Goal: Information Seeking & Learning: Learn about a topic

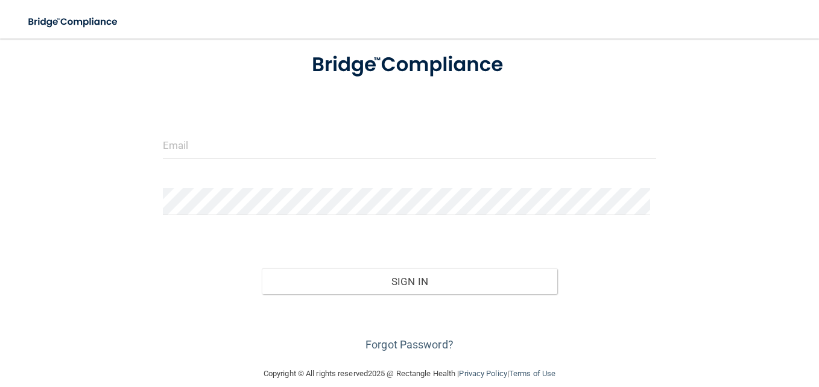
scroll to position [116, 0]
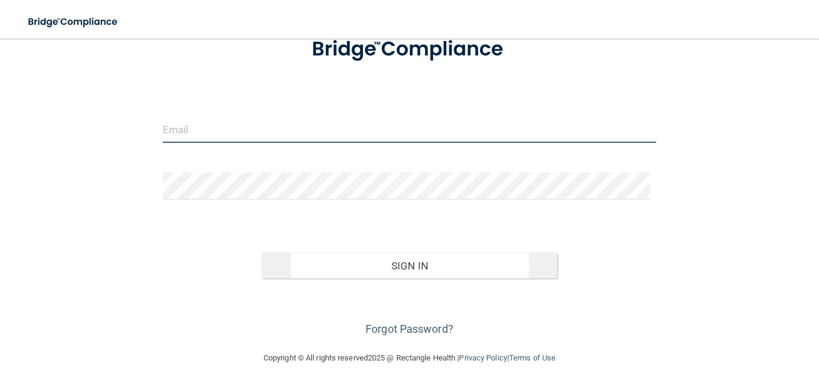
type input "[EMAIL_ADDRESS][DOMAIN_NAME]"
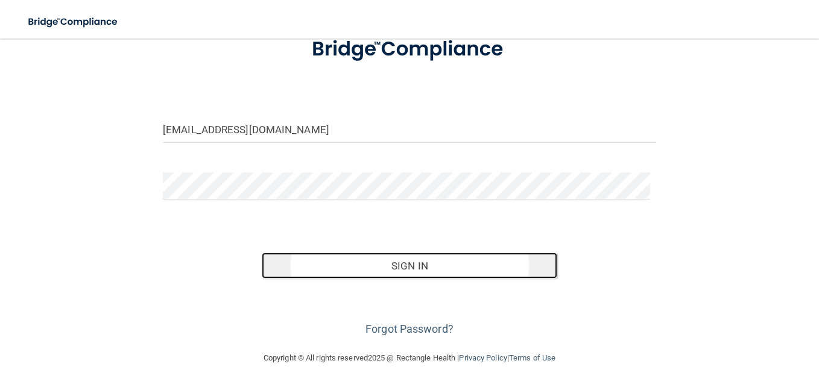
click at [405, 253] on button "Sign In" at bounding box center [410, 266] width 296 height 27
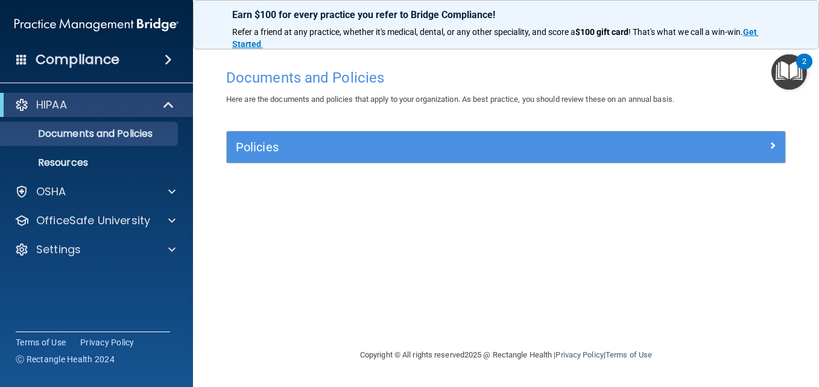
click at [796, 75] on img "Open Resource Center, 2 new notifications" at bounding box center [789, 72] width 36 height 36
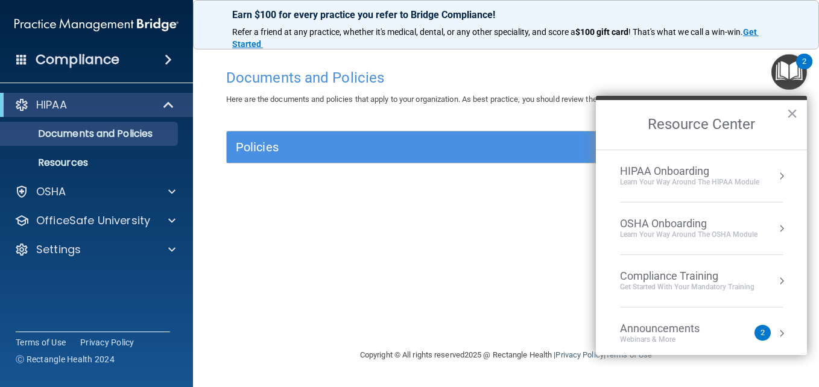
click at [672, 223] on div "OSHA Onboarding" at bounding box center [688, 223] width 137 height 13
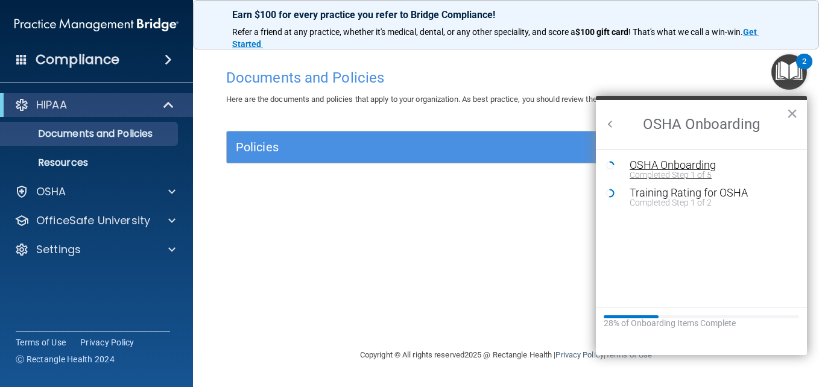
click at [703, 161] on div "OSHA Onboarding" at bounding box center [710, 165] width 162 height 11
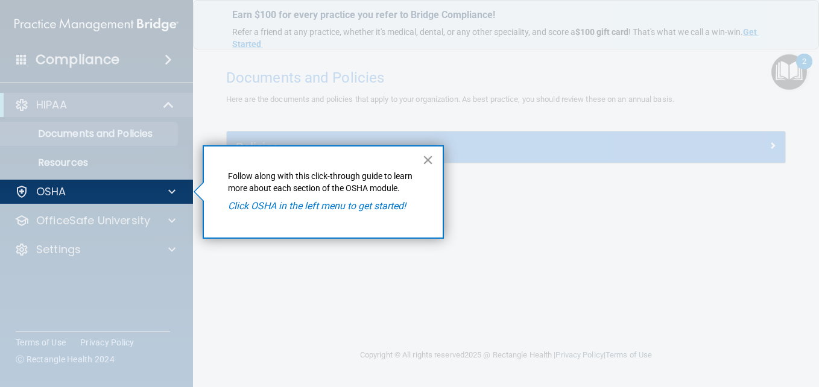
click at [427, 161] on button "×" at bounding box center [427, 159] width 11 height 19
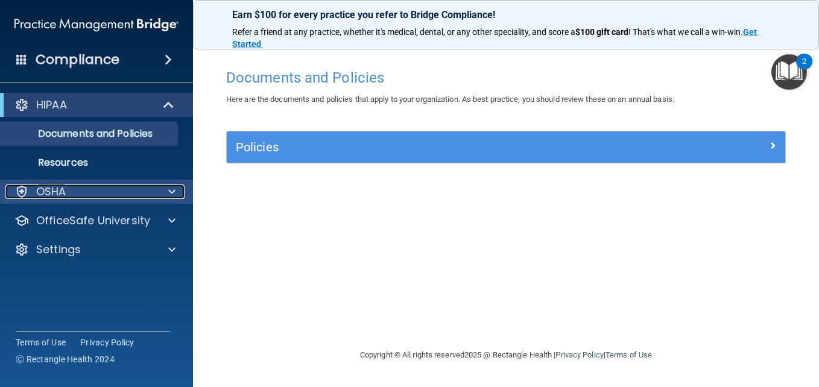
click at [184, 189] on div at bounding box center [170, 191] width 30 height 14
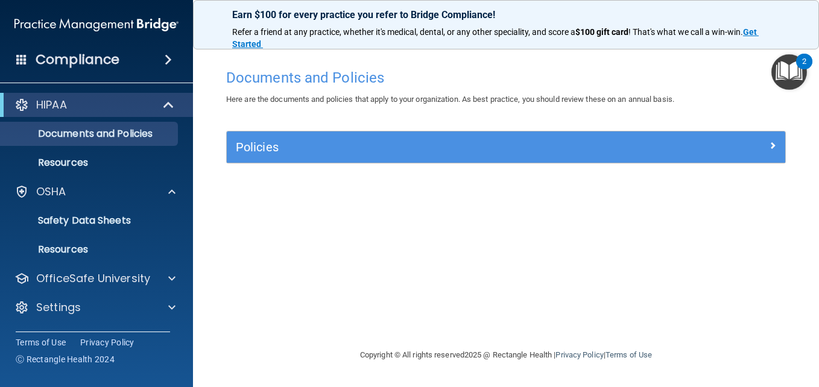
click at [789, 73] on img "Open Resource Center, 2 new notifications" at bounding box center [789, 72] width 36 height 36
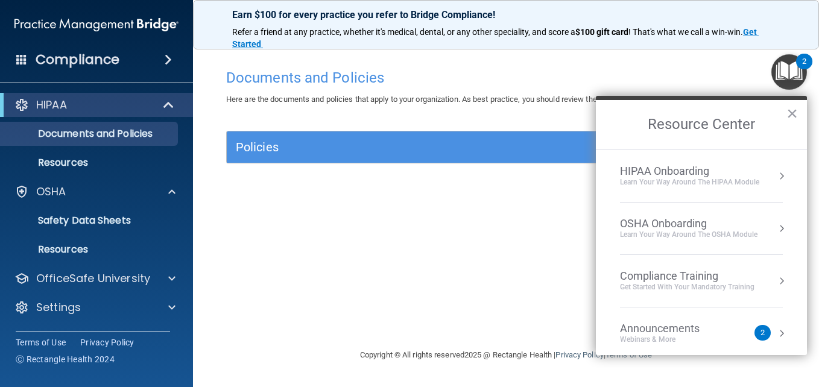
click at [693, 224] on div "OSHA Onboarding" at bounding box center [688, 223] width 137 height 13
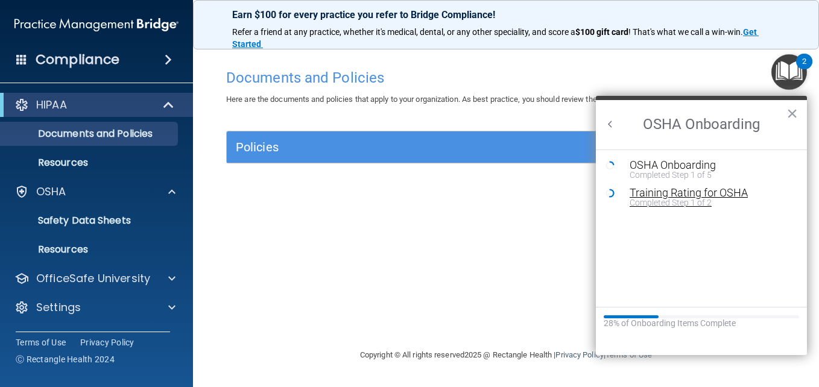
click at [716, 189] on div "Training Rating for OSHA" at bounding box center [710, 192] width 162 height 11
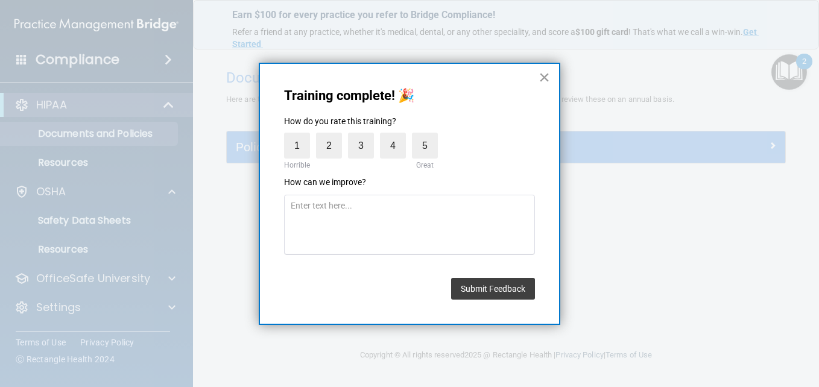
click at [544, 77] on button "×" at bounding box center [543, 77] width 11 height 19
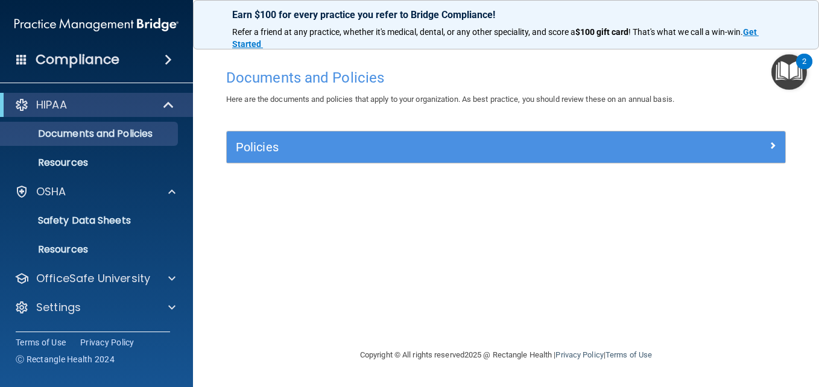
click at [799, 75] on img "Open Resource Center, 2 new notifications" at bounding box center [789, 72] width 36 height 36
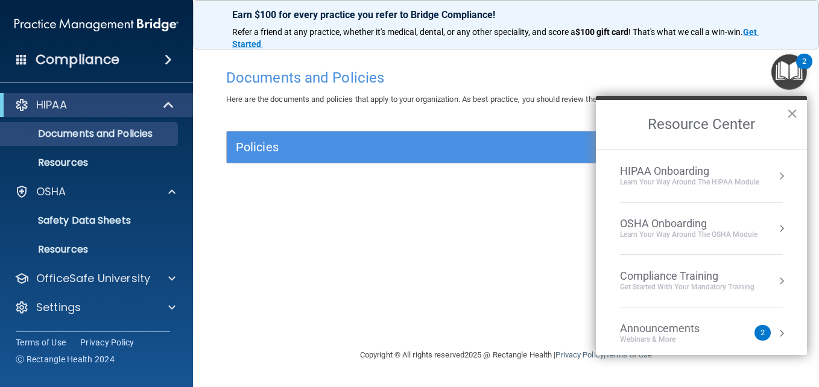
click at [775, 226] on button "Resource Center" at bounding box center [781, 228] width 12 height 12
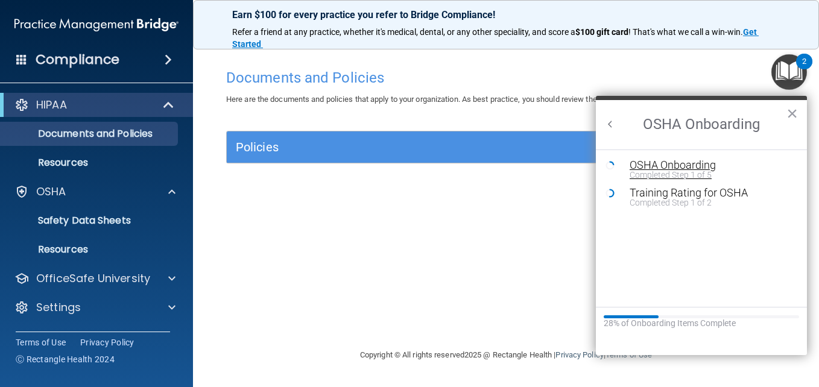
click at [704, 173] on div "Completed Step 1 of 5" at bounding box center [710, 175] width 162 height 8
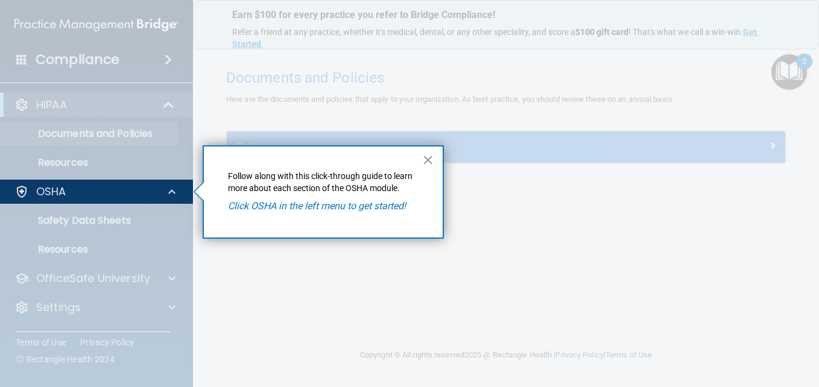
click at [366, 209] on em "Click OSHA in the left menu to get started!" at bounding box center [317, 205] width 178 height 11
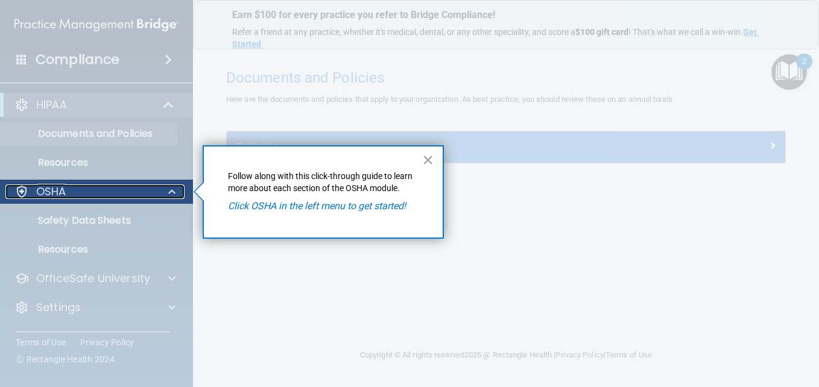
click at [170, 189] on span at bounding box center [171, 191] width 7 height 14
click at [171, 192] on span at bounding box center [171, 191] width 7 height 14
click at [14, 184] on link "OSHA" at bounding box center [94, 191] width 161 height 14
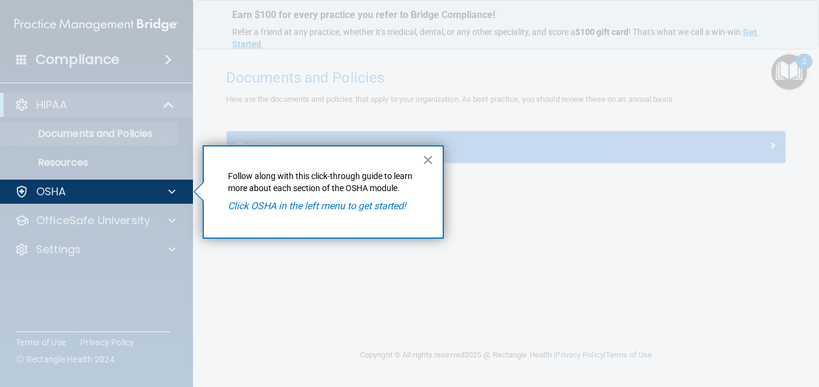
click at [432, 158] on button "×" at bounding box center [427, 159] width 11 height 19
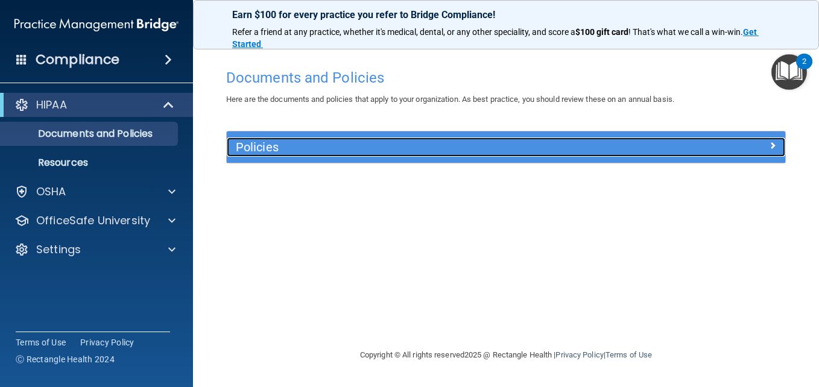
click at [323, 153] on h5 "Policies" at bounding box center [436, 146] width 401 height 13
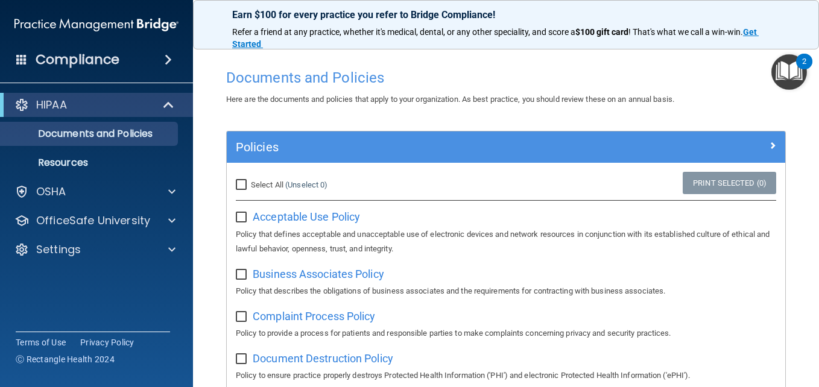
click at [243, 186] on input "Select All (Unselect 0) Unselect All" at bounding box center [243, 185] width 14 height 10
checkbox input "true"
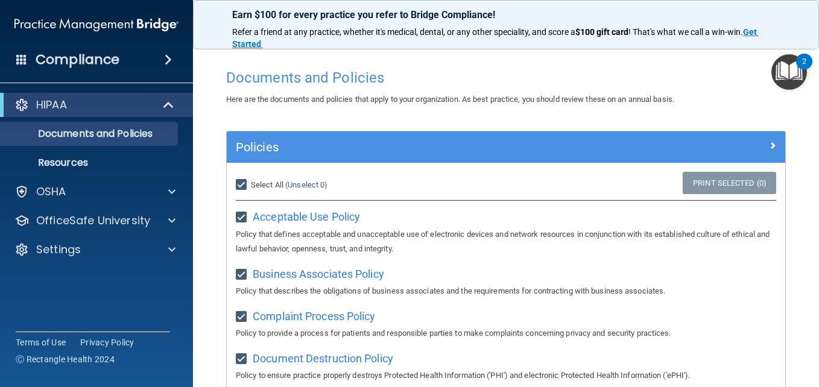
checkbox input "true"
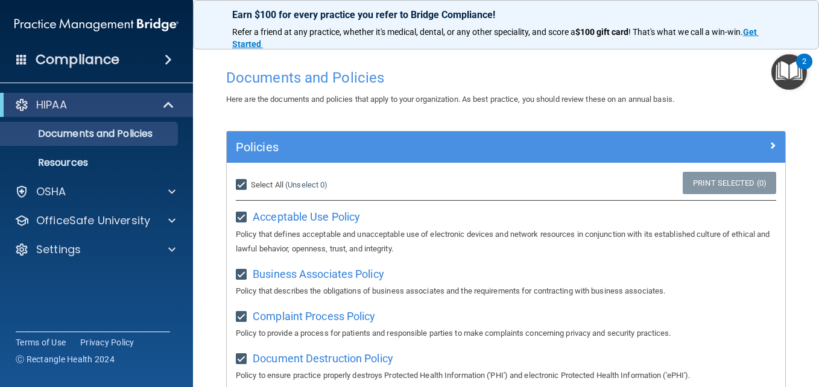
checkbox input "true"
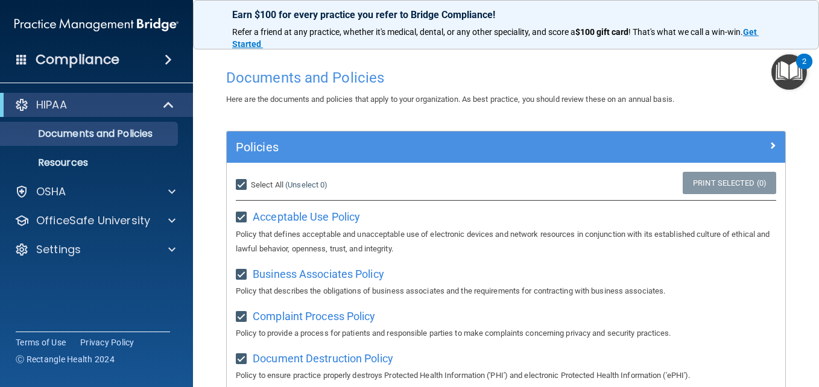
checkbox input "true"
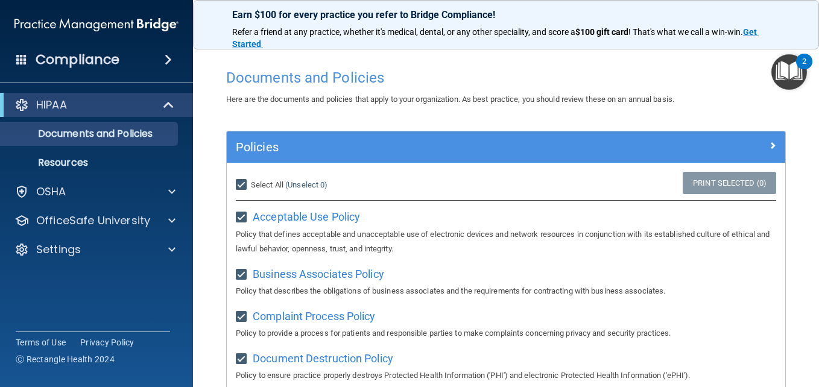
checkbox input "true"
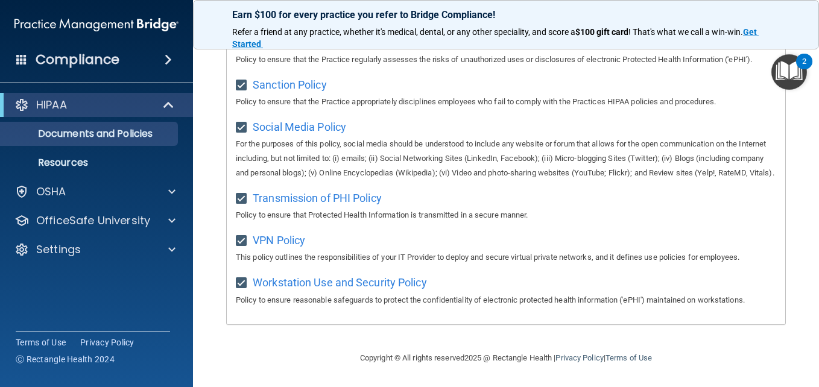
scroll to position [937, 0]
click at [795, 189] on main "Documents and Policies Here are the documents and policies that apply to your o…" at bounding box center [506, 213] width 626 height 348
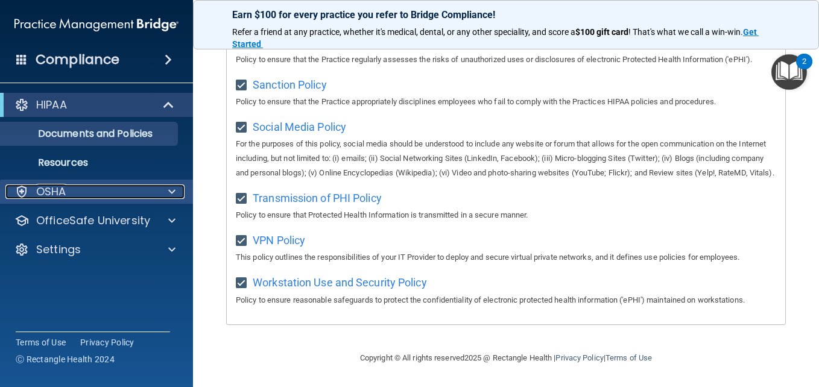
click at [170, 189] on span at bounding box center [171, 191] width 7 height 14
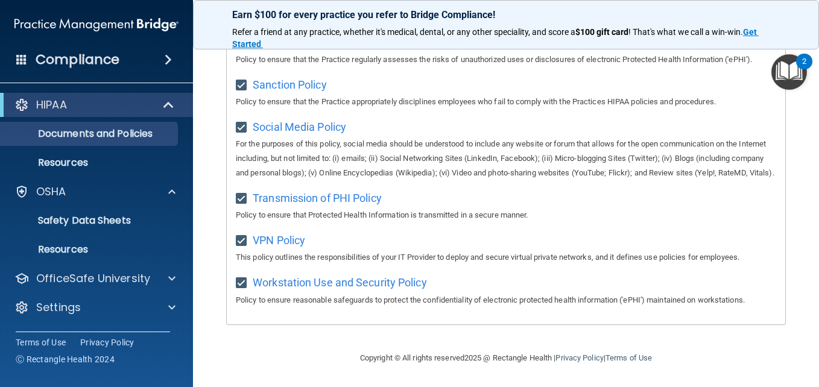
click at [789, 75] on img "Open Resource Center, 2 new notifications" at bounding box center [789, 72] width 36 height 36
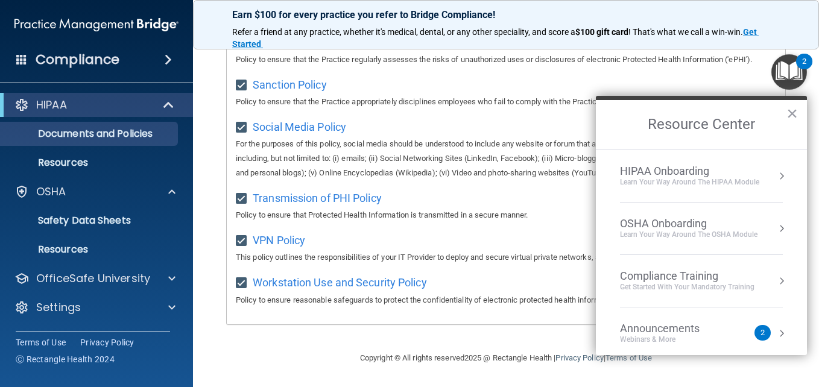
click at [775, 227] on button "Resource Center" at bounding box center [781, 228] width 12 height 12
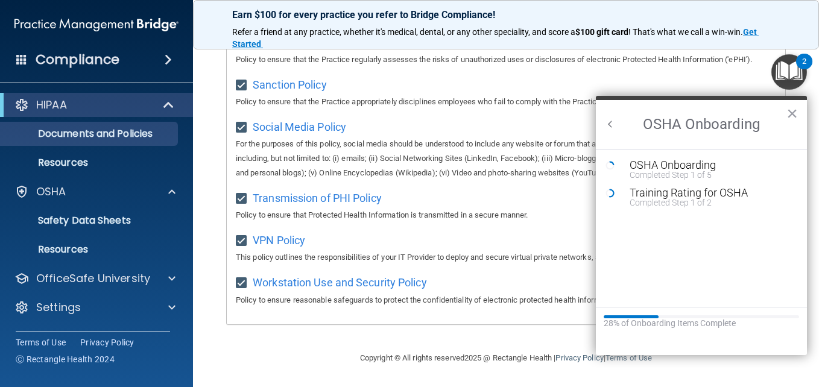
scroll to position [0, 0]
click at [682, 165] on div "OSHA Onboarding" at bounding box center [710, 165] width 162 height 11
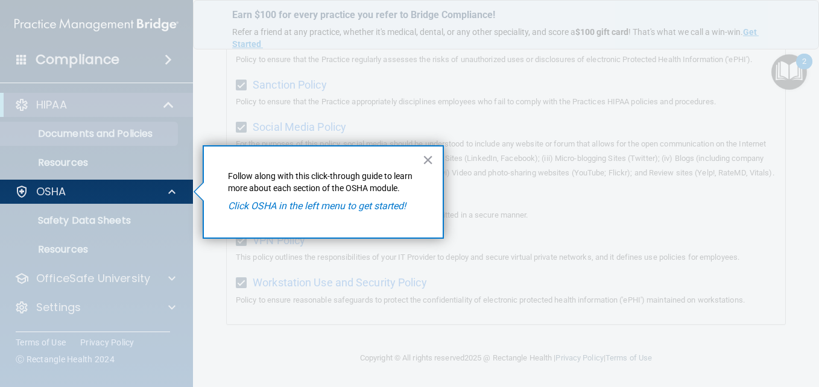
click at [293, 208] on em "Click OSHA in the left menu to get started!" at bounding box center [317, 205] width 178 height 11
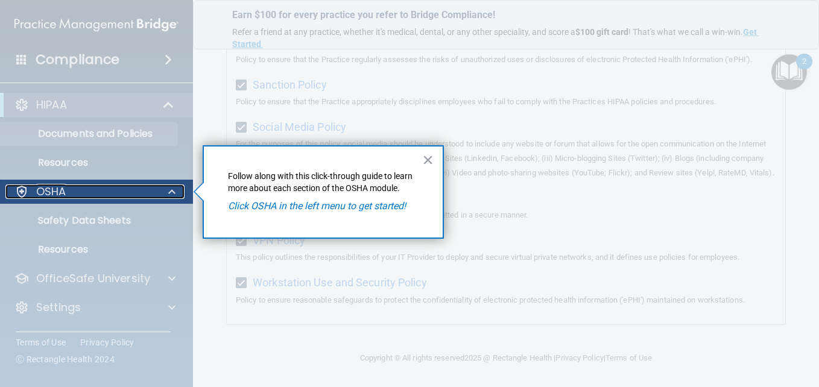
click at [99, 195] on div "OSHA" at bounding box center [79, 191] width 149 height 14
click at [14, 184] on link "OSHA" at bounding box center [94, 191] width 161 height 14
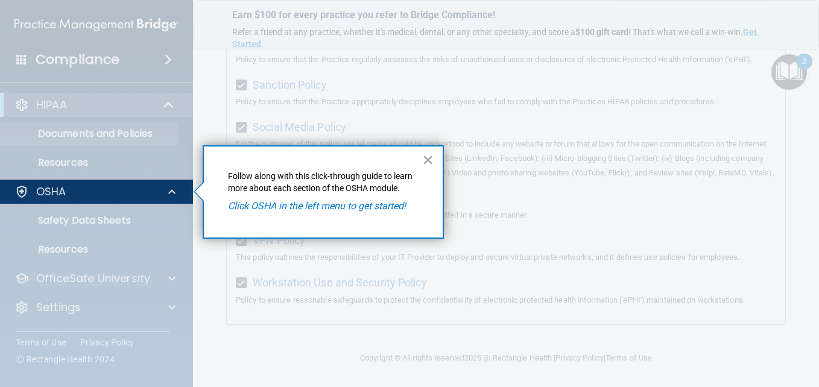
click at [428, 161] on button "×" at bounding box center [427, 159] width 11 height 19
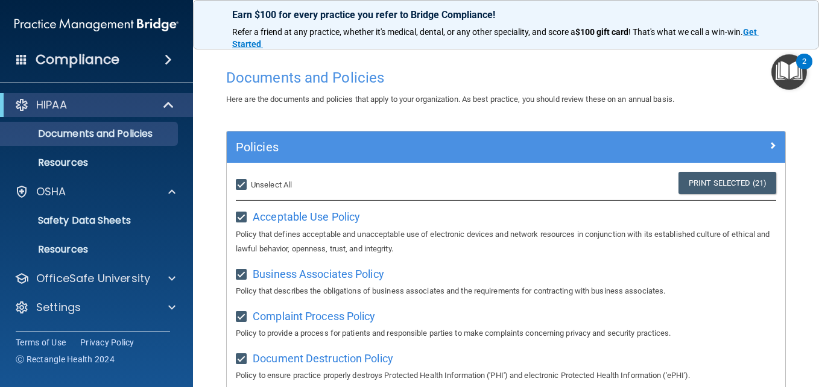
click at [735, 98] on div "Here are the documents and policies that apply to your organization. As best pr…" at bounding box center [505, 99] width 577 height 14
click at [775, 69] on img "Open Resource Center, 2 new notifications" at bounding box center [789, 72] width 36 height 36
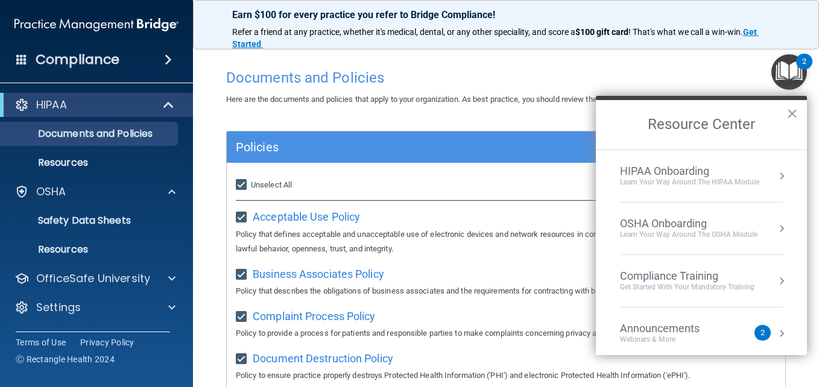
click at [656, 227] on div "OSHA Onboarding" at bounding box center [688, 223] width 137 height 13
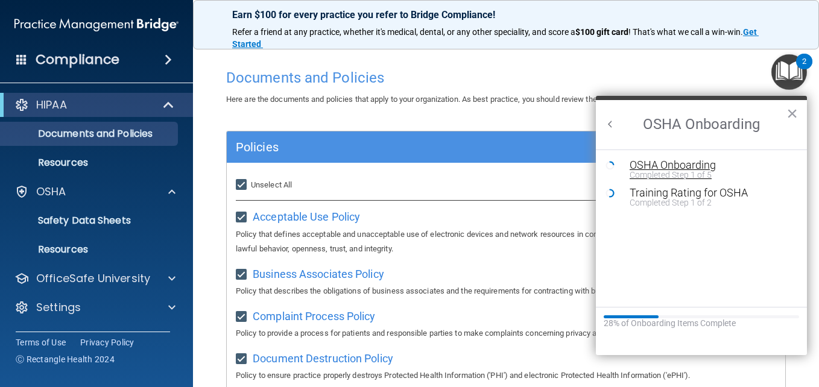
click at [660, 174] on div "Completed Step 1 of 5" at bounding box center [710, 175] width 162 height 8
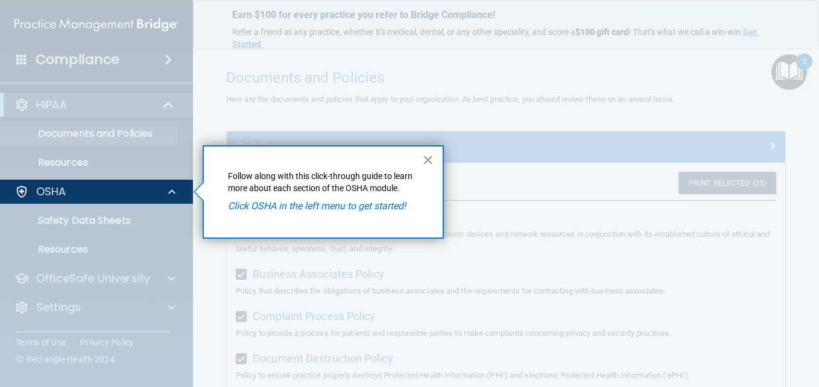
click at [429, 160] on button "×" at bounding box center [427, 159] width 11 height 19
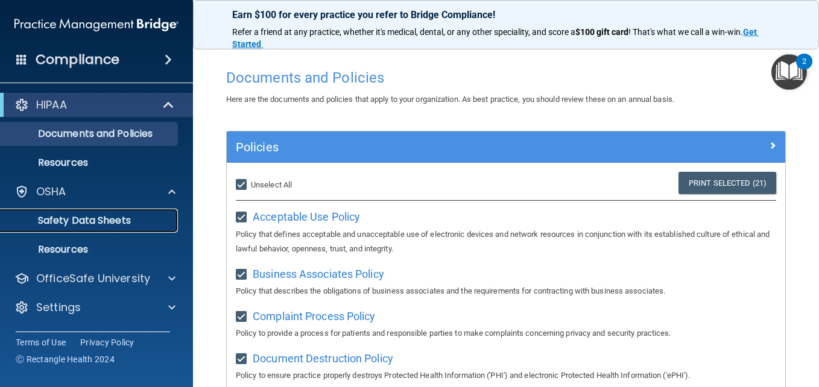
click at [78, 222] on p "Safety Data Sheets" at bounding box center [90, 221] width 165 height 12
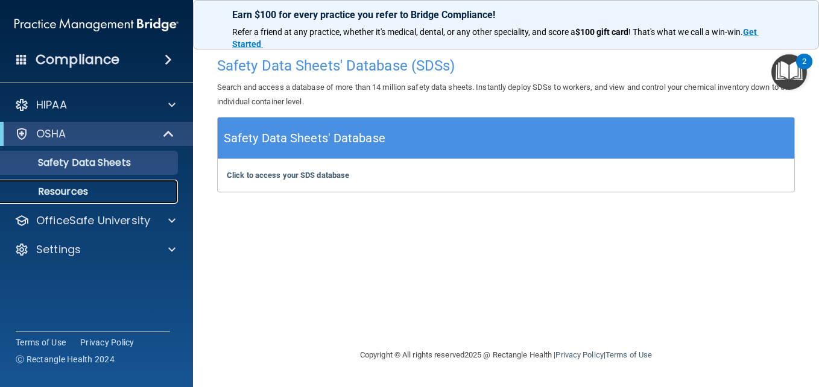
click at [86, 191] on p "Resources" at bounding box center [90, 192] width 165 height 12
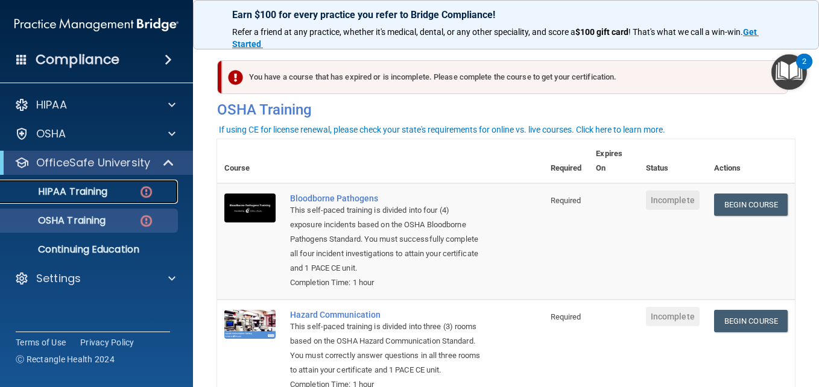
click at [141, 189] on img at bounding box center [146, 191] width 15 height 15
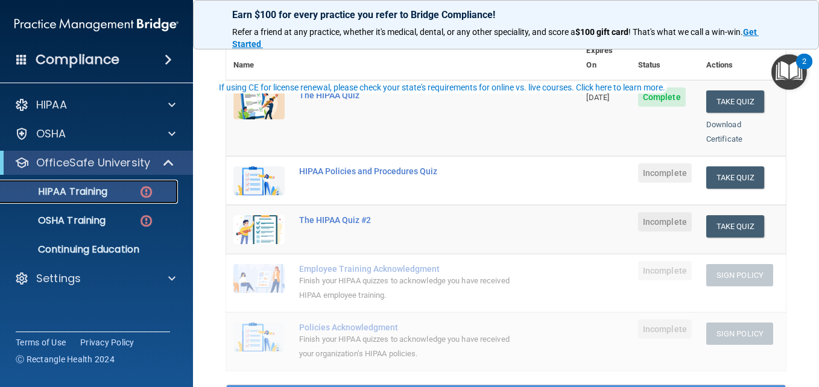
scroll to position [181, 0]
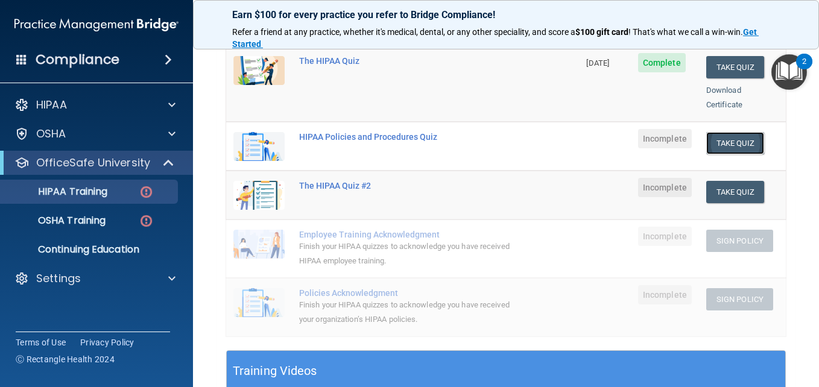
click at [721, 132] on button "Take Quiz" at bounding box center [735, 143] width 58 height 22
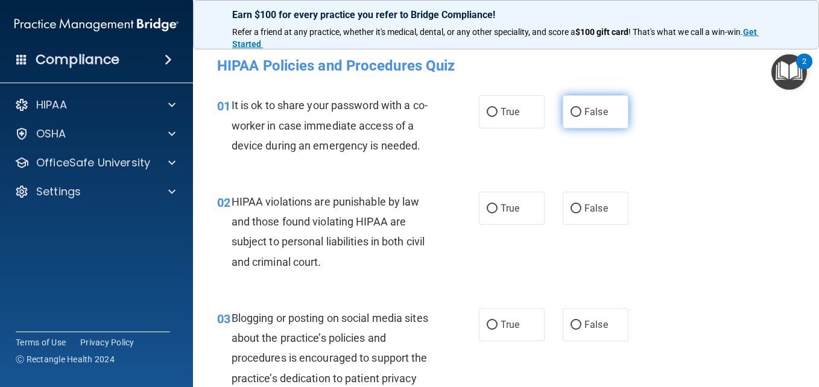
click at [572, 109] on input "False" at bounding box center [575, 112] width 11 height 9
radio input "true"
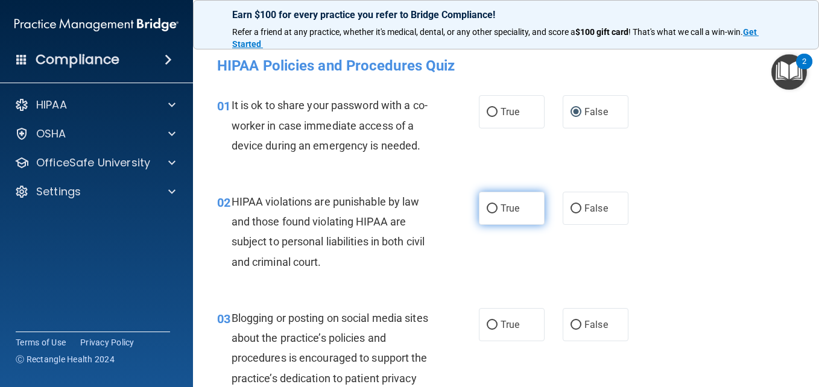
click at [491, 213] on input "True" at bounding box center [491, 208] width 11 height 9
radio input "true"
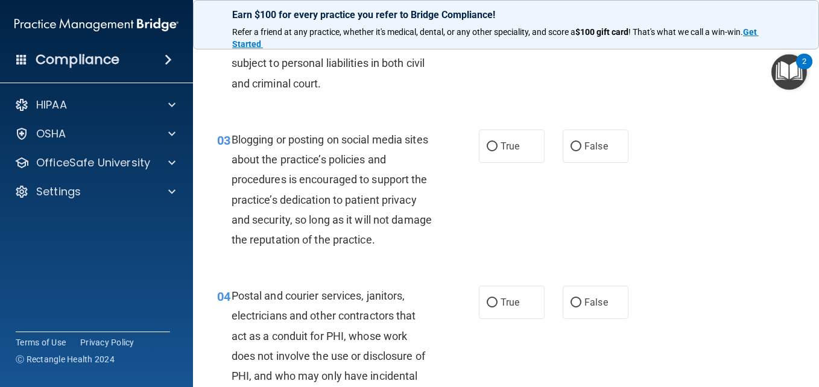
scroll to position [181, 0]
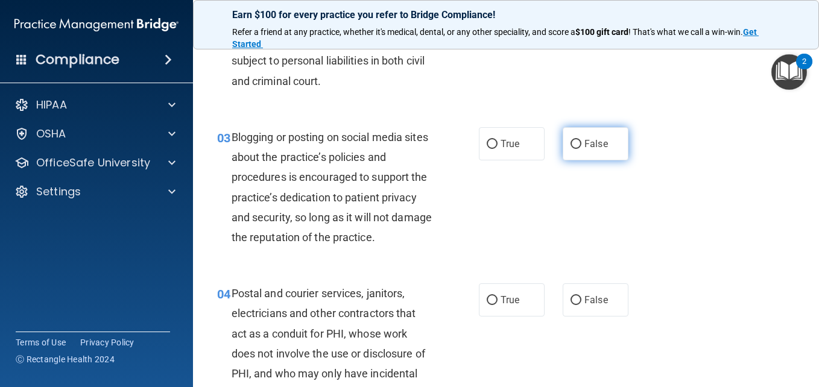
click at [573, 149] on input "False" at bounding box center [575, 144] width 11 height 9
radio input "true"
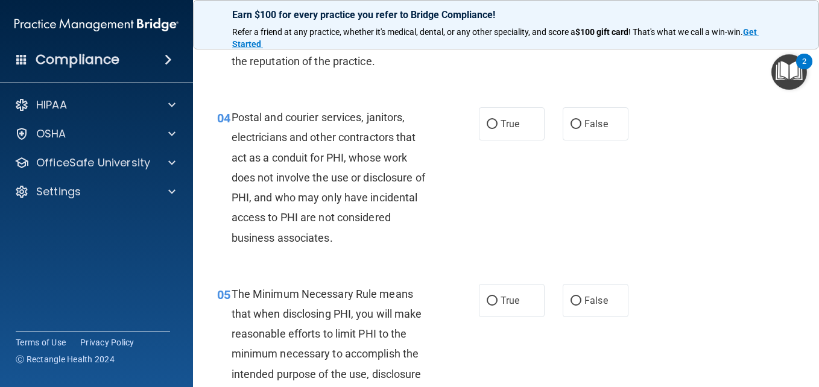
scroll to position [362, 0]
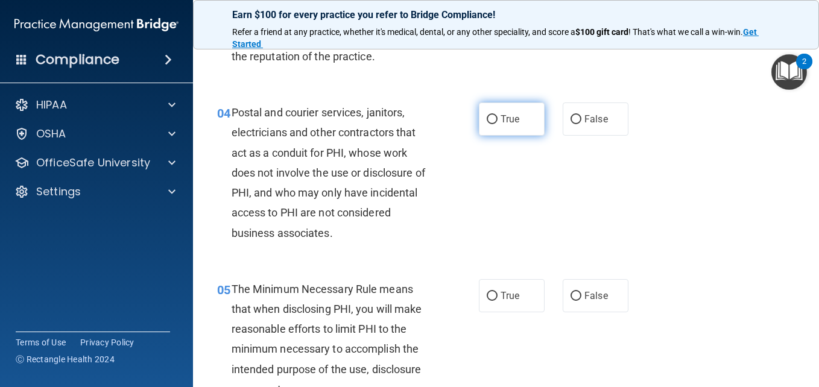
click at [491, 124] on input "True" at bounding box center [491, 119] width 11 height 9
radio input "true"
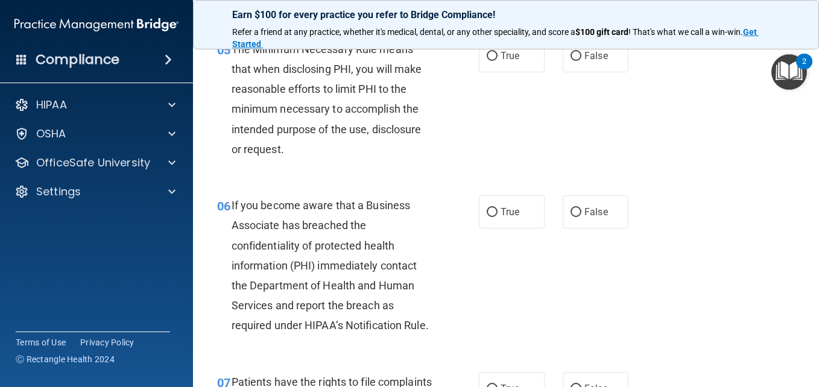
scroll to position [603, 0]
click at [486, 60] on input "True" at bounding box center [491, 55] width 11 height 9
radio input "true"
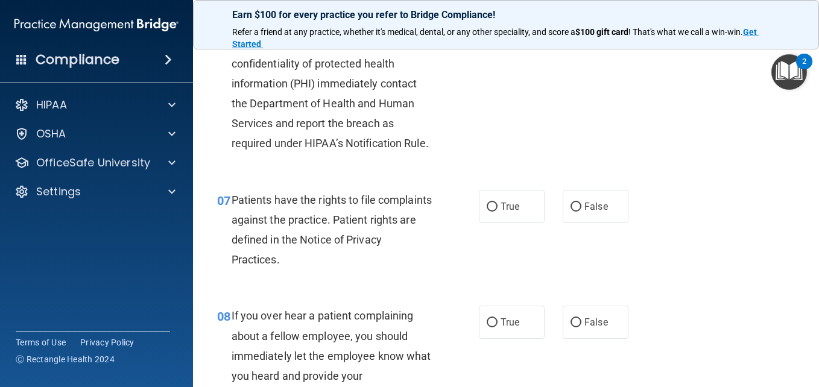
scroll to position [723, 0]
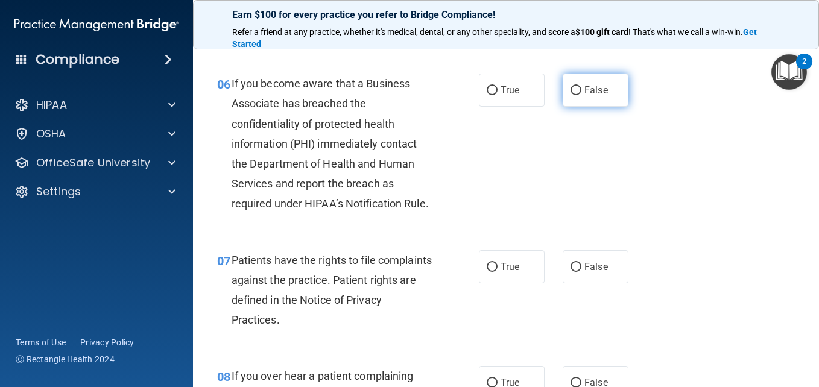
click at [570, 95] on input "False" at bounding box center [575, 90] width 11 height 9
radio input "true"
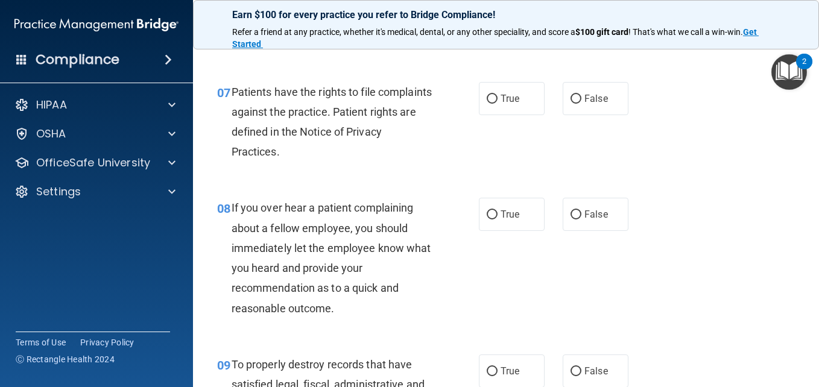
scroll to position [964, 0]
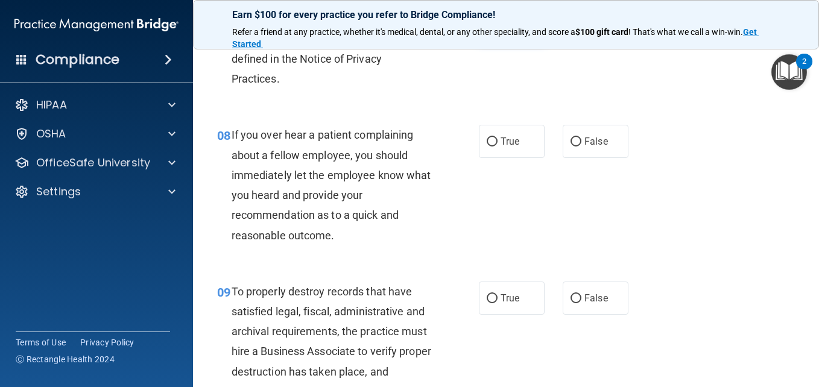
click at [491, 31] on input "True" at bounding box center [491, 26] width 11 height 9
radio input "true"
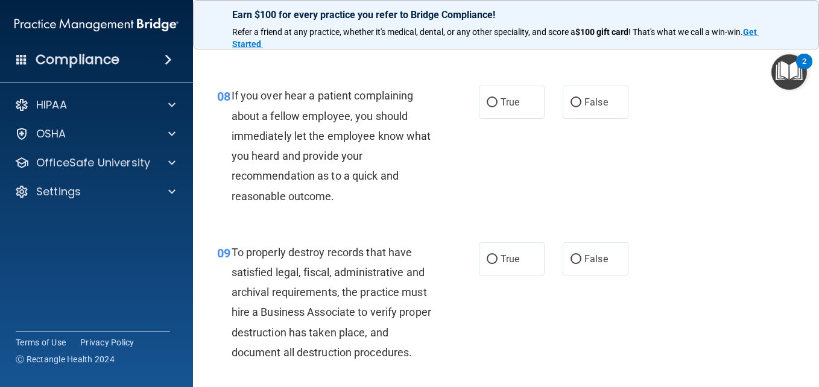
scroll to position [1025, 0]
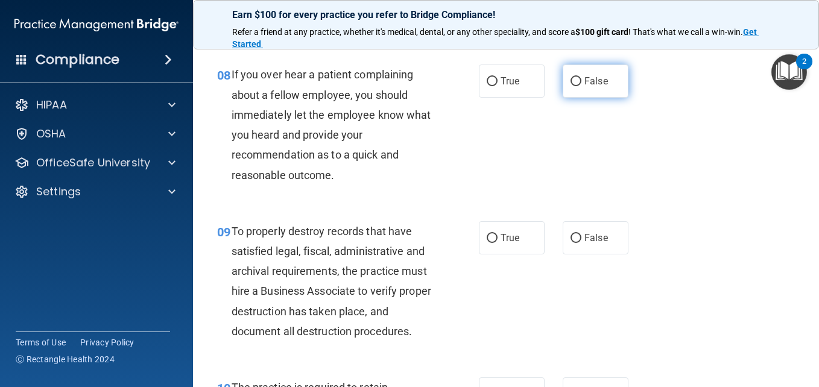
click at [570, 86] on input "False" at bounding box center [575, 81] width 11 height 9
radio input "true"
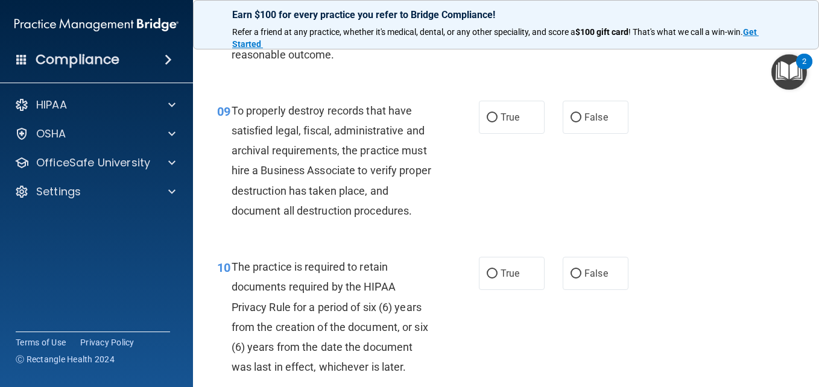
scroll to position [1206, 0]
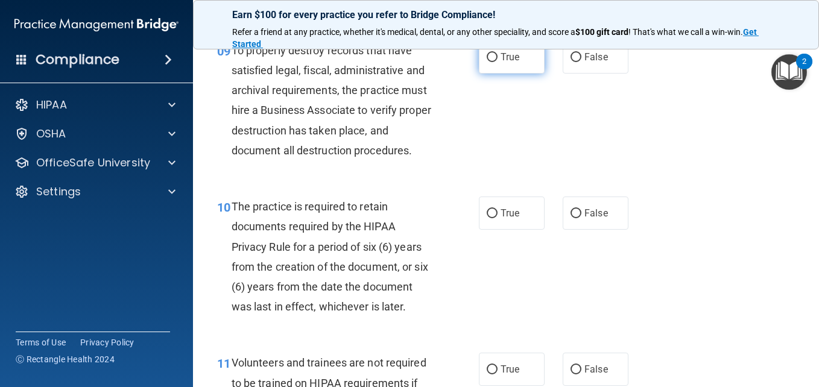
click at [488, 62] on input "True" at bounding box center [491, 57] width 11 height 9
radio input "true"
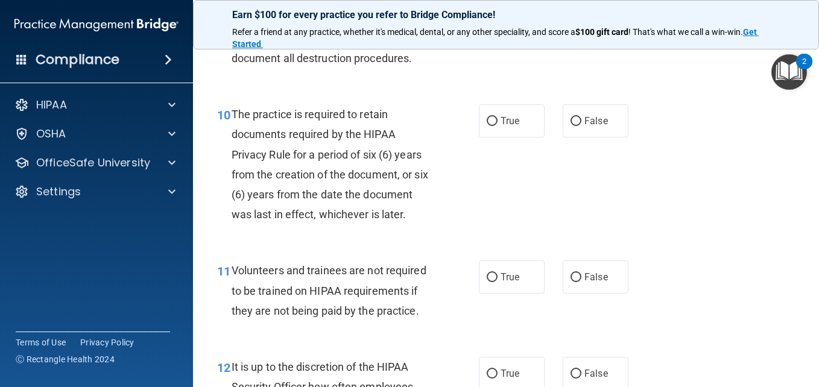
scroll to position [1326, 0]
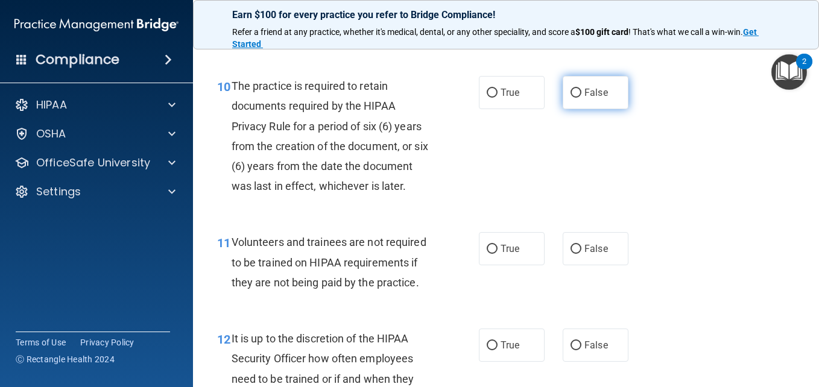
click at [572, 98] on input "False" at bounding box center [575, 93] width 11 height 9
radio input "true"
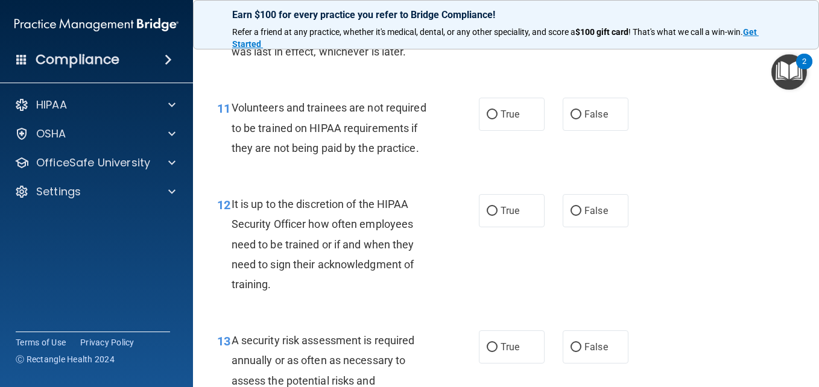
scroll to position [1507, 0]
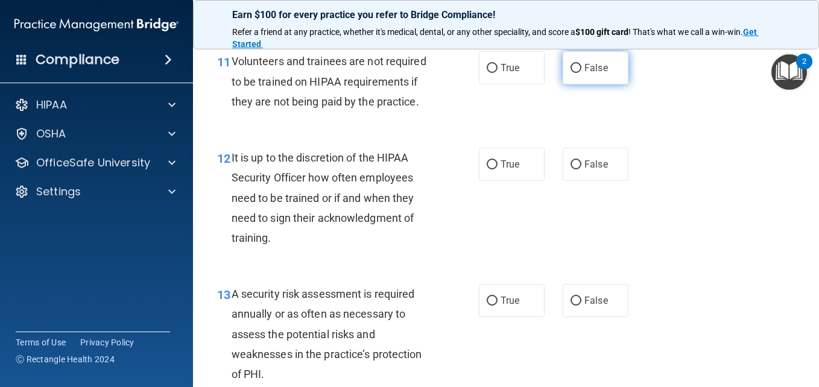
click at [570, 73] on input "False" at bounding box center [575, 68] width 11 height 9
radio input "true"
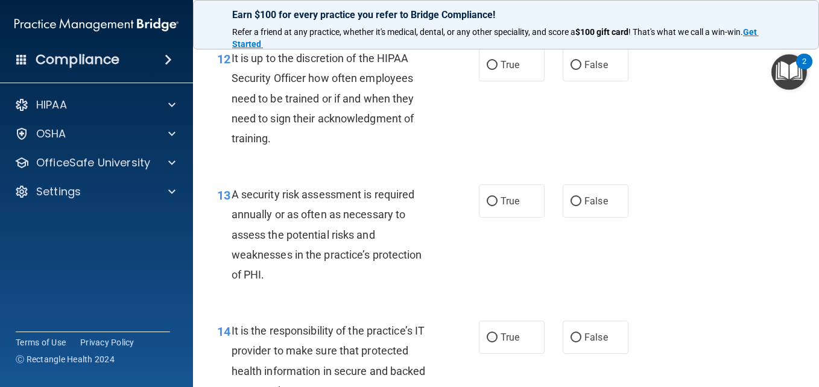
scroll to position [1627, 0]
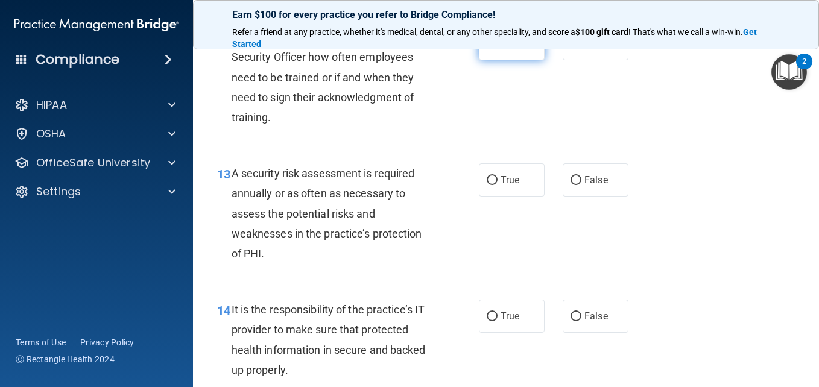
click at [486, 49] on input "True" at bounding box center [491, 44] width 11 height 9
radio input "true"
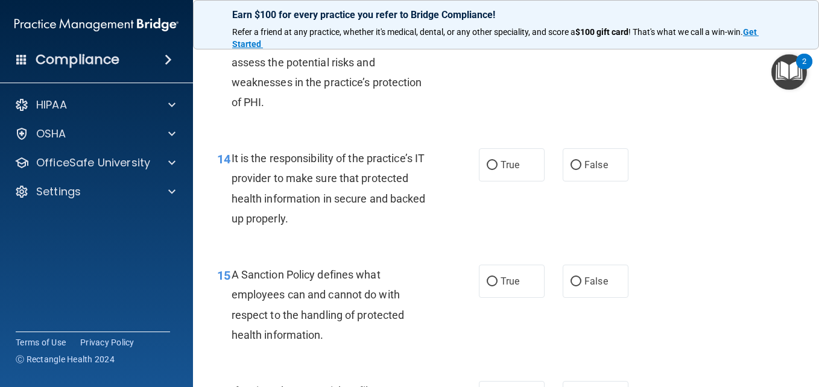
scroll to position [1808, 0]
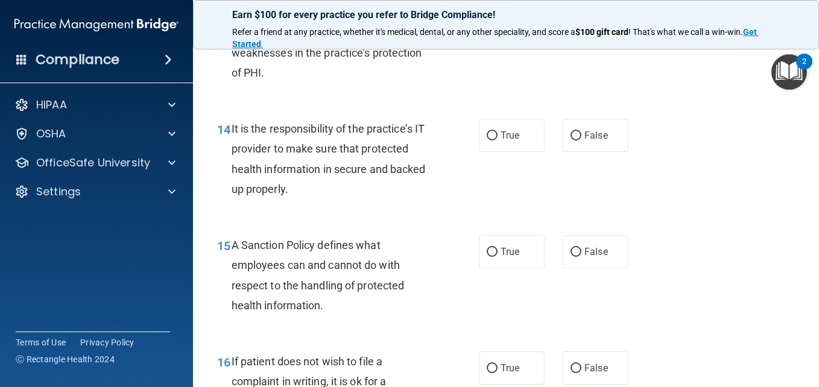
click at [487, 4] on input "True" at bounding box center [491, -1] width 11 height 9
radio input "true"
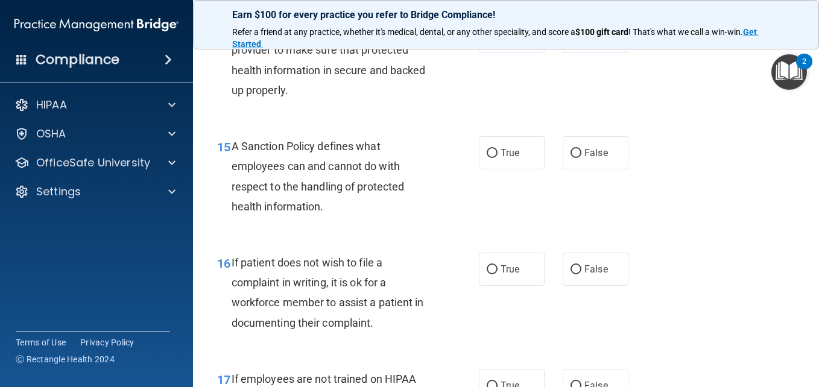
scroll to position [1929, 0]
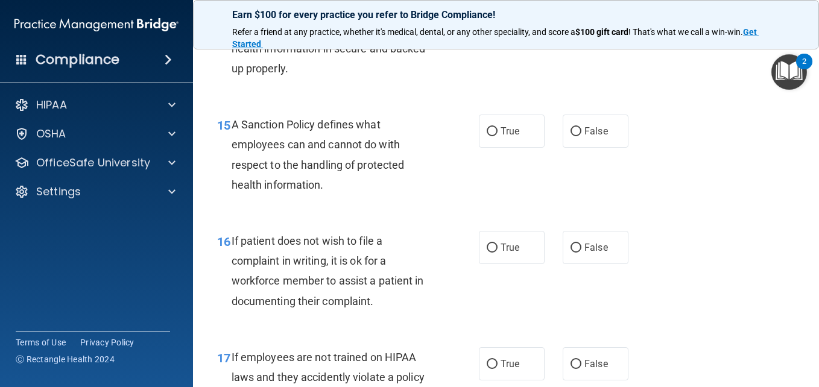
click at [488, 20] on input "True" at bounding box center [491, 15] width 11 height 9
radio input "true"
click at [570, 136] on input "False" at bounding box center [575, 131] width 11 height 9
radio input "true"
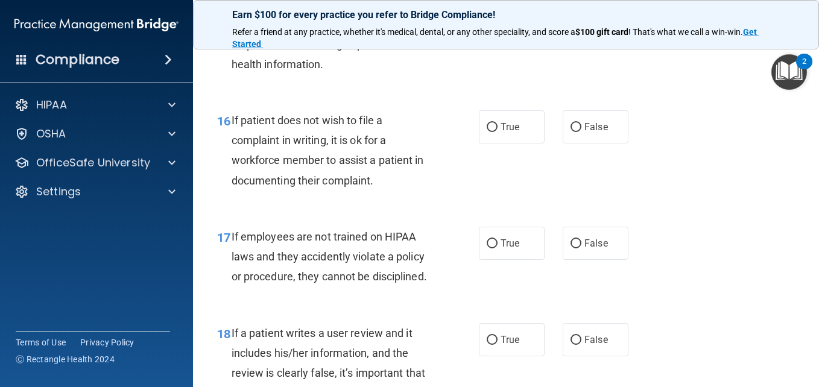
scroll to position [2110, 0]
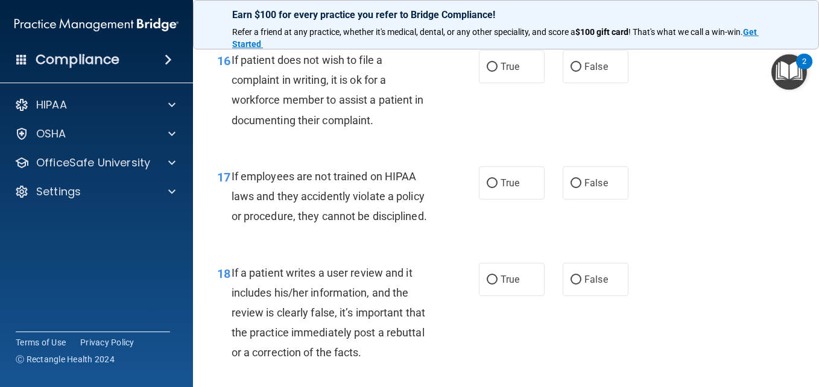
drag, startPoint x: 560, startPoint y: 168, endPoint x: 531, endPoint y: 173, distance: 29.4
drag, startPoint x: 531, startPoint y: 173, endPoint x: 489, endPoint y: 143, distance: 51.5
click at [489, 72] on input "True" at bounding box center [491, 67] width 11 height 9
radio input "true"
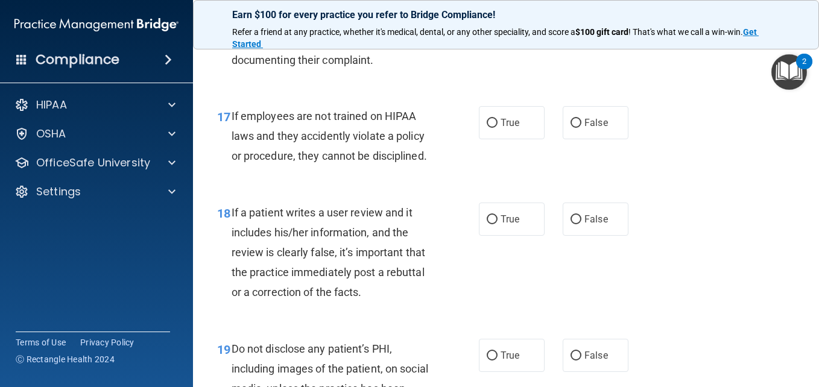
scroll to position [2230, 0]
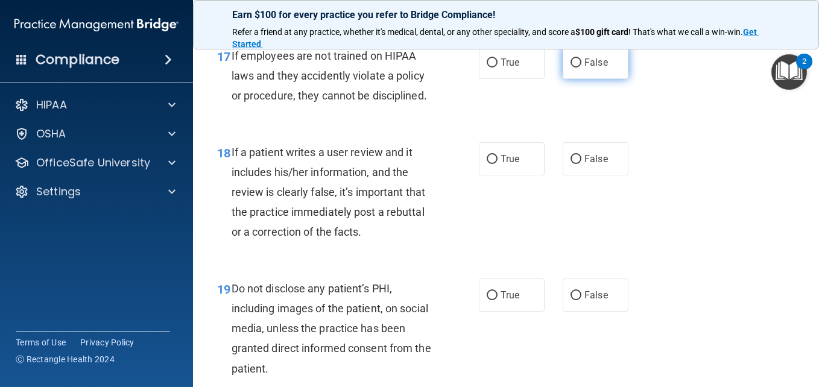
click at [570, 68] on input "False" at bounding box center [575, 62] width 11 height 9
radio input "true"
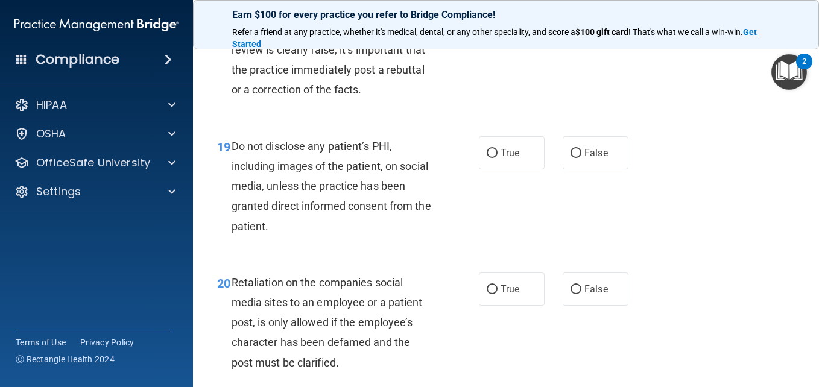
scroll to position [2351, 0]
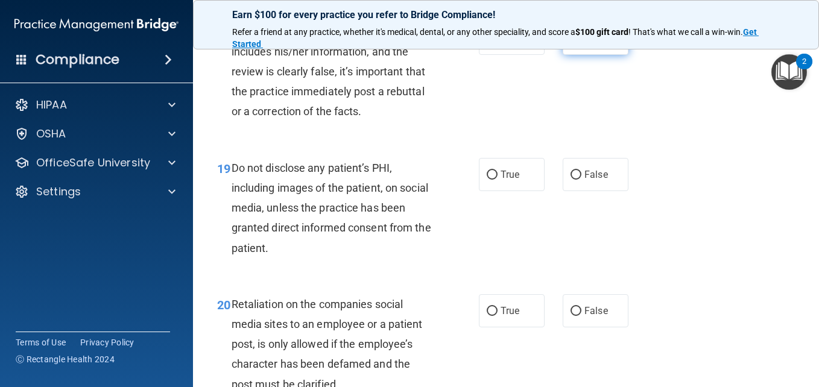
click at [570, 43] on input "False" at bounding box center [575, 38] width 11 height 9
radio input "true"
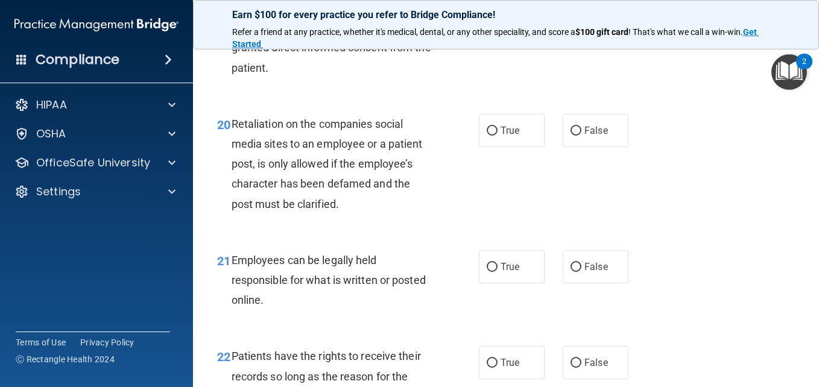
scroll to position [2532, 0]
radio input "true"
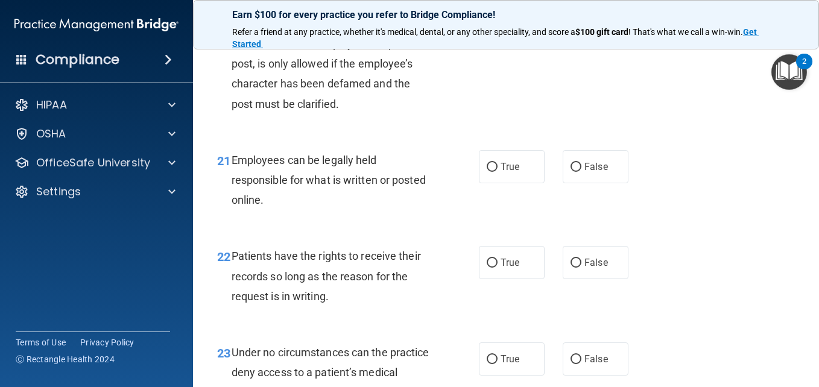
scroll to position [2652, 0]
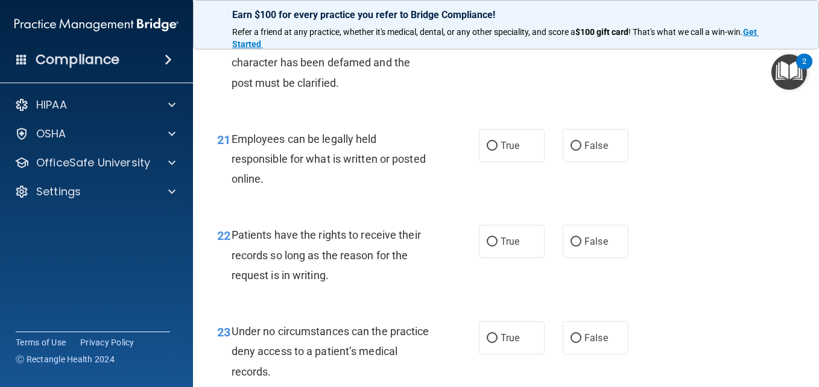
click at [573, 14] on input "False" at bounding box center [575, 9] width 11 height 9
radio input "true"
click at [488, 151] on input "True" at bounding box center [491, 146] width 11 height 9
radio input "true"
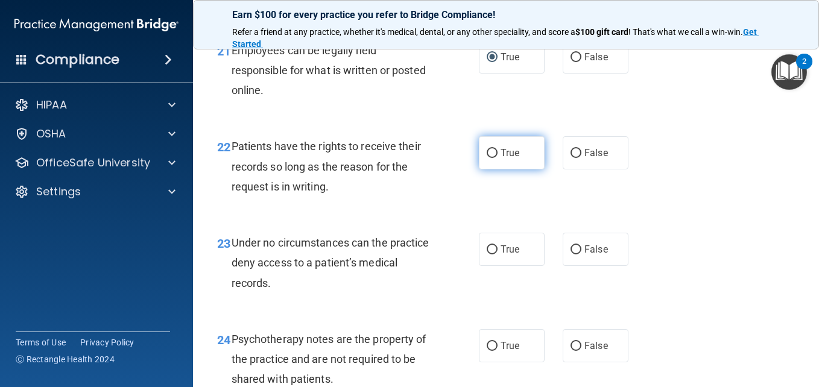
scroll to position [2773, 0]
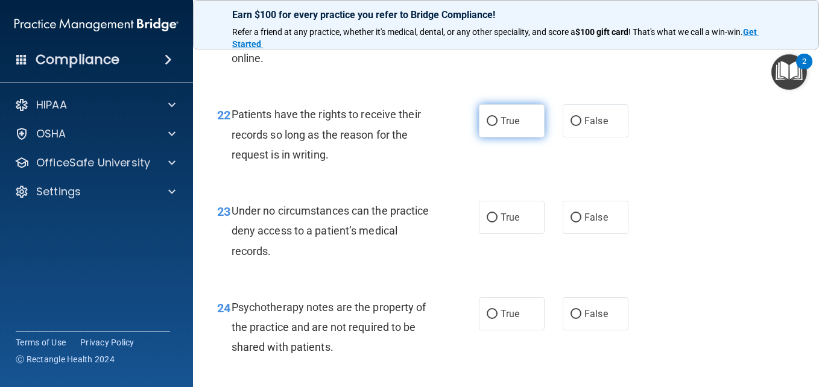
click at [486, 126] on input "True" at bounding box center [491, 121] width 11 height 9
radio input "true"
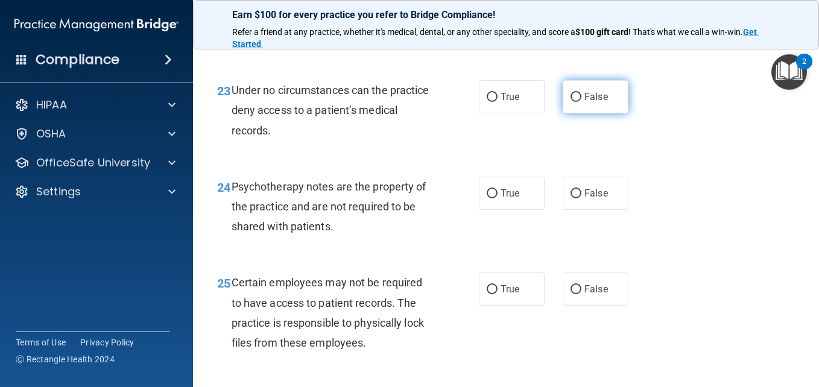
click at [574, 102] on input "False" at bounding box center [575, 97] width 11 height 9
radio input "true"
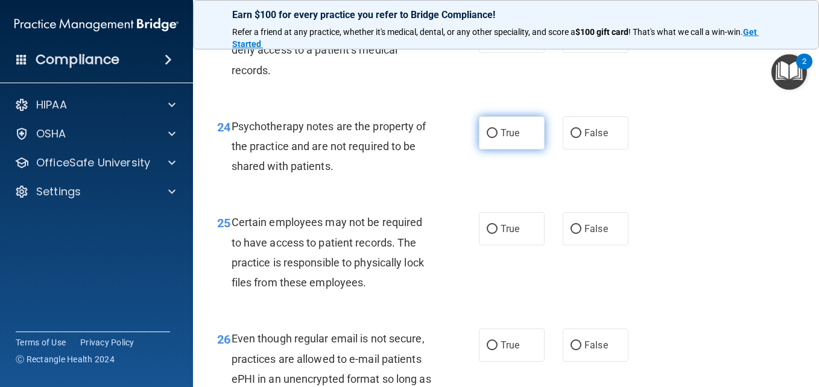
click at [487, 138] on input "True" at bounding box center [491, 133] width 11 height 9
radio input "true"
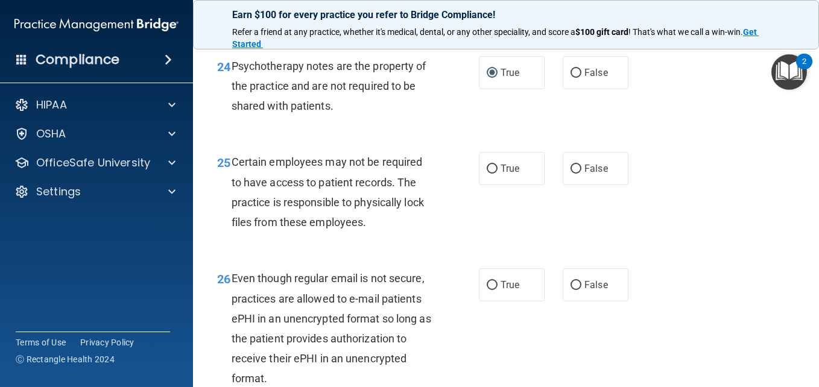
scroll to position [3134, 0]
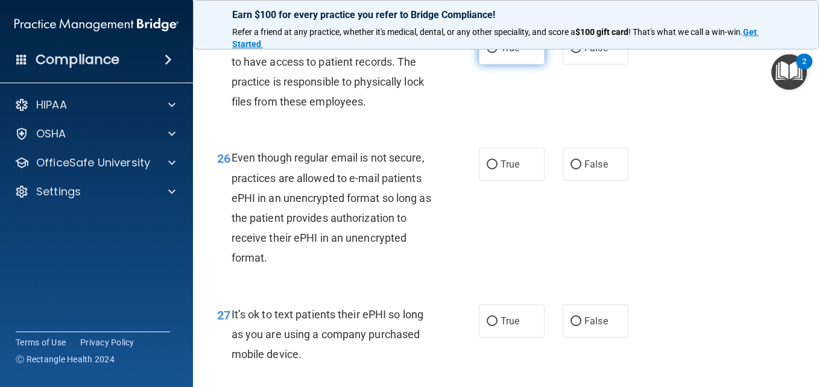
click at [489, 53] on input "True" at bounding box center [491, 48] width 11 height 9
radio input "true"
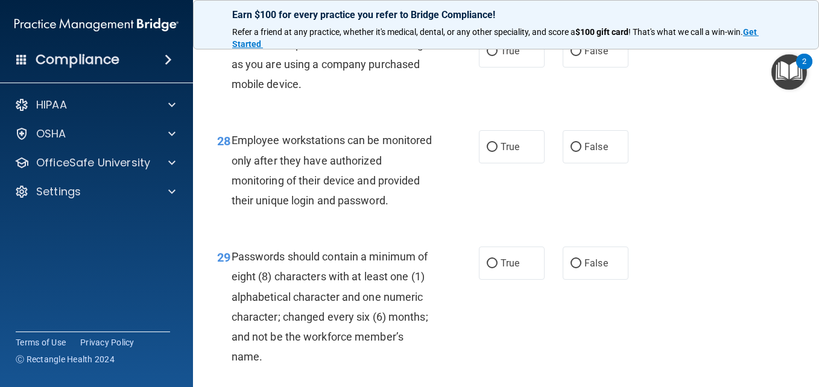
scroll to position [3238, 0]
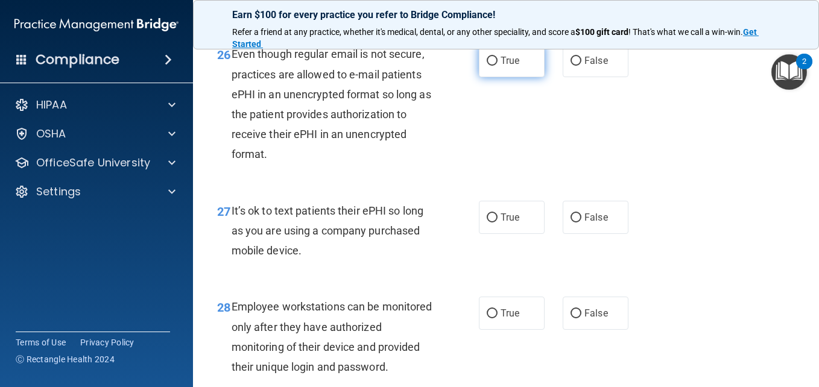
click at [486, 66] on input "True" at bounding box center [491, 61] width 11 height 9
radio input "true"
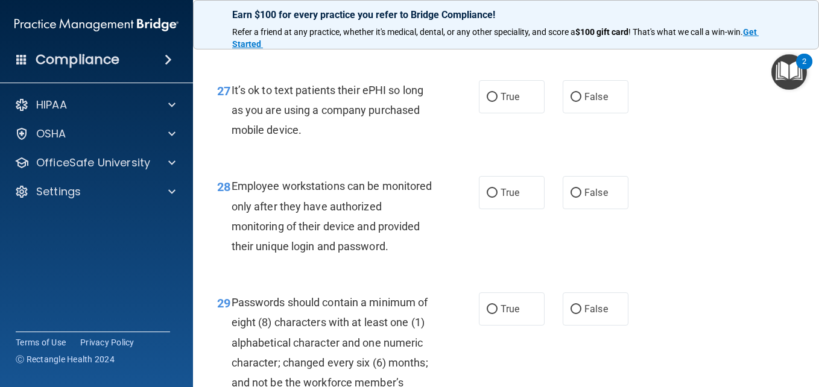
scroll to position [3419, 0]
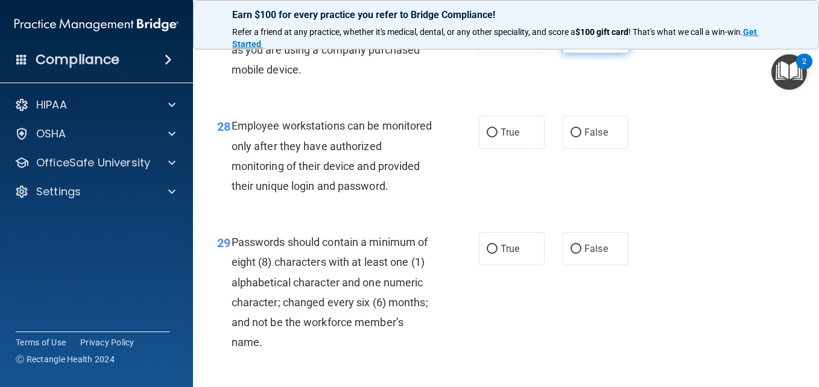
click at [570, 42] on input "False" at bounding box center [575, 37] width 11 height 9
radio input "true"
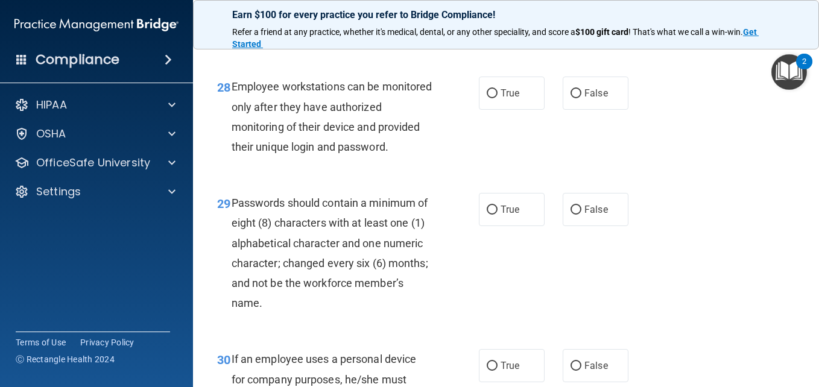
scroll to position [3479, 0]
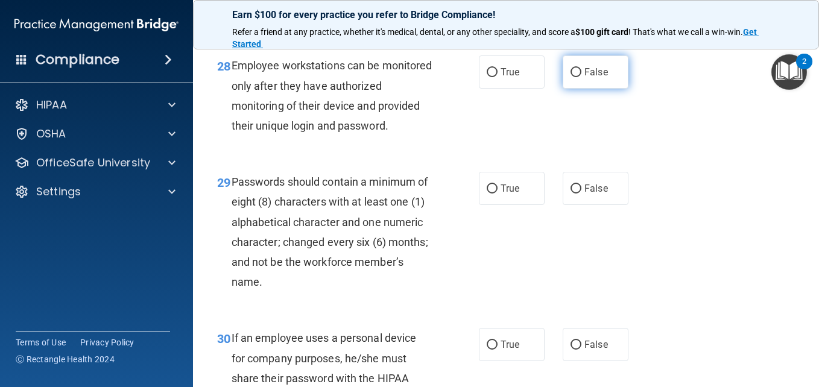
click at [571, 77] on input "False" at bounding box center [575, 72] width 11 height 9
radio input "true"
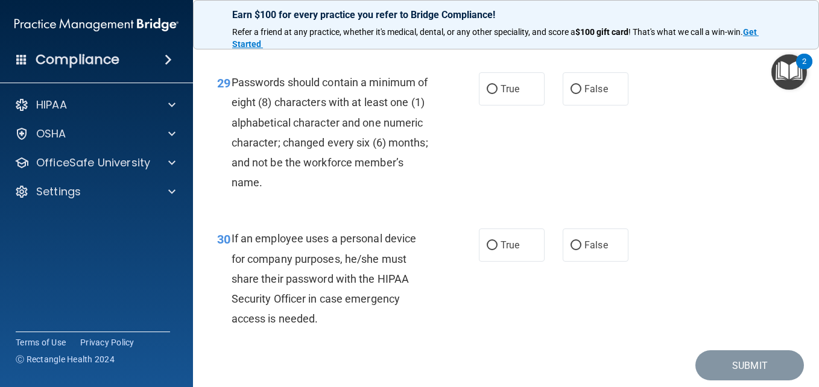
scroll to position [3600, 0]
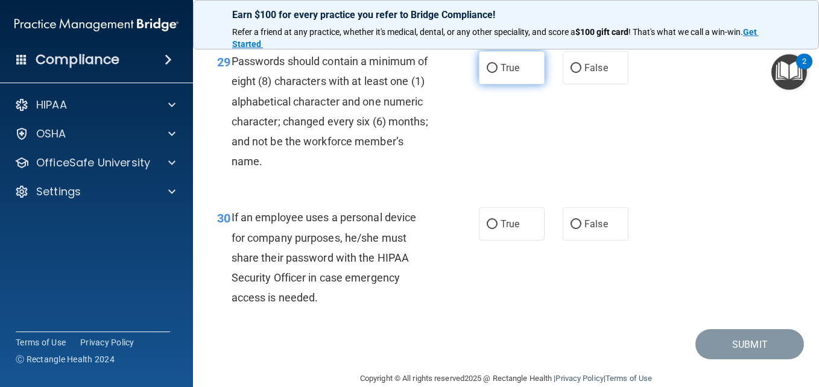
click at [489, 73] on input "True" at bounding box center [491, 68] width 11 height 9
radio input "true"
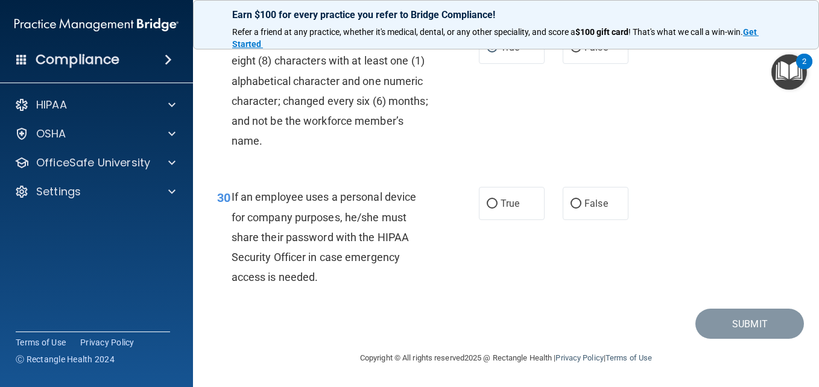
scroll to position [3720, 0]
click at [570, 204] on input "False" at bounding box center [575, 204] width 11 height 9
radio input "true"
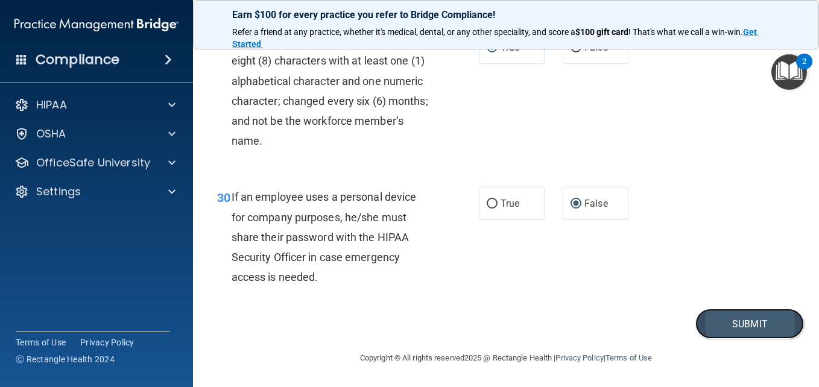
click at [724, 330] on button "Submit" at bounding box center [749, 324] width 108 height 31
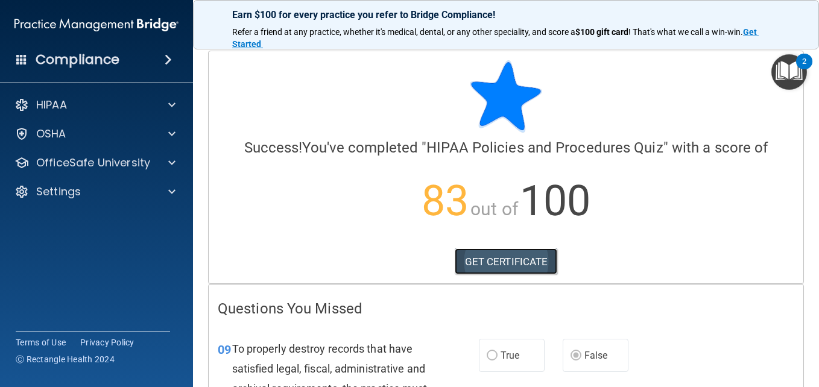
click at [488, 255] on link "GET CERTIFICATE" at bounding box center [505, 261] width 103 height 27
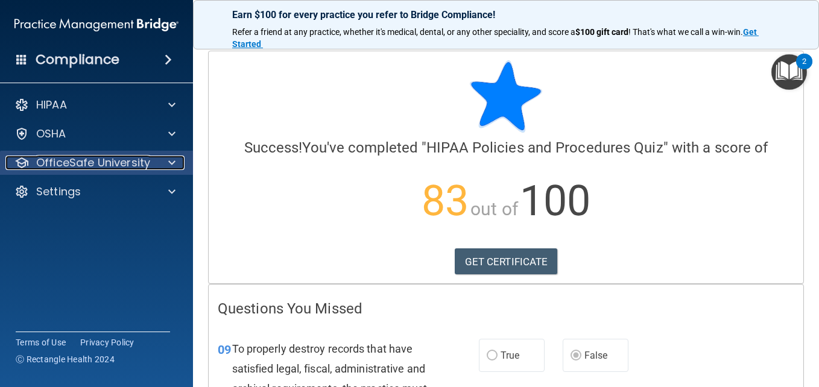
click at [173, 163] on span at bounding box center [171, 163] width 7 height 14
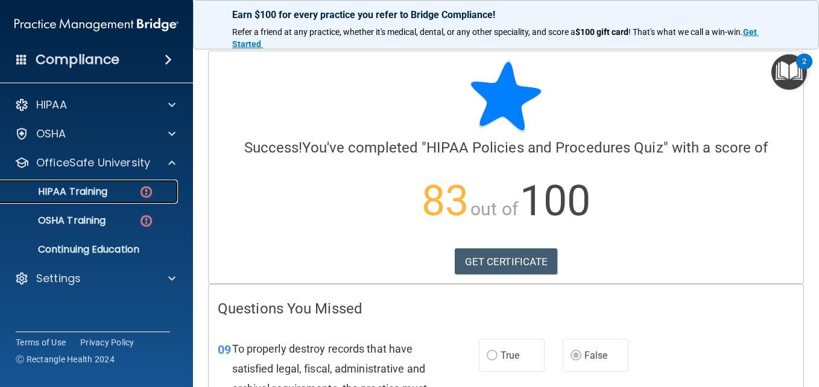
click at [146, 188] on img at bounding box center [146, 191] width 15 height 15
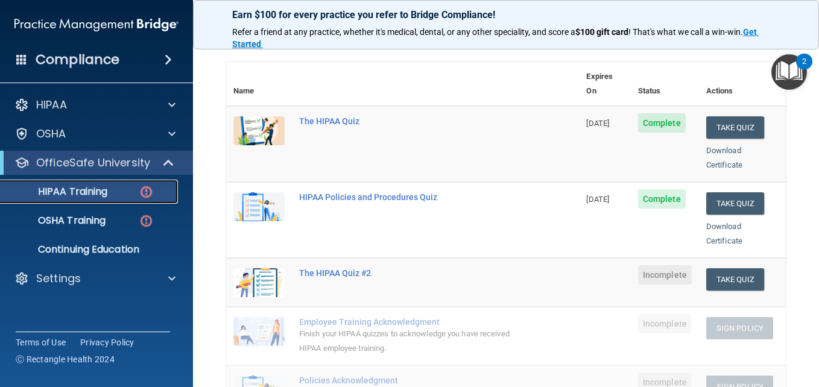
scroll to position [181, 0]
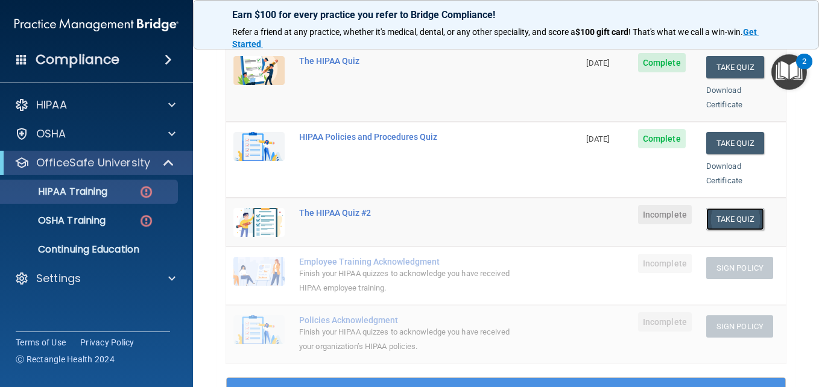
click at [731, 208] on button "Take Quiz" at bounding box center [735, 219] width 58 height 22
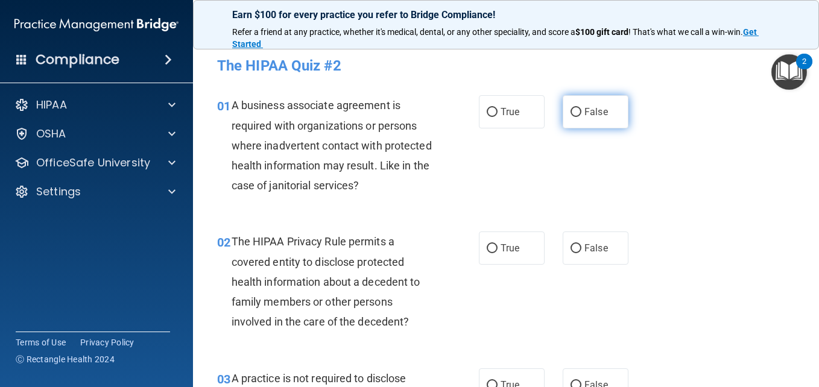
click at [571, 113] on input "False" at bounding box center [575, 112] width 11 height 9
radio input "true"
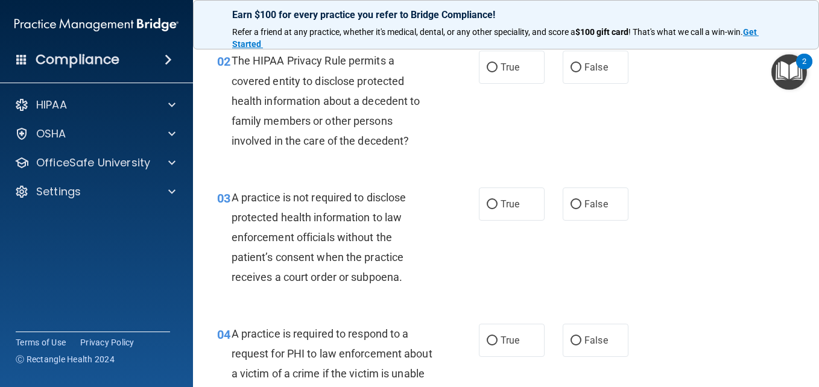
scroll to position [121, 0]
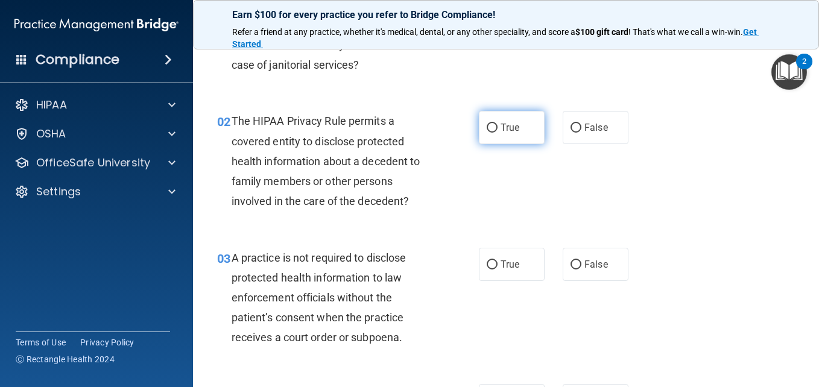
click at [486, 127] on input "True" at bounding box center [491, 128] width 11 height 9
radio input "true"
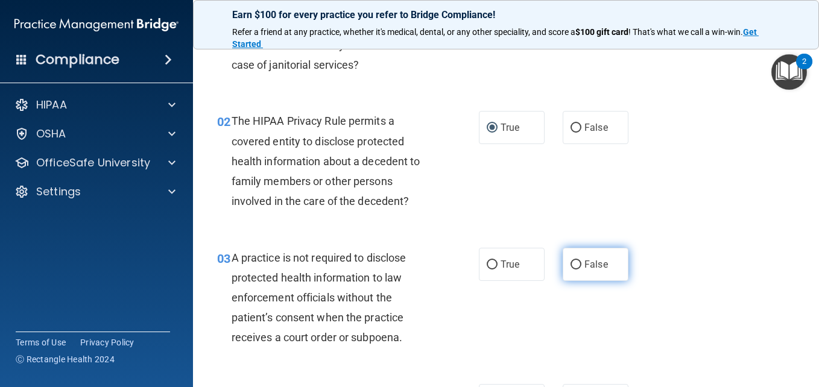
click at [574, 264] on input "False" at bounding box center [575, 264] width 11 height 9
radio input "true"
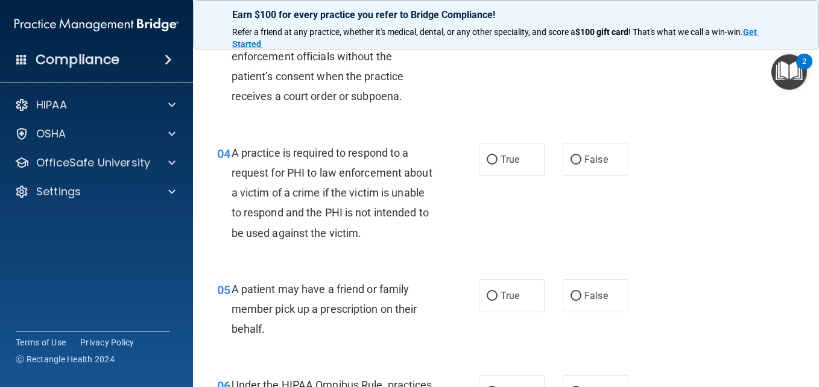
scroll to position [422, 0]
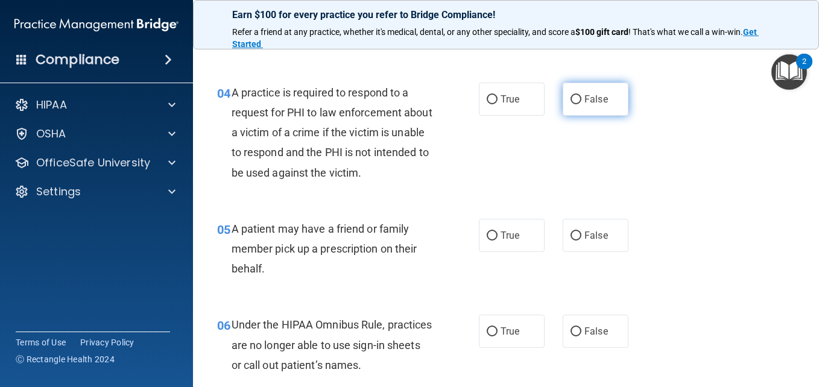
click at [570, 102] on input "False" at bounding box center [575, 99] width 11 height 9
radio input "true"
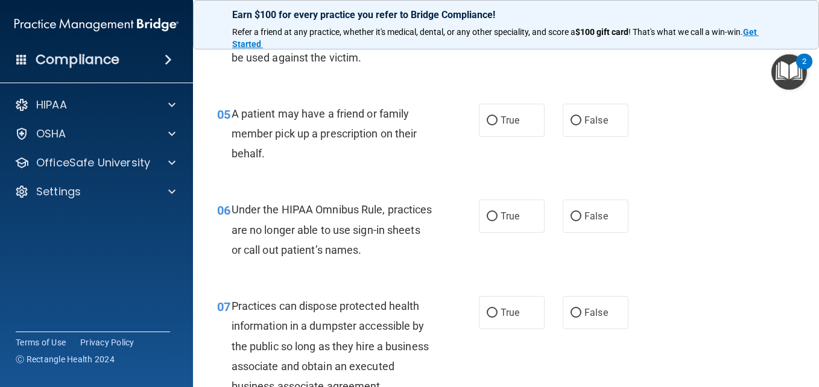
scroll to position [542, 0]
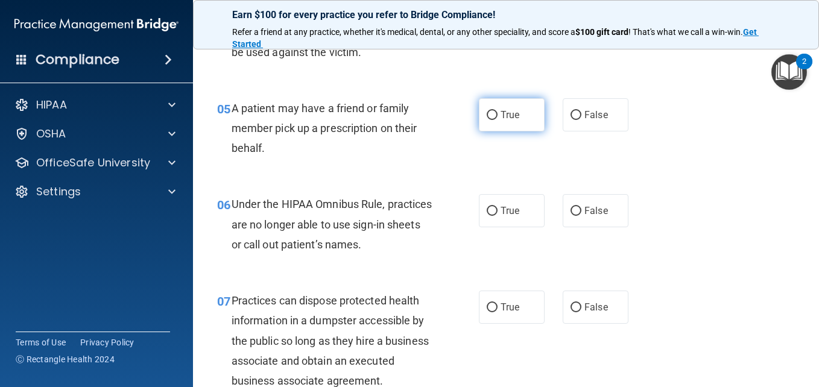
click at [489, 114] on input "True" at bounding box center [491, 115] width 11 height 9
radio input "true"
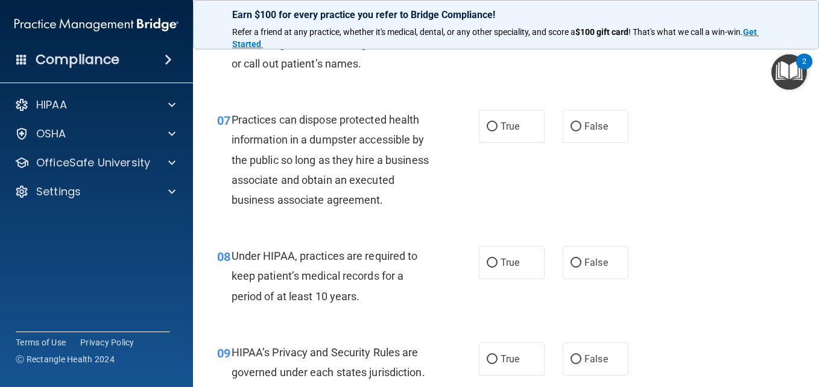
scroll to position [663, 0]
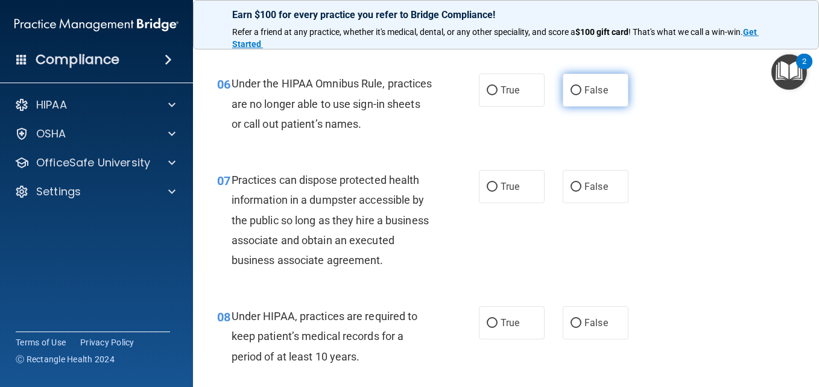
click at [570, 86] on input "False" at bounding box center [575, 90] width 11 height 9
radio input "true"
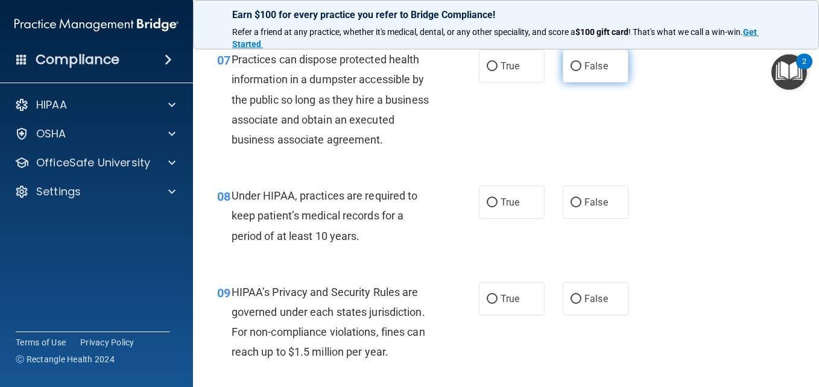
click at [570, 62] on input "False" at bounding box center [575, 66] width 11 height 9
radio input "true"
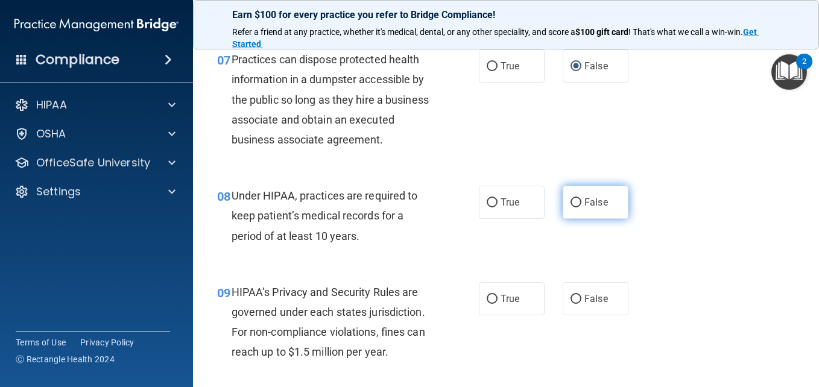
click at [574, 207] on input "False" at bounding box center [575, 202] width 11 height 9
radio input "true"
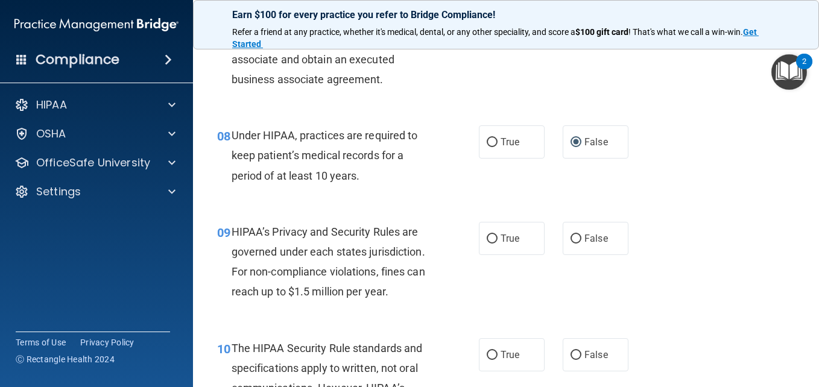
scroll to position [904, 0]
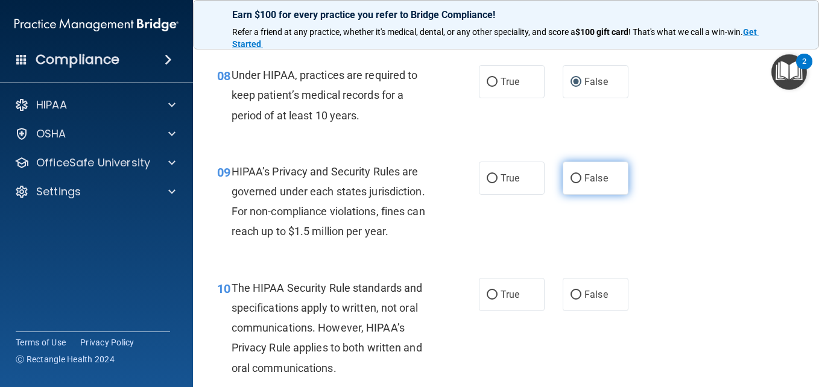
click at [574, 183] on input "False" at bounding box center [575, 178] width 11 height 9
radio input "true"
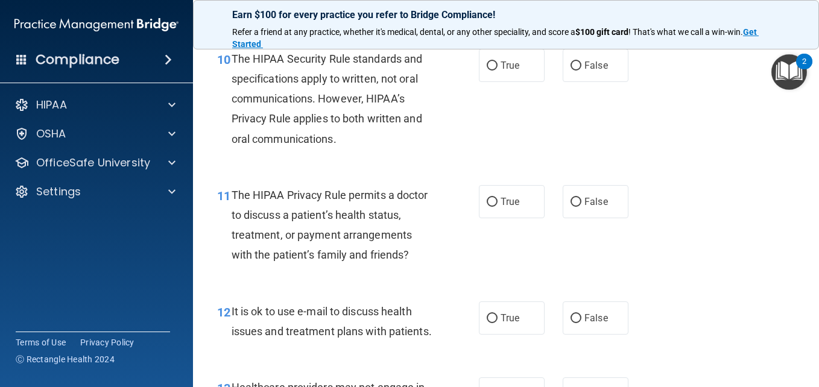
scroll to position [1145, 0]
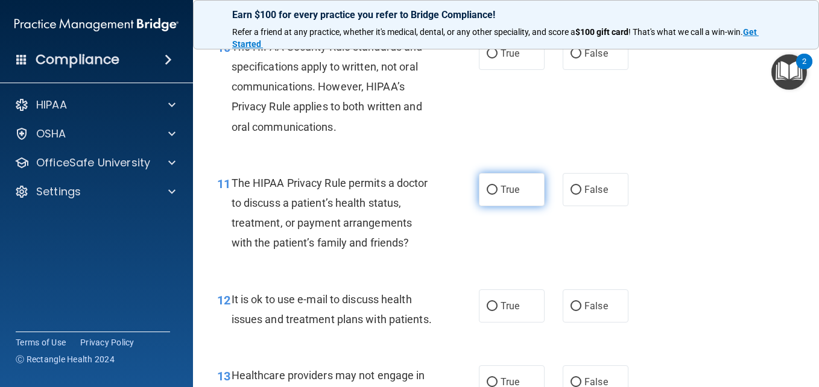
click at [492, 195] on input "True" at bounding box center [491, 190] width 11 height 9
radio input "true"
click at [570, 58] on input "False" at bounding box center [575, 53] width 11 height 9
radio input "true"
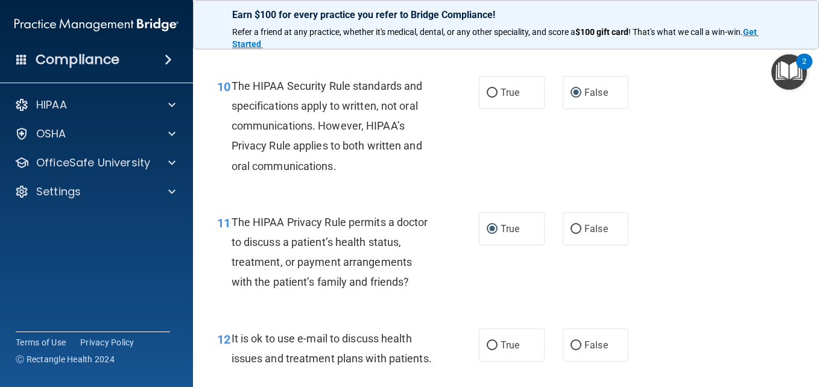
scroll to position [1085, 0]
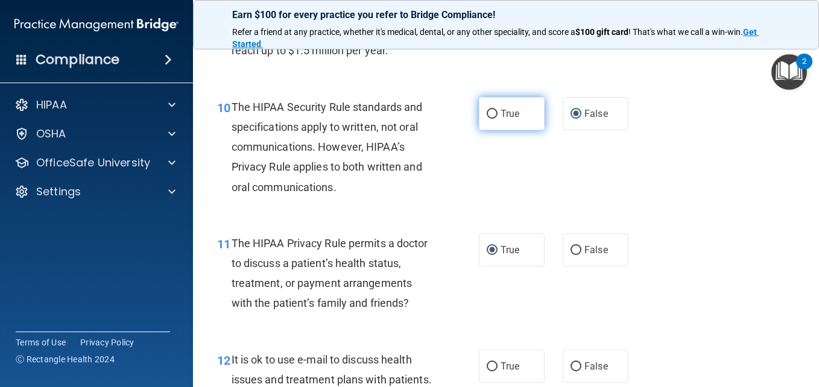
click at [487, 119] on input "True" at bounding box center [491, 114] width 11 height 9
radio input "true"
radio input "false"
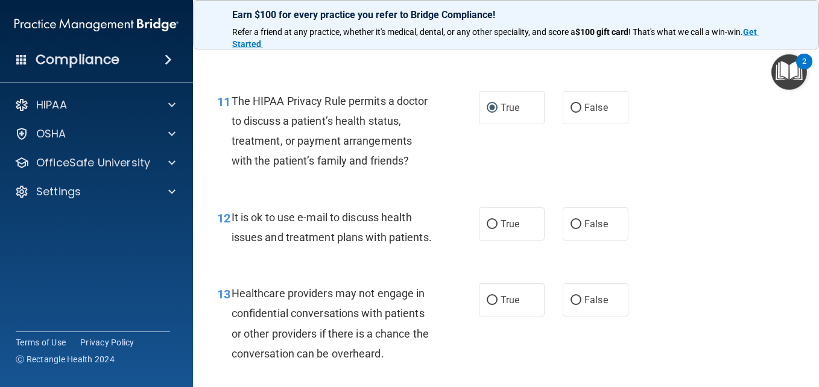
scroll to position [1266, 0]
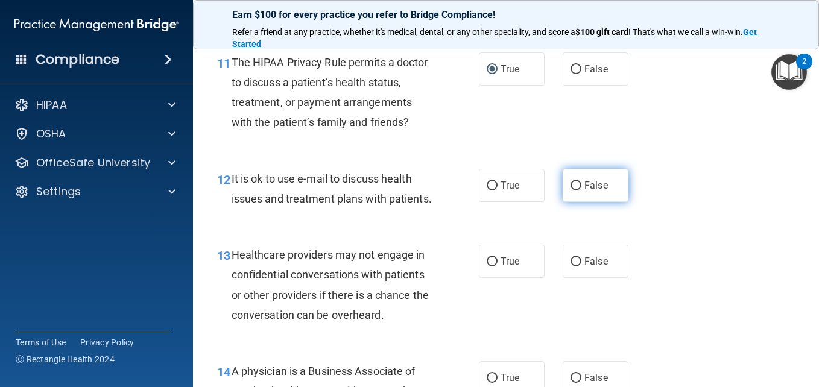
click at [570, 190] on input "False" at bounding box center [575, 185] width 11 height 9
radio input "true"
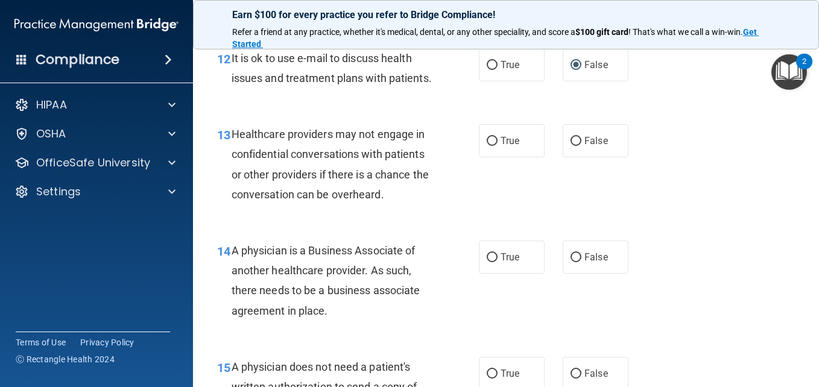
scroll to position [1447, 0]
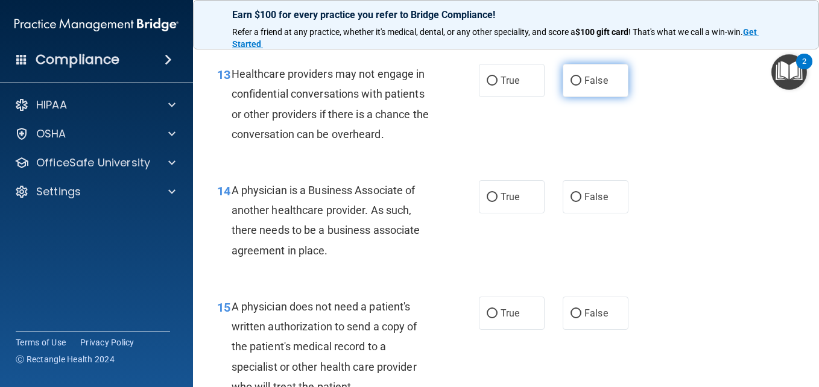
click at [570, 86] on input "False" at bounding box center [575, 81] width 11 height 9
radio input "true"
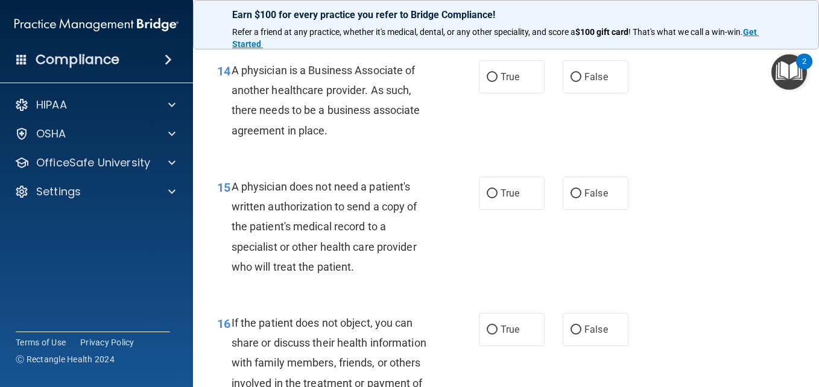
scroll to position [1567, 0]
click at [576, 81] on input "False" at bounding box center [575, 76] width 11 height 9
radio input "true"
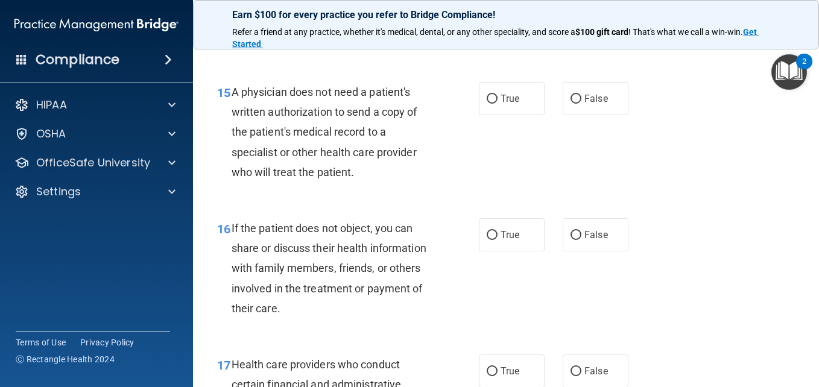
scroll to position [1688, 0]
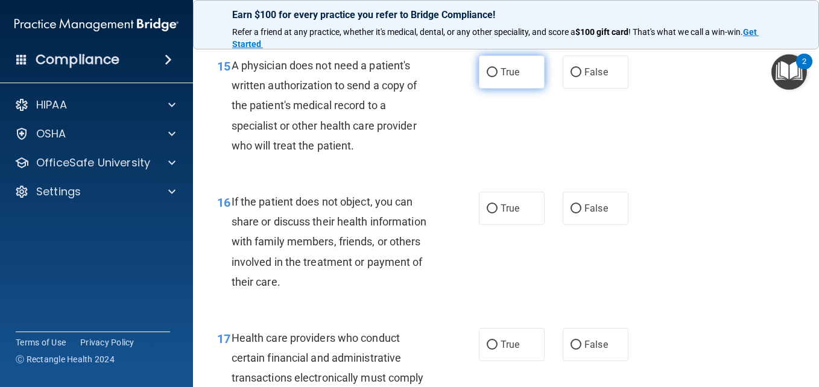
click at [486, 77] on input "True" at bounding box center [491, 72] width 11 height 9
radio input "true"
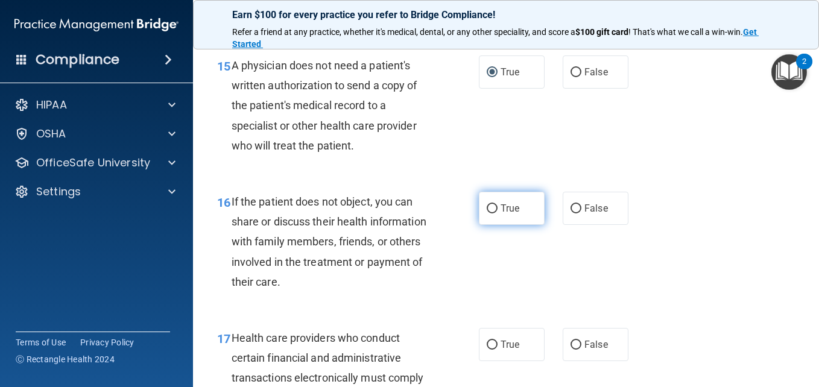
click at [489, 213] on input "True" at bounding box center [491, 208] width 11 height 9
radio input "true"
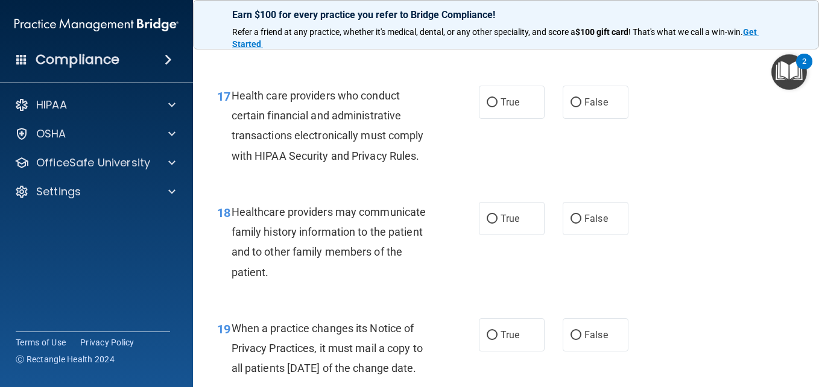
scroll to position [1929, 0]
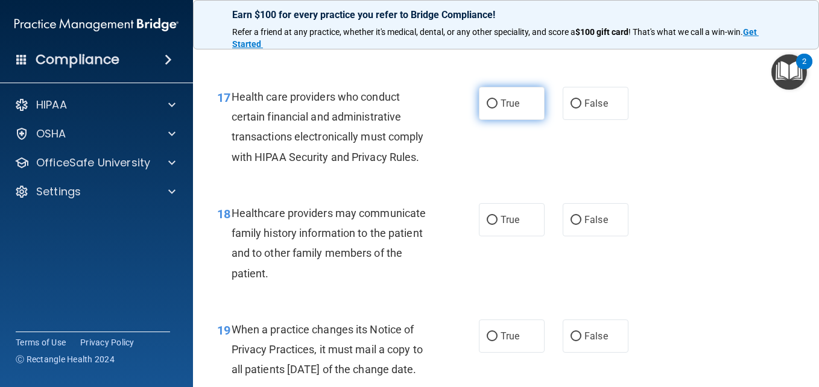
click at [489, 108] on input "True" at bounding box center [491, 103] width 11 height 9
radio input "true"
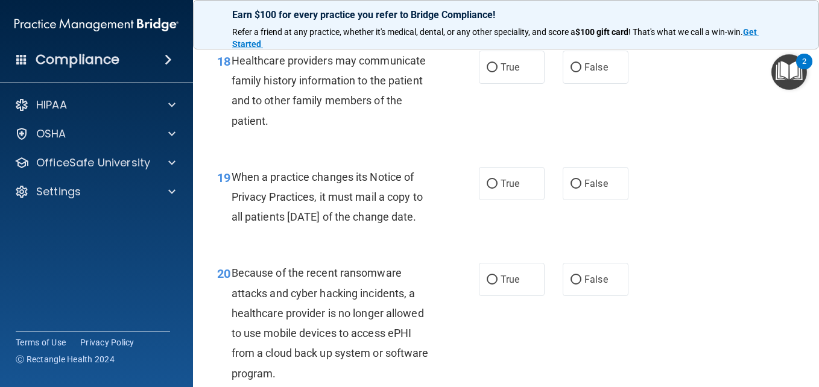
scroll to position [2110, 0]
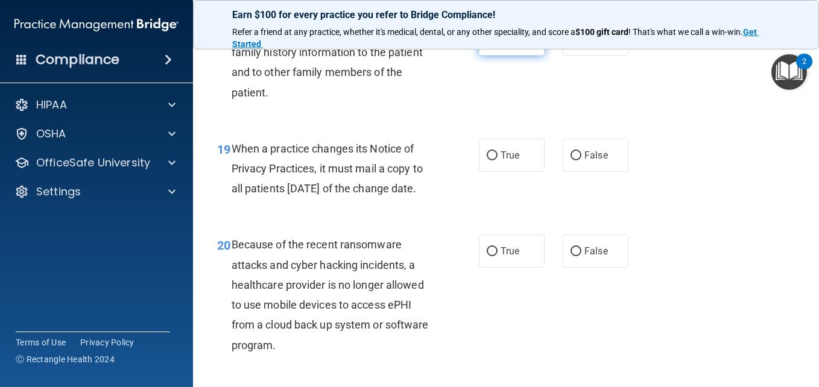
click at [487, 44] on input "True" at bounding box center [491, 39] width 11 height 9
radio input "true"
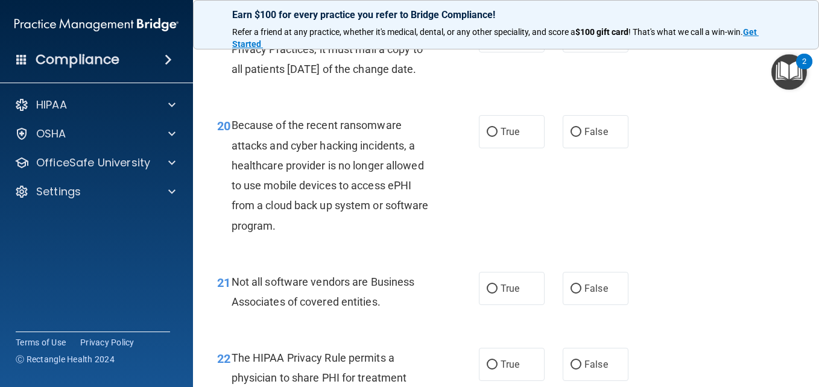
scroll to position [2230, 0]
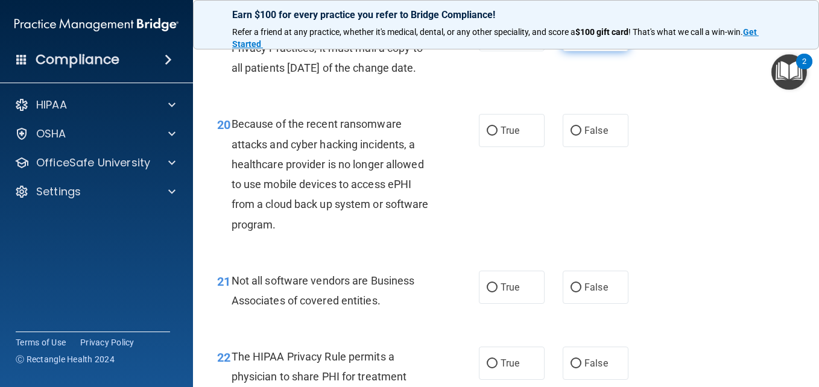
click at [571, 40] on input "False" at bounding box center [575, 35] width 11 height 9
radio input "true"
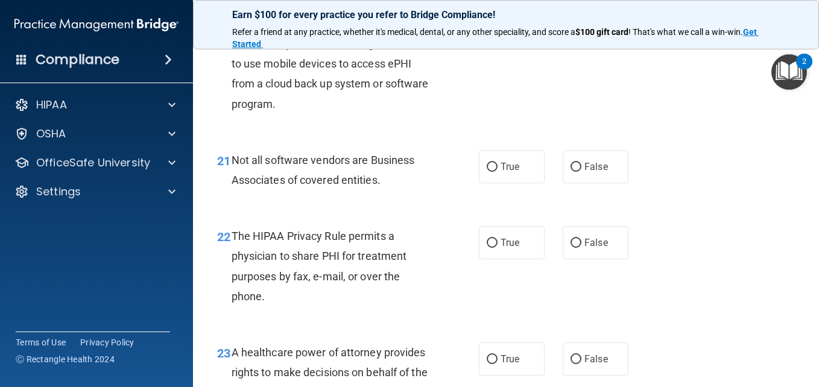
click at [572, 15] on input "False" at bounding box center [575, 10] width 11 height 9
radio input "true"
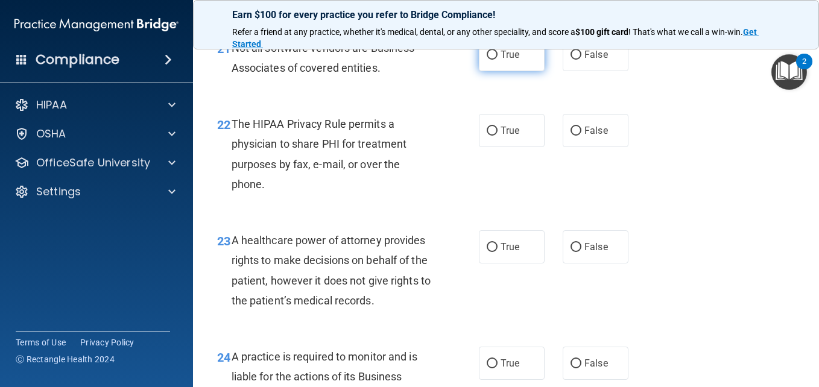
scroll to position [2471, 0]
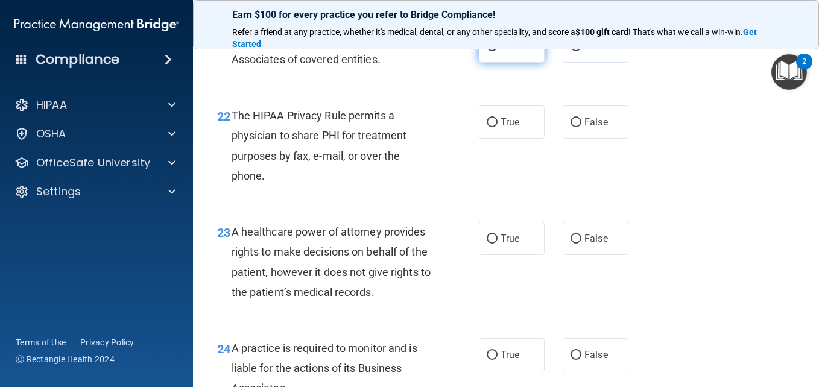
click at [483, 63] on label "True" at bounding box center [512, 46] width 66 height 33
click at [486, 51] on input "True" at bounding box center [491, 46] width 11 height 9
radio input "true"
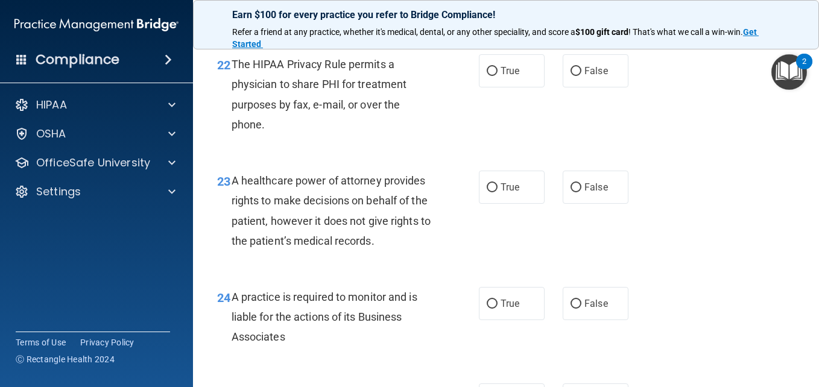
scroll to position [2592, 0]
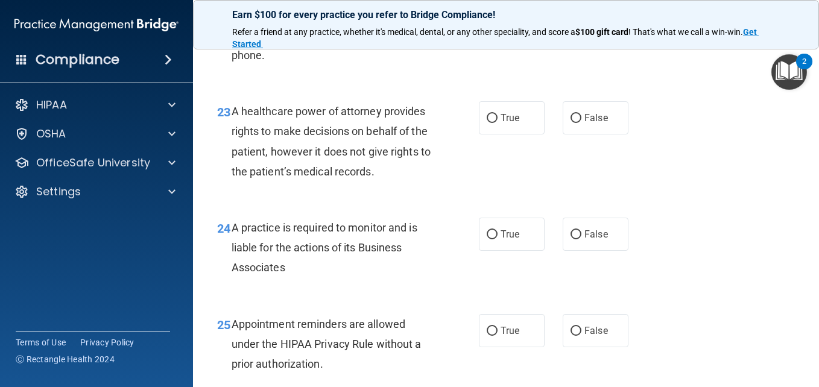
click at [487, 7] on input "True" at bounding box center [491, 2] width 11 height 9
radio input "true"
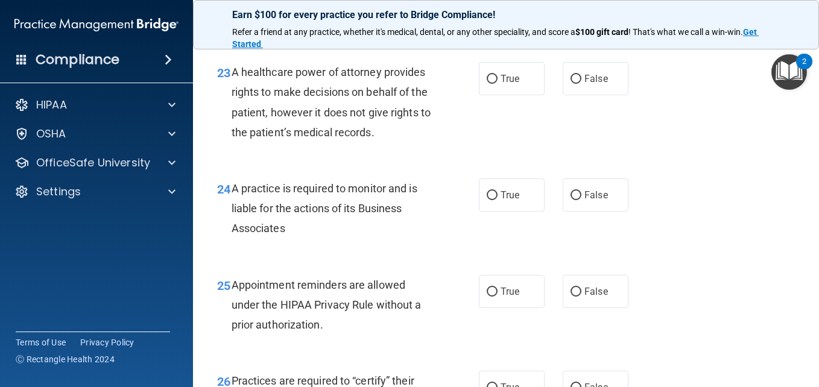
scroll to position [2712, 0]
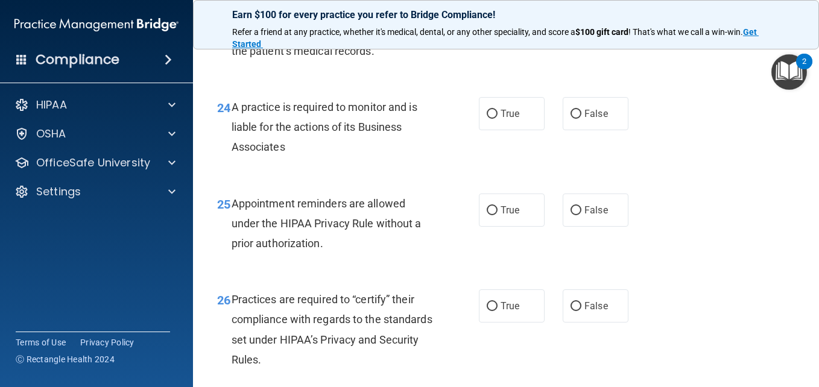
radio input "true"
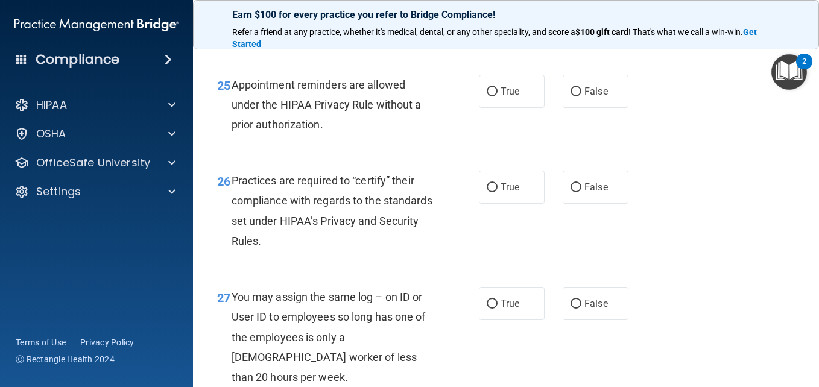
scroll to position [2833, 0]
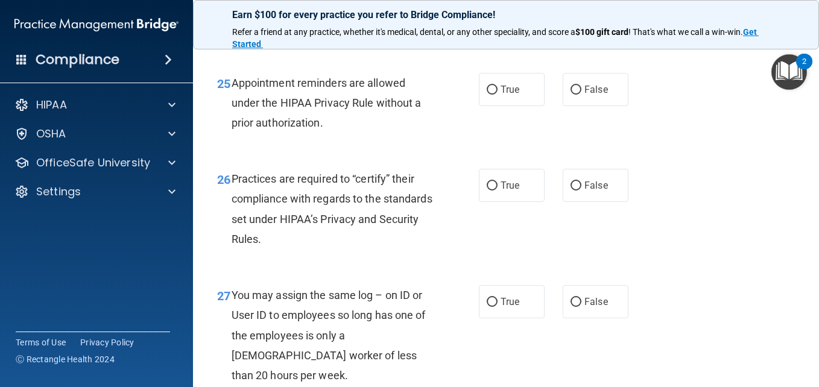
radio input "true"
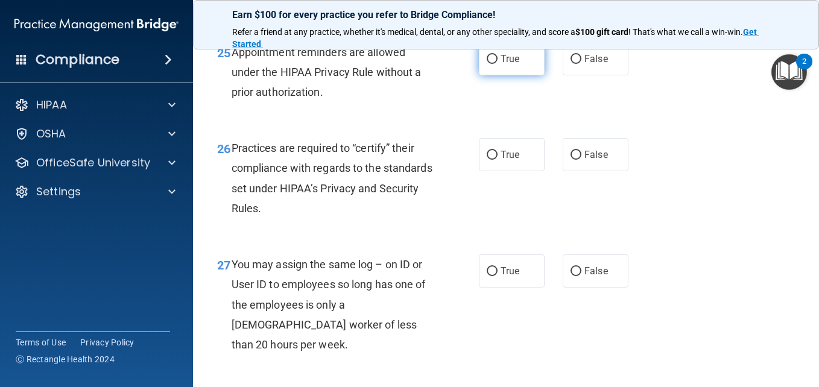
scroll to position [2893, 0]
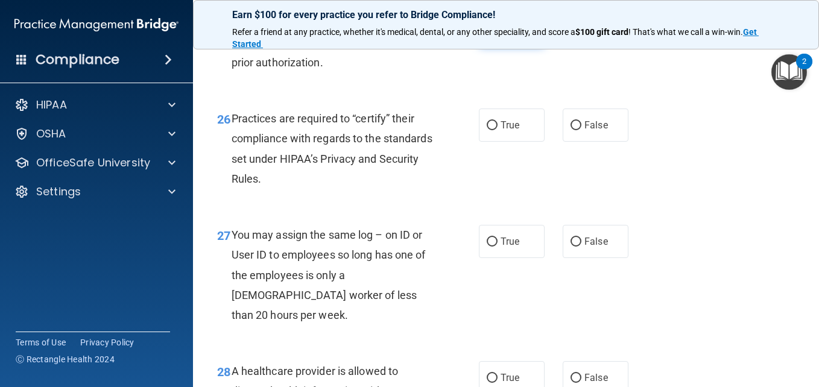
click at [486, 34] on input "True" at bounding box center [491, 29] width 11 height 9
radio input "true"
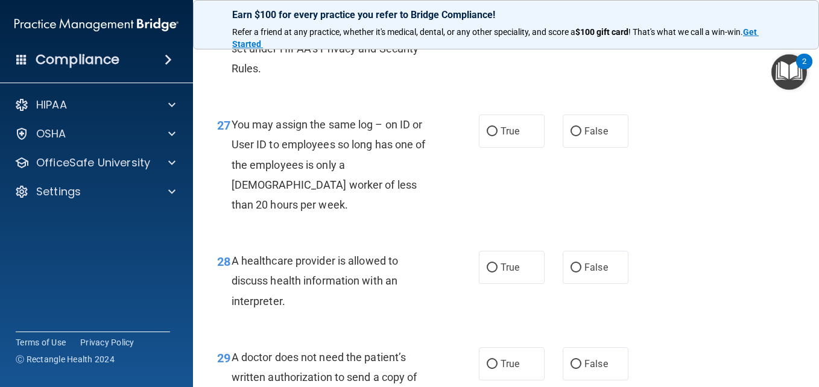
scroll to position [3014, 0]
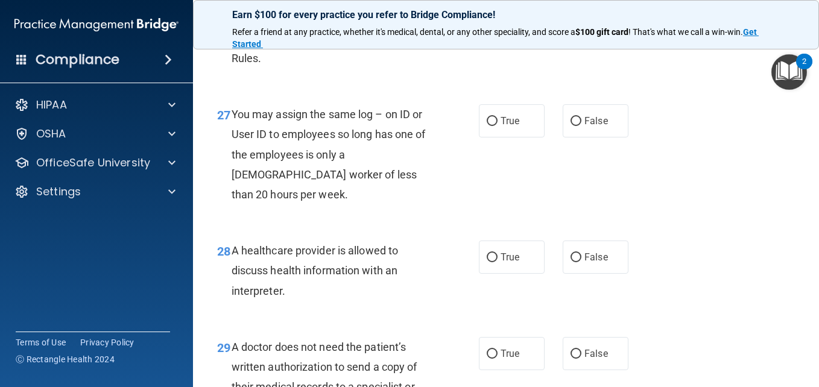
click at [576, 10] on input "False" at bounding box center [575, 5] width 11 height 9
radio input "true"
click at [571, 126] on input "False" at bounding box center [575, 121] width 11 height 9
radio input "true"
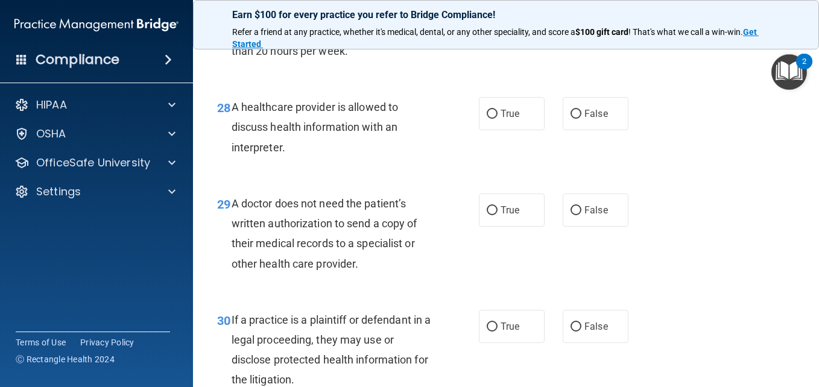
scroll to position [3195, 0]
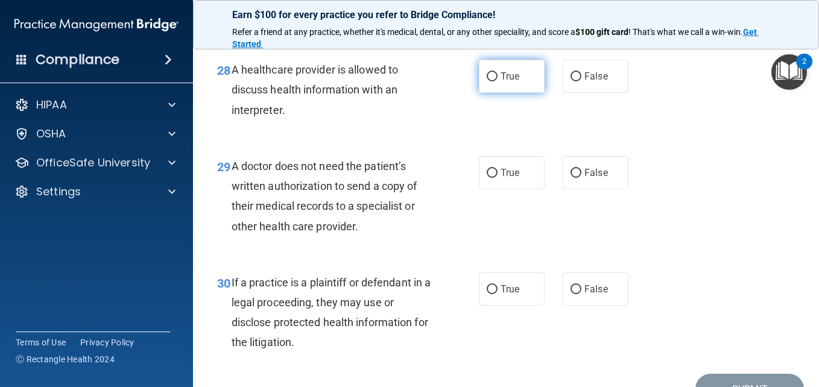
click at [486, 81] on input "True" at bounding box center [491, 76] width 11 height 9
radio input "true"
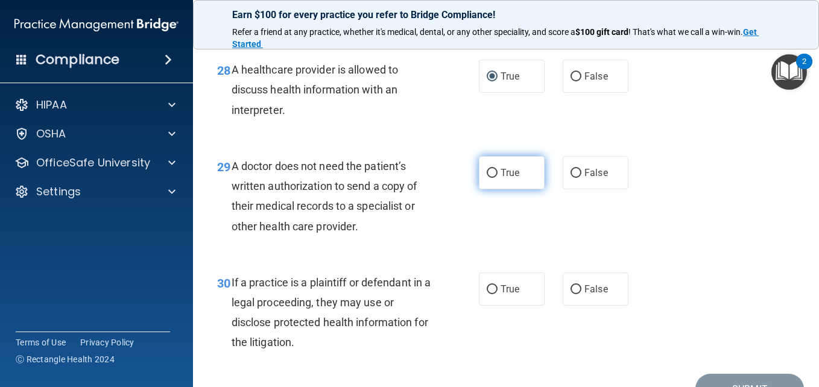
click at [486, 178] on input "True" at bounding box center [491, 173] width 11 height 9
radio input "true"
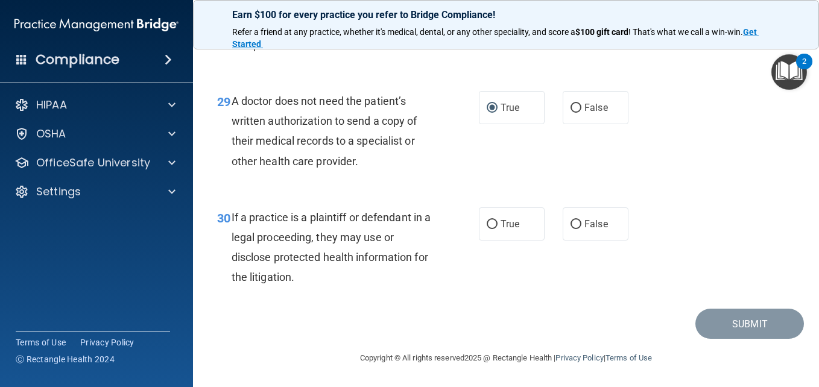
scroll to position [3320, 0]
click at [486, 223] on input "True" at bounding box center [491, 224] width 11 height 9
radio input "true"
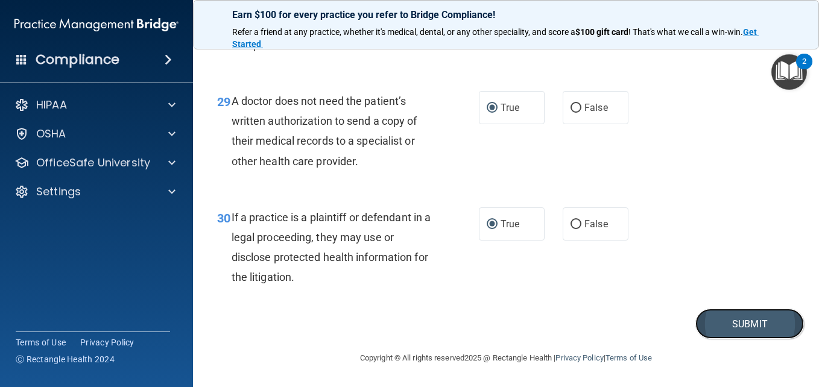
click at [744, 329] on button "Submit" at bounding box center [749, 324] width 108 height 31
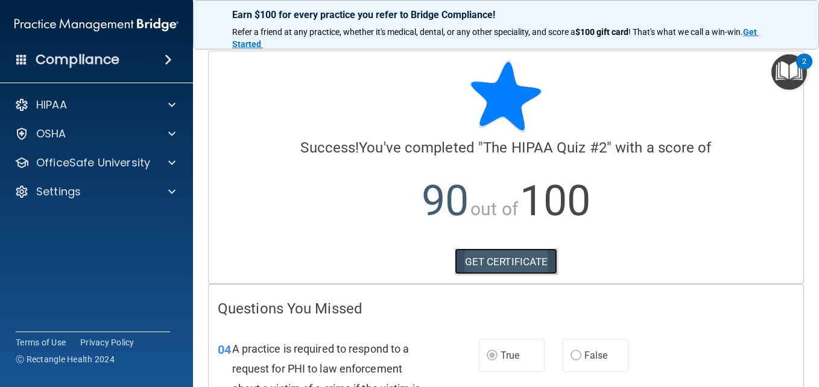
click at [518, 263] on link "GET CERTIFICATE" at bounding box center [505, 261] width 103 height 27
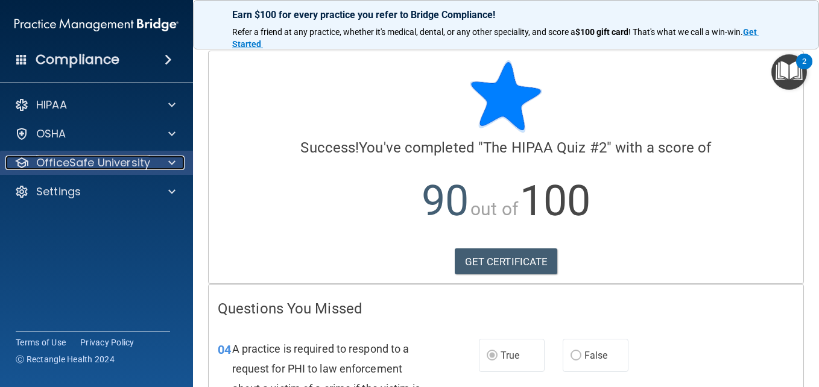
click at [61, 166] on p "OfficeSafe University" at bounding box center [93, 163] width 114 height 14
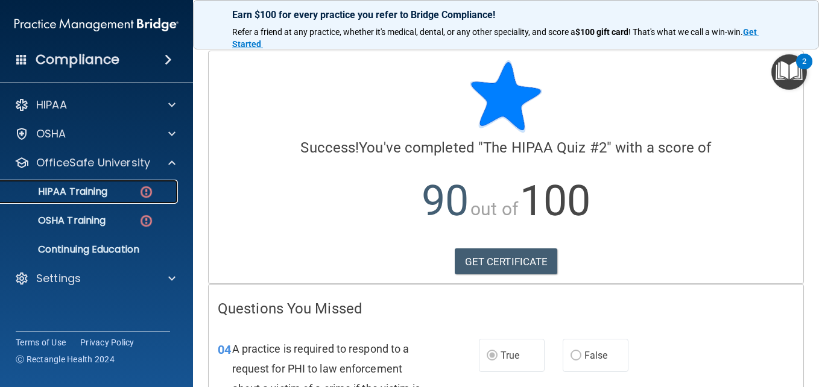
click at [147, 189] on img at bounding box center [146, 191] width 15 height 15
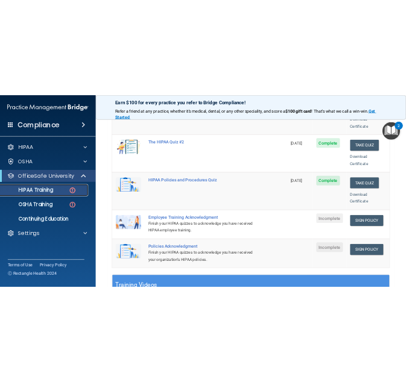
scroll to position [241, 0]
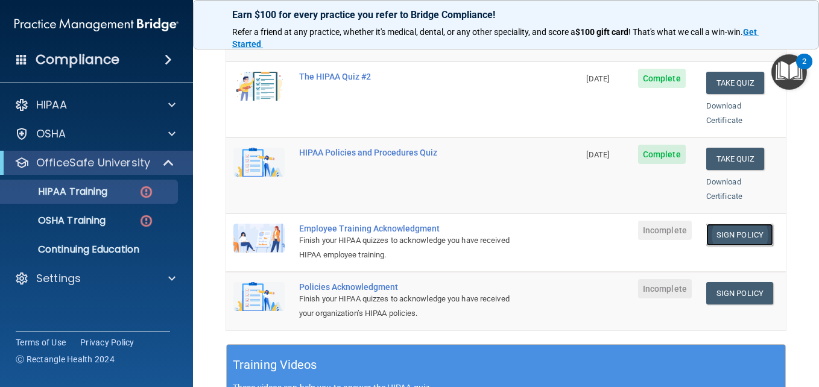
click at [720, 224] on link "Sign Policy" at bounding box center [739, 235] width 67 height 22
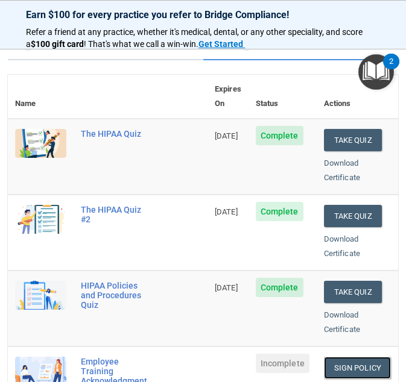
scroll to position [0, 0]
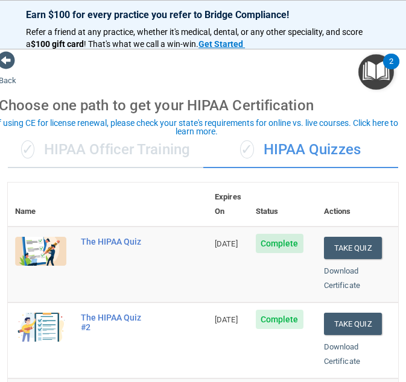
click at [383, 71] on img "Open Resource Center, 2 new notifications" at bounding box center [376, 72] width 36 height 36
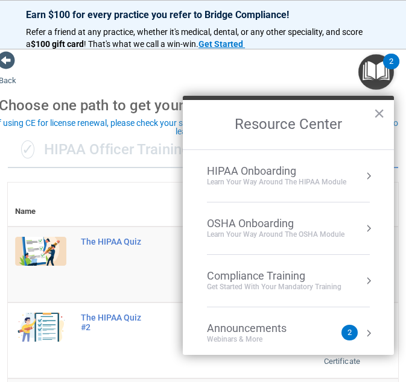
click at [362, 172] on button "Resource Center" at bounding box center [368, 176] width 12 height 12
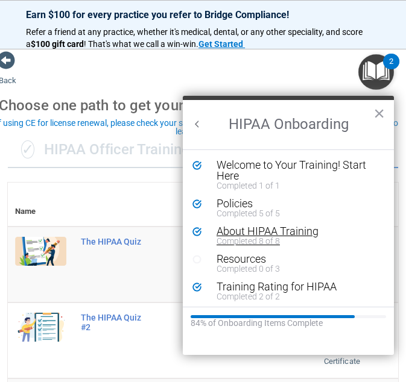
click at [272, 238] on div "Completed 8 of 8" at bounding box center [292, 241] width 153 height 8
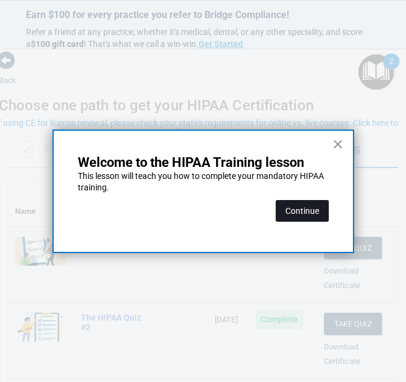
click at [302, 213] on button "Continue" at bounding box center [301, 211] width 53 height 22
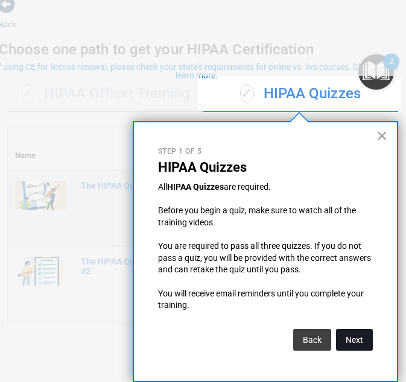
click at [361, 336] on button "Next" at bounding box center [354, 340] width 37 height 22
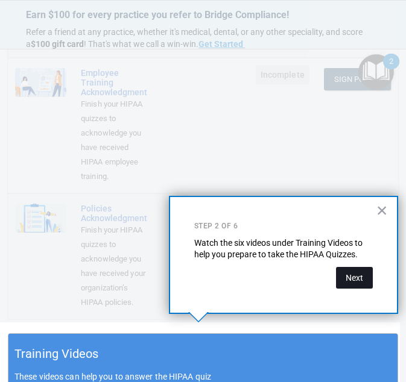
click at [355, 269] on button "Next" at bounding box center [354, 278] width 37 height 22
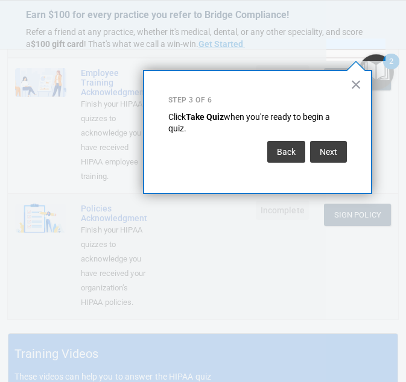
scroll to position [184, 0]
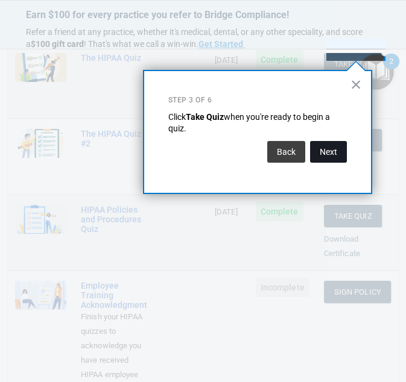
click at [332, 147] on button "Next" at bounding box center [328, 152] width 37 height 22
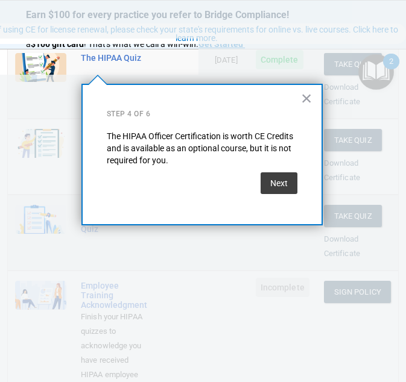
scroll to position [93, 0]
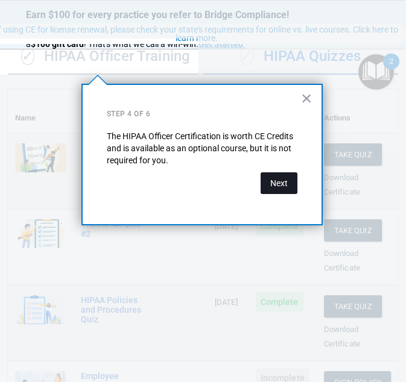
click at [285, 180] on button "Next" at bounding box center [278, 183] width 37 height 22
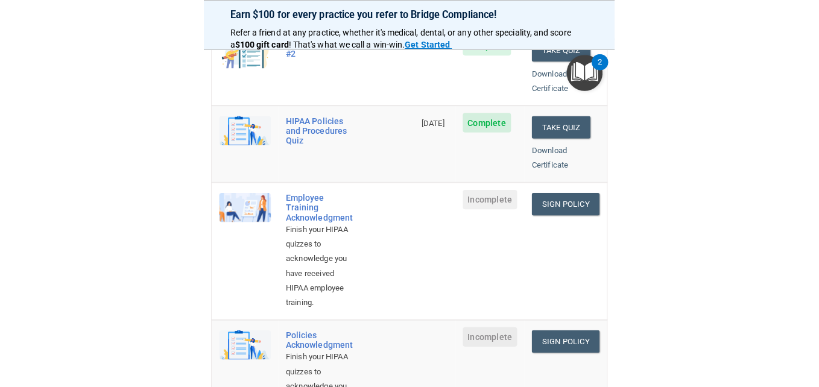
scroll to position [395, 0]
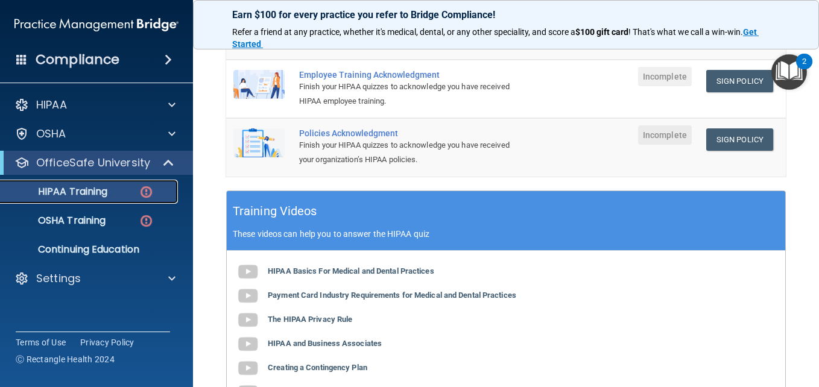
click at [148, 189] on img at bounding box center [146, 191] width 15 height 15
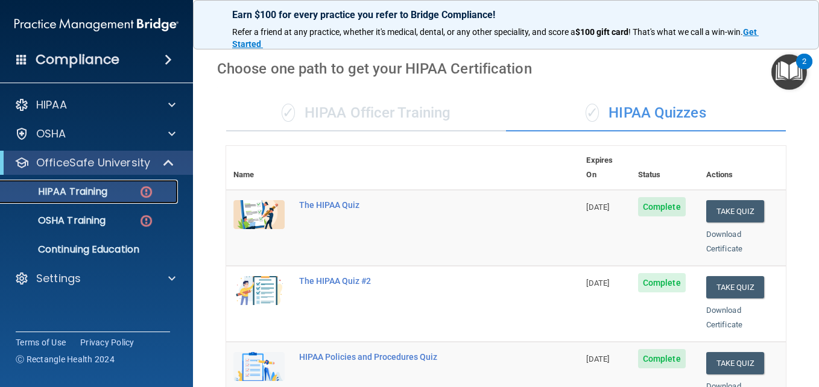
scroll to position [0, 0]
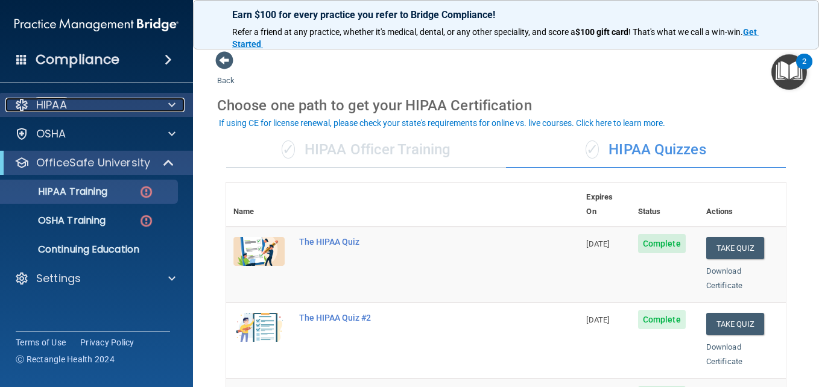
click at [77, 102] on div "HIPAA" at bounding box center [79, 105] width 149 height 14
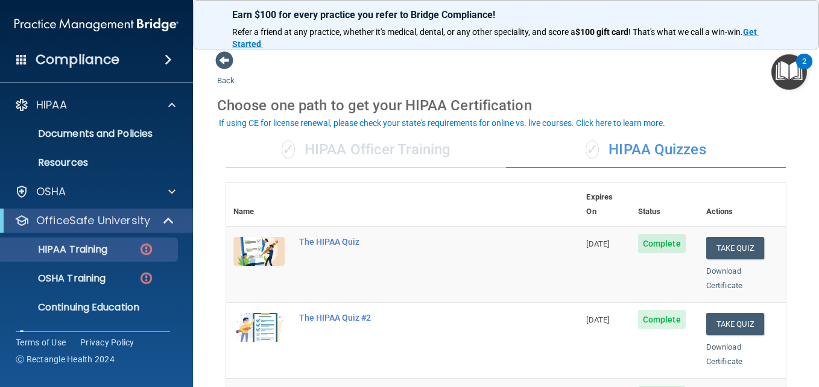
click at [782, 72] on img "Open Resource Center, 2 new notifications" at bounding box center [789, 72] width 36 height 36
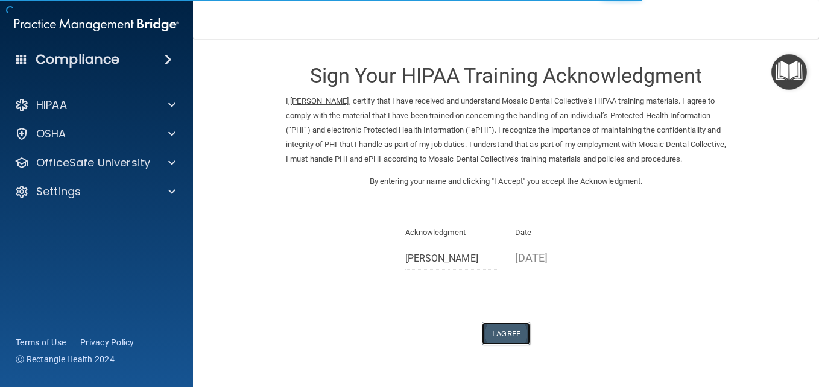
click at [505, 345] on button "I Agree" at bounding box center [506, 333] width 48 height 22
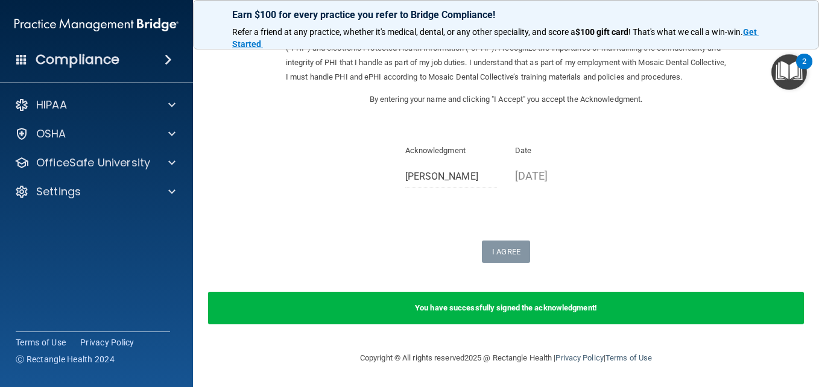
scroll to position [96, 0]
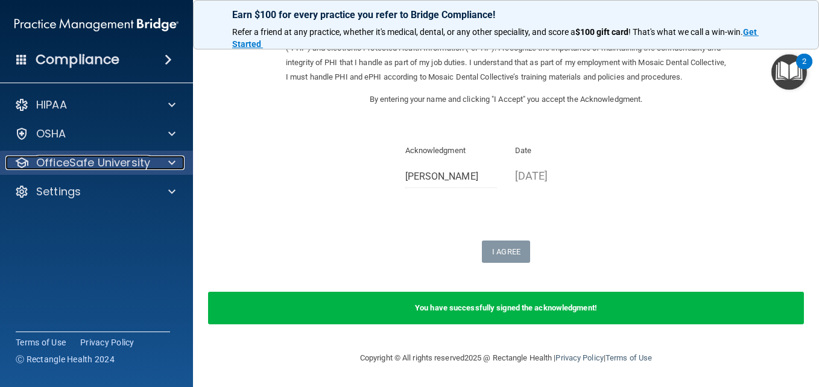
click at [172, 161] on span at bounding box center [171, 163] width 7 height 14
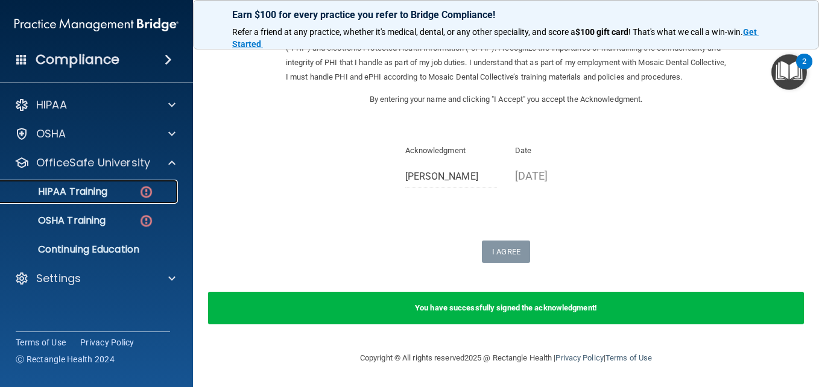
click at [142, 192] on img at bounding box center [146, 191] width 15 height 15
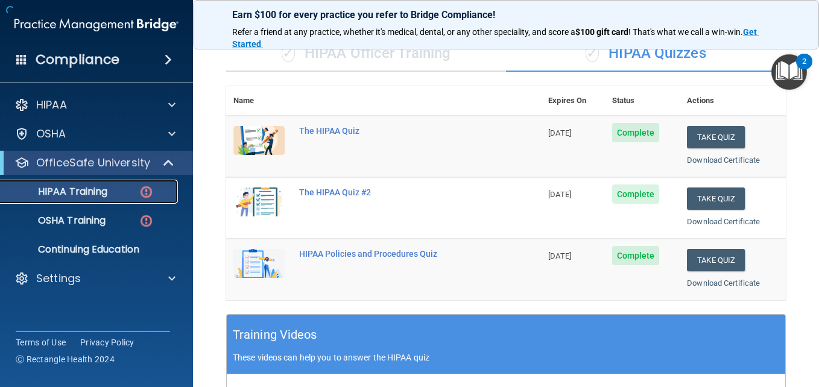
scroll to position [562, 0]
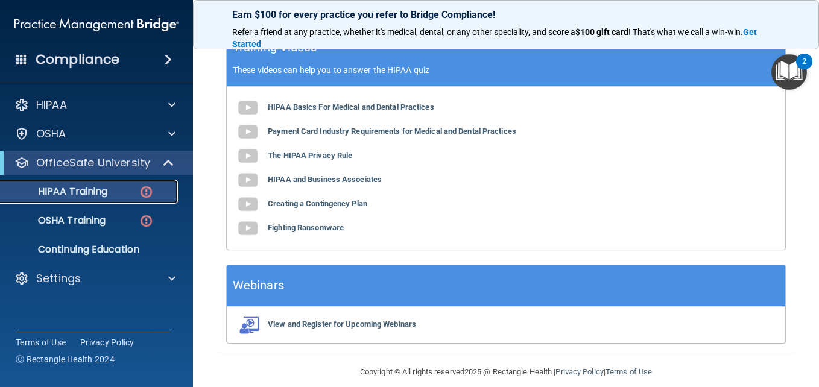
click at [146, 192] on img at bounding box center [146, 191] width 15 height 15
click at [790, 69] on img "Open Resource Center, 2 new notifications" at bounding box center [789, 72] width 36 height 36
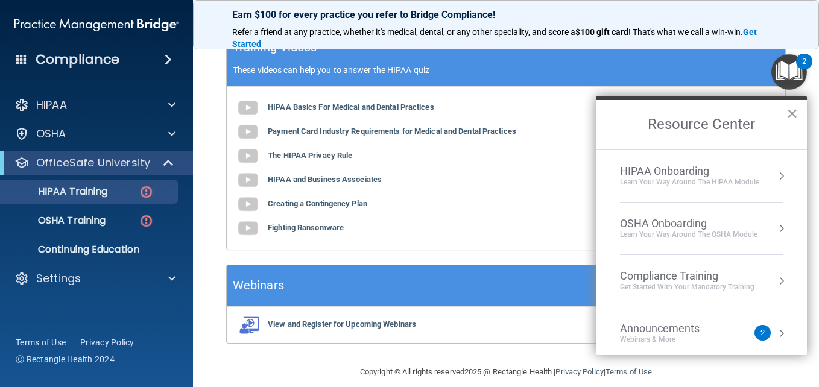
click at [762, 334] on div "Announcements Webinars & More 2" at bounding box center [701, 333] width 163 height 23
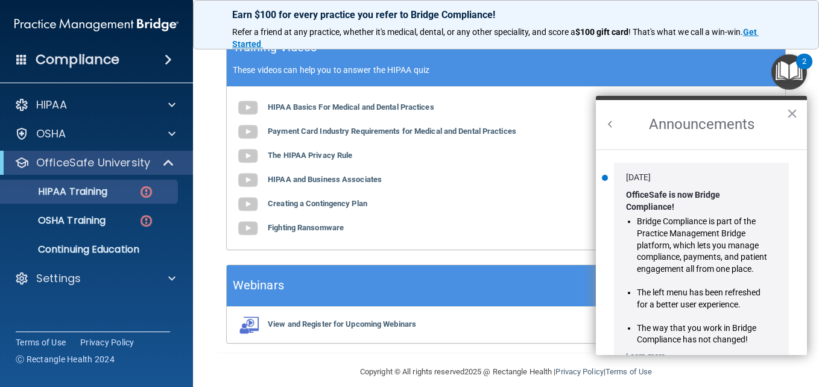
scroll to position [0, 0]
click at [791, 110] on button "×" at bounding box center [791, 113] width 11 height 19
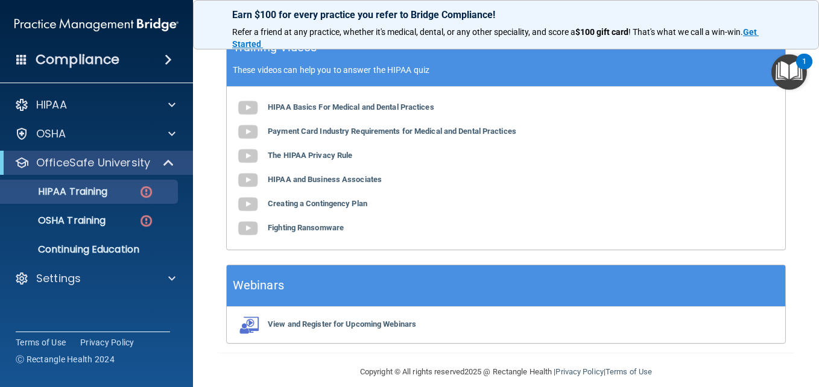
click at [791, 74] on img "Open Resource Center, 1 new notification" at bounding box center [789, 72] width 36 height 36
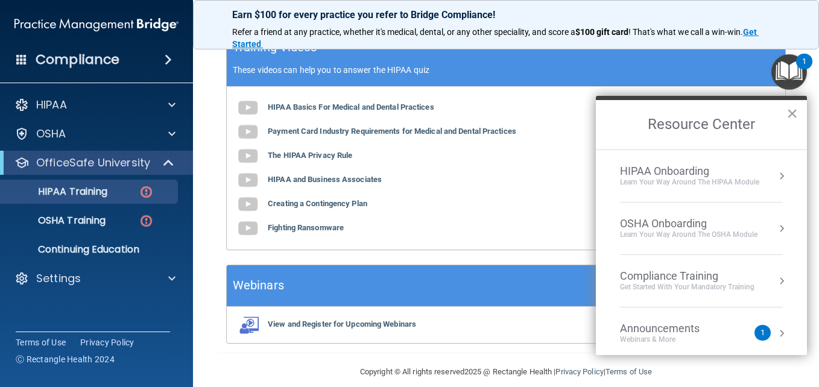
click at [775, 178] on button "Resource Center" at bounding box center [781, 176] width 12 height 12
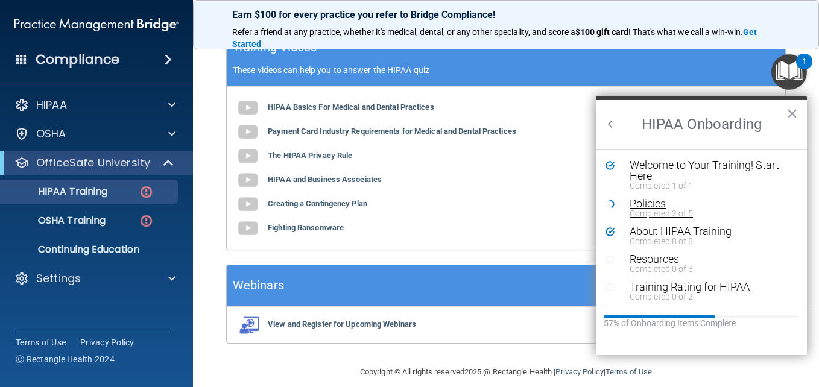
click at [667, 209] on div "Completed 2 of 5" at bounding box center [705, 213] width 153 height 8
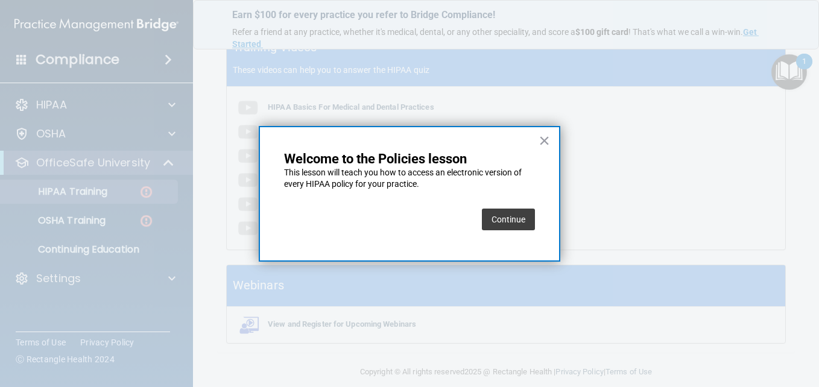
click at [515, 225] on button "Continue" at bounding box center [508, 220] width 53 height 22
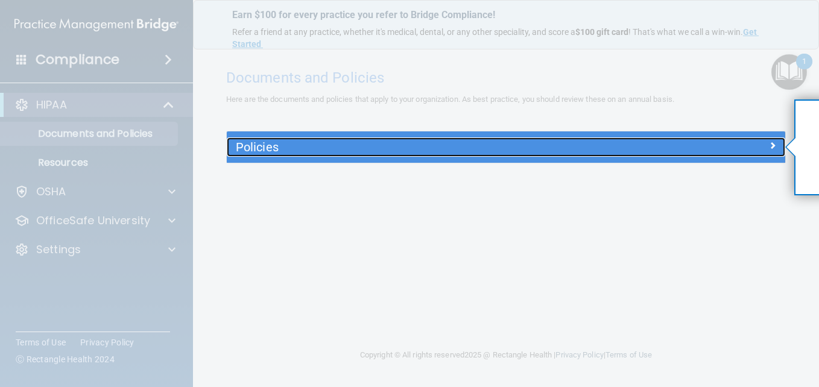
click at [773, 145] on span at bounding box center [772, 145] width 7 height 14
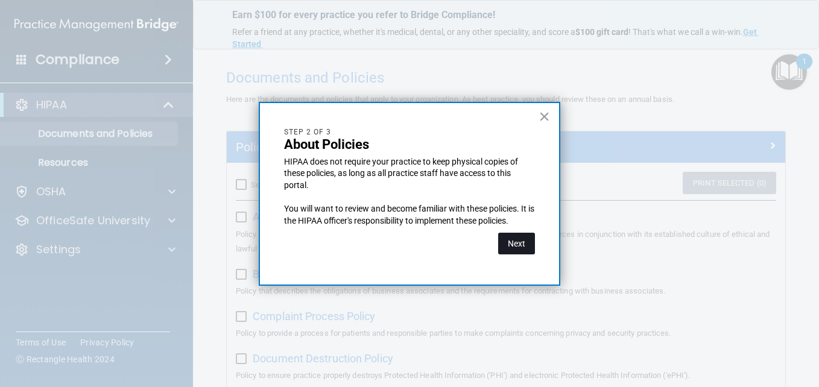
click at [514, 243] on button "Next" at bounding box center [516, 244] width 37 height 22
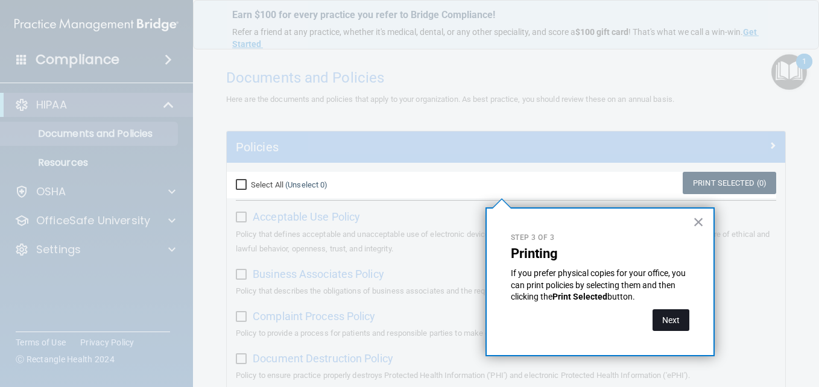
click at [665, 316] on button "Next" at bounding box center [670, 320] width 37 height 22
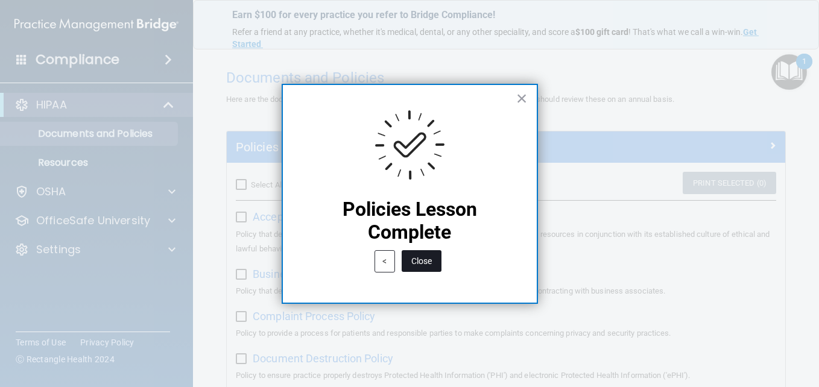
click at [423, 260] on button "Close" at bounding box center [421, 261] width 40 height 22
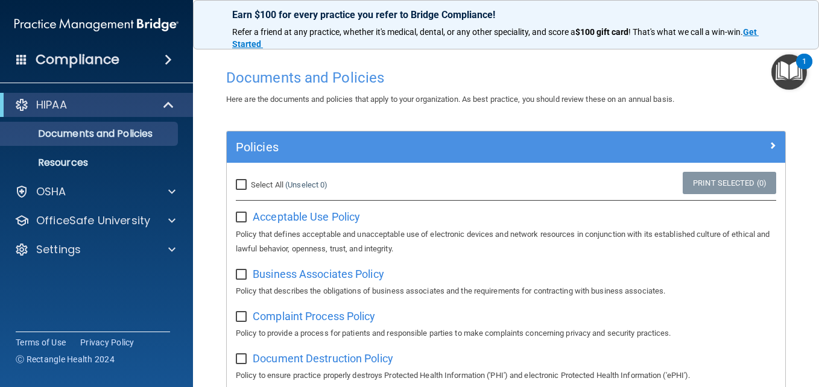
click at [787, 66] on img "Open Resource Center, 1 new notification" at bounding box center [789, 72] width 36 height 36
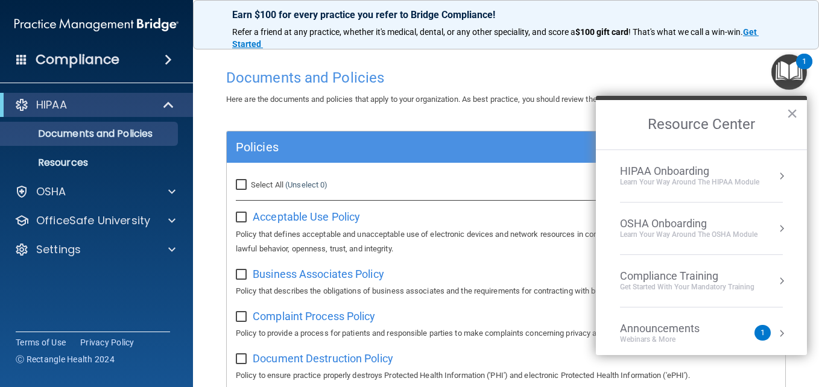
click at [775, 174] on button "Resource Center" at bounding box center [781, 176] width 12 height 12
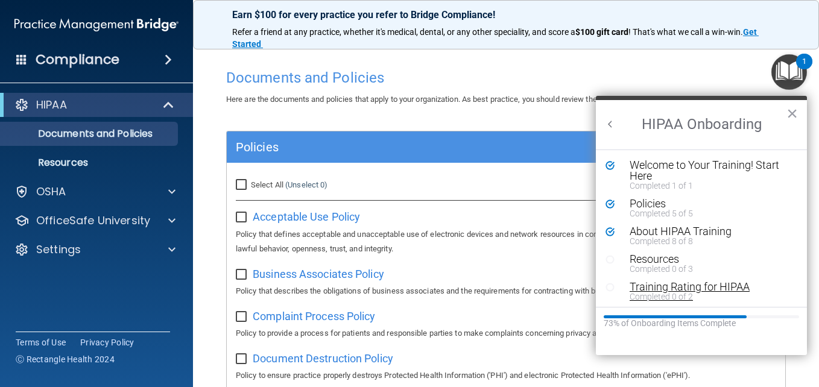
click at [665, 288] on div "Training Rating for HIPAA" at bounding box center [705, 286] width 153 height 11
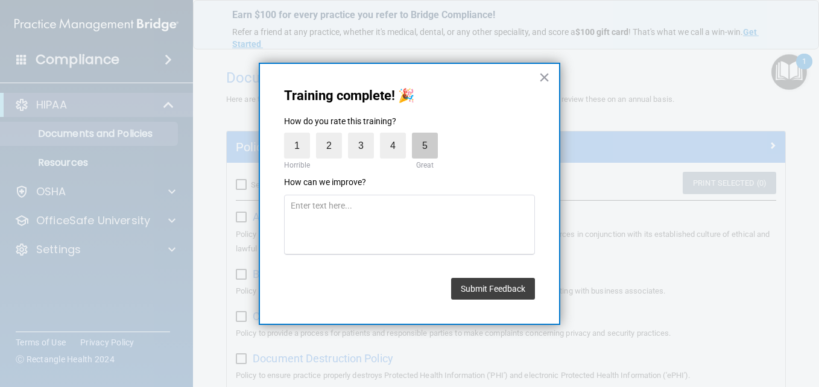
click at [428, 146] on label "5" at bounding box center [425, 146] width 26 height 26
click at [397, 136] on input "5" at bounding box center [397, 136] width 0 height 0
click at [484, 286] on button "Submit Feedback" at bounding box center [493, 289] width 84 height 22
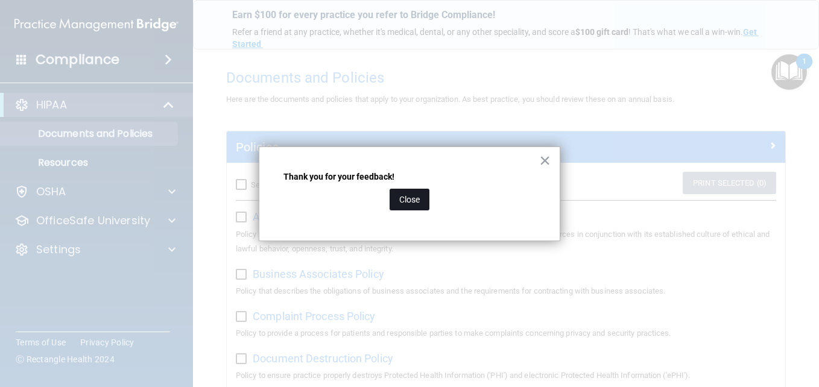
click at [421, 201] on button "Close" at bounding box center [409, 200] width 40 height 22
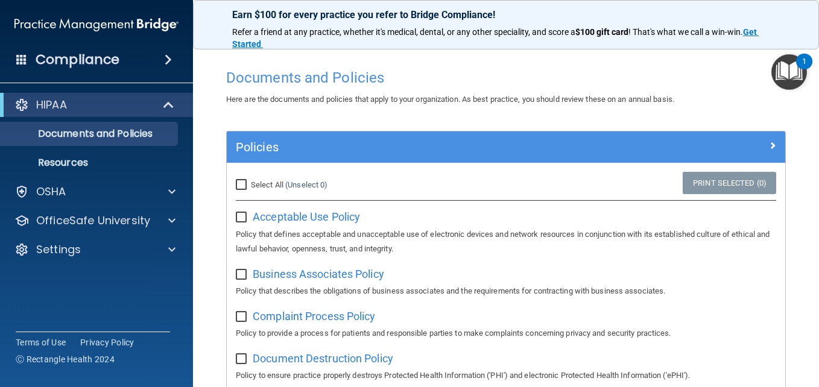
click at [781, 76] on img "Open Resource Center, 1 new notification" at bounding box center [789, 72] width 36 height 36
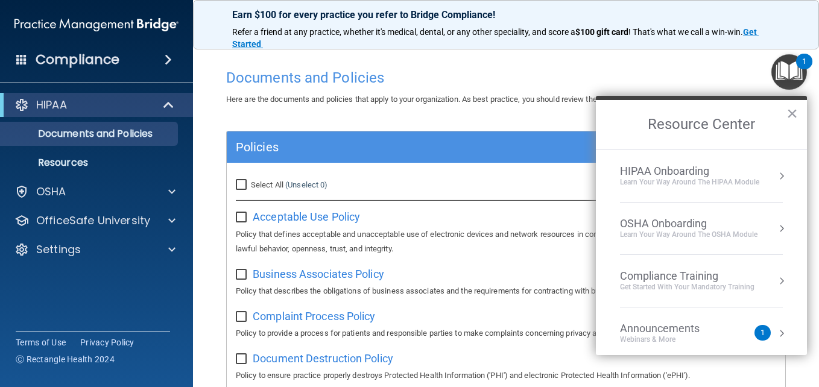
click at [775, 178] on button "Resource Center" at bounding box center [781, 176] width 12 height 12
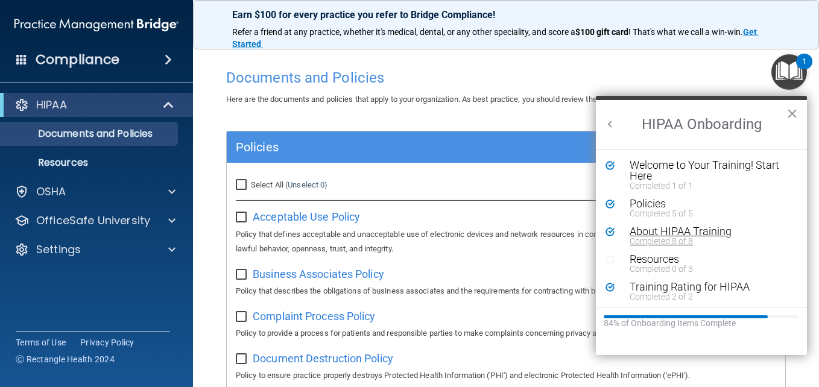
click at [656, 230] on div "About HIPAA Training" at bounding box center [705, 231] width 153 height 11
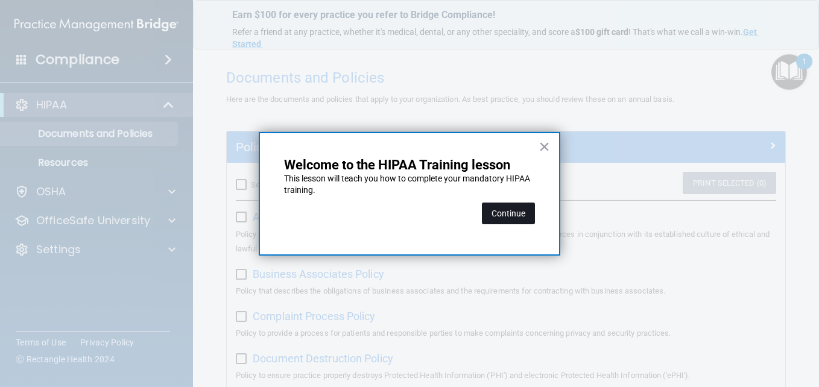
click at [519, 217] on button "Continue" at bounding box center [508, 214] width 53 height 22
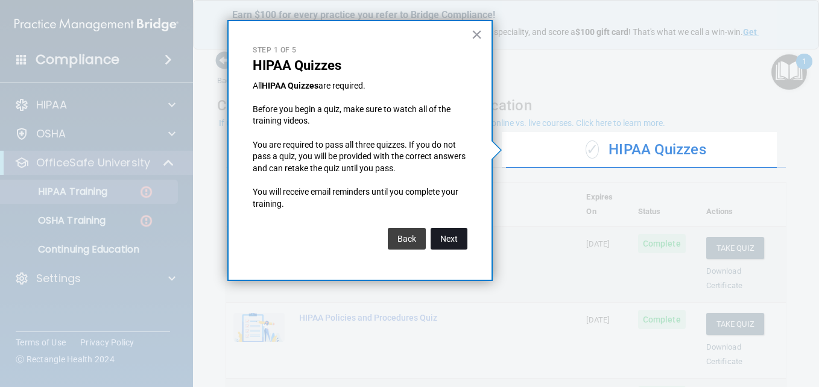
click at [445, 241] on button "Next" at bounding box center [448, 239] width 37 height 22
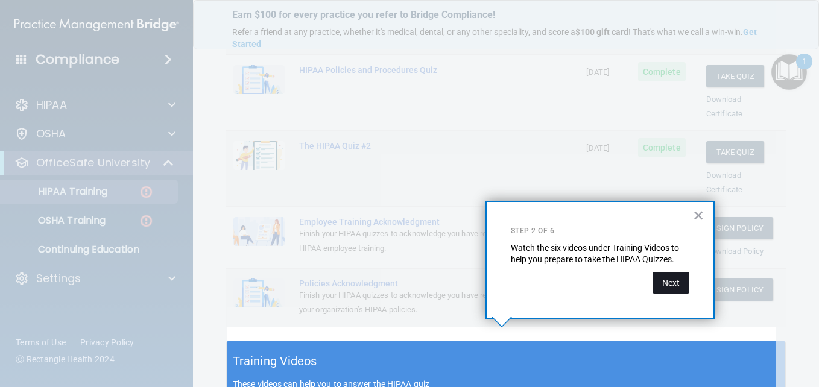
click at [671, 283] on button "Next" at bounding box center [670, 283] width 37 height 22
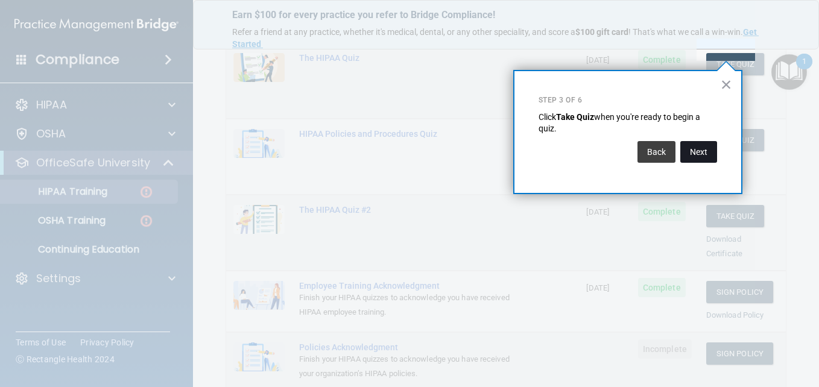
click at [700, 149] on button "Next" at bounding box center [698, 152] width 37 height 22
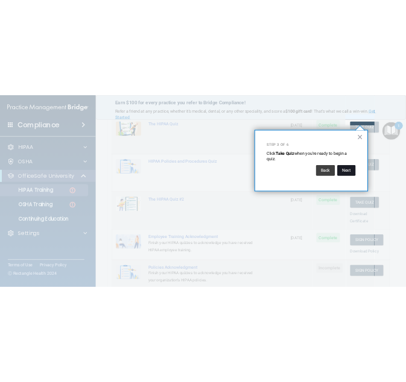
scroll to position [93, 0]
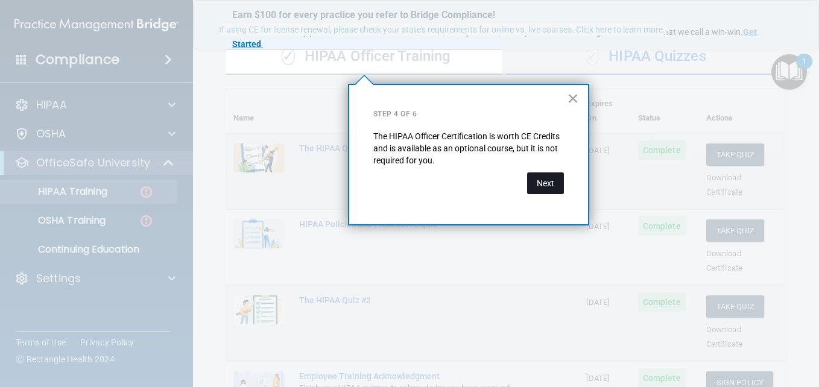
click at [546, 187] on button "Next" at bounding box center [545, 183] width 37 height 22
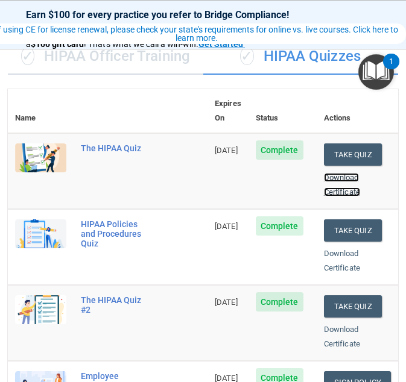
click at [344, 173] on link "Download Certificate" at bounding box center [342, 185] width 36 height 24
click at [341, 249] on link "Download Certificate" at bounding box center [342, 261] width 36 height 24
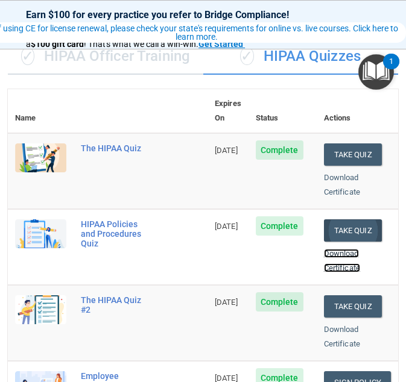
scroll to position [154, 0]
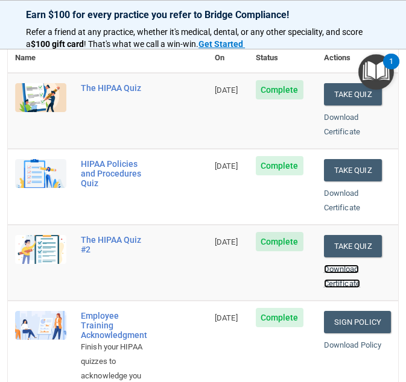
click at [348, 265] on link "Download Certificate" at bounding box center [342, 277] width 36 height 24
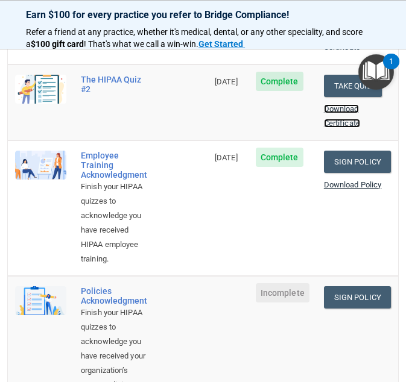
scroll to position [335, 0]
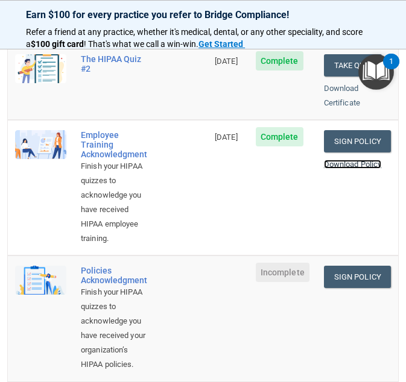
click at [360, 160] on link "Download Policy" at bounding box center [353, 164] width 58 height 9
click at [345, 266] on link "Sign Policy" at bounding box center [357, 277] width 67 height 22
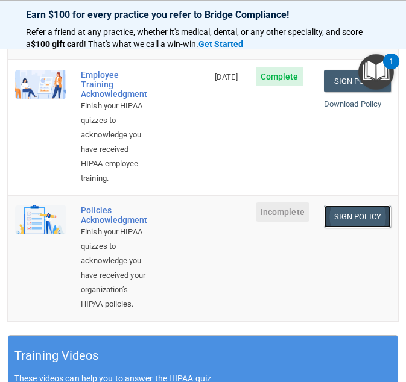
click at [360, 206] on link "Sign Policy" at bounding box center [357, 217] width 67 height 22
click at [95, 206] on div "Policies Acknowledgment" at bounding box center [114, 215] width 66 height 19
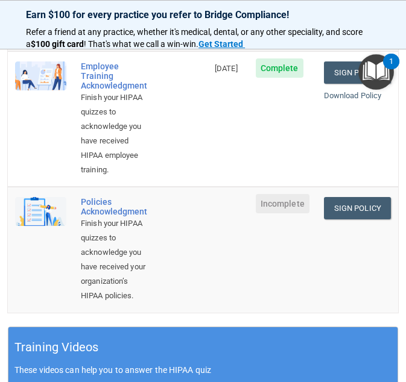
scroll to position [409, 0]
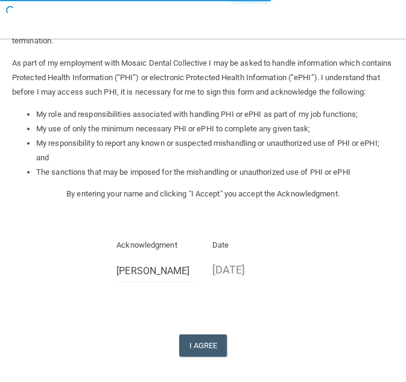
scroll to position [236, 0]
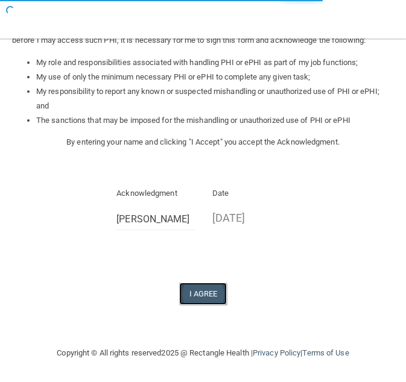
click at [203, 297] on button "I Agree" at bounding box center [203, 294] width 48 height 22
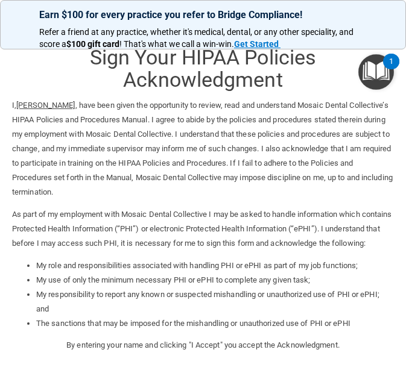
scroll to position [0, 0]
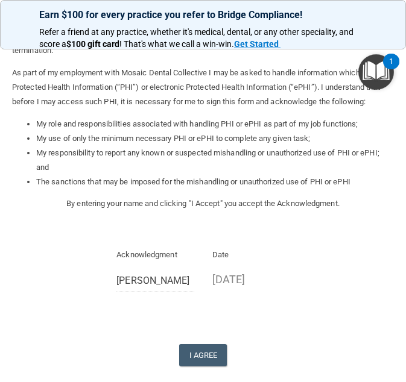
scroll to position [181, 0]
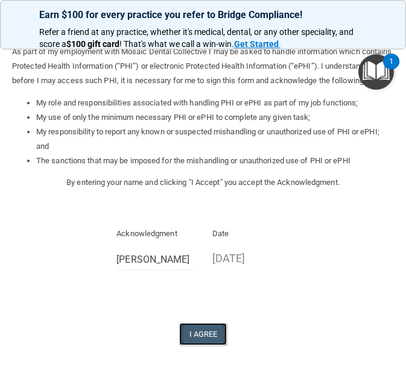
click at [205, 345] on button "I Agree" at bounding box center [203, 334] width 48 height 22
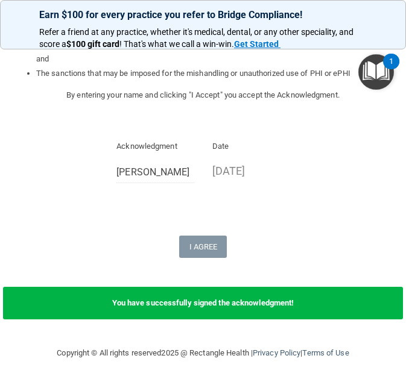
scroll to position [292, 0]
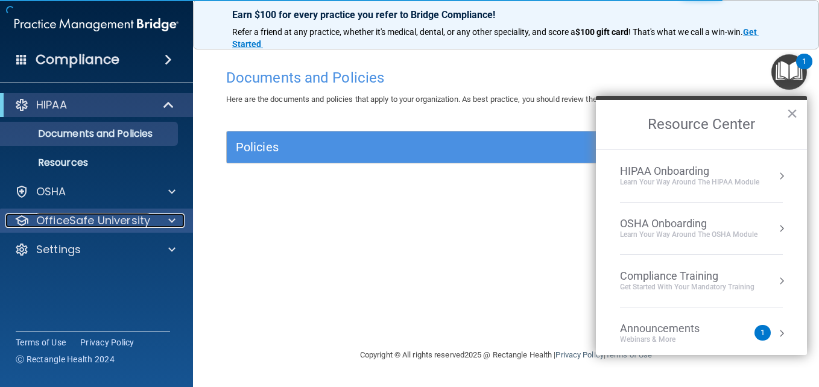
click at [171, 221] on span at bounding box center [171, 220] width 7 height 14
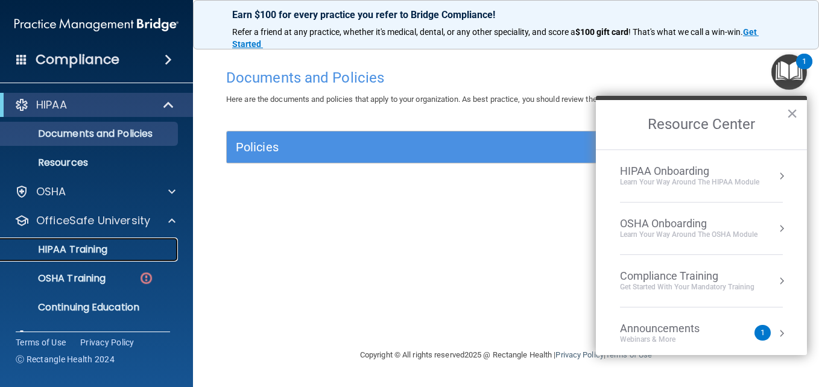
click at [110, 254] on div "HIPAA Training" at bounding box center [90, 250] width 165 height 12
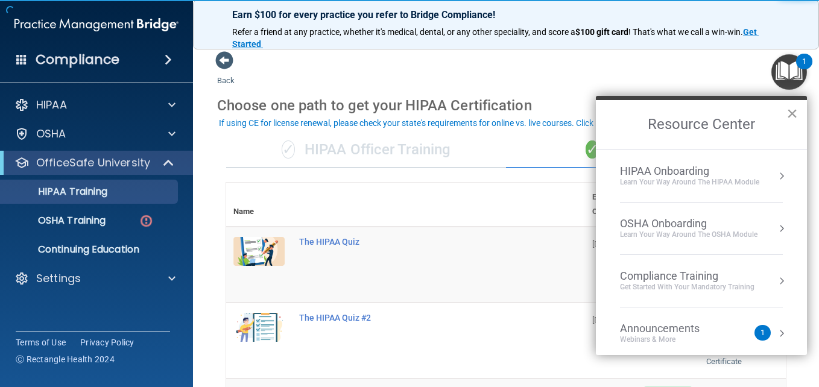
click at [789, 110] on button "×" at bounding box center [791, 113] width 11 height 19
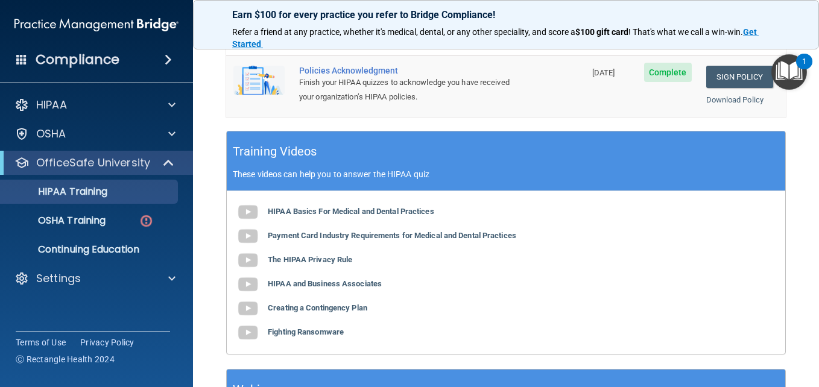
scroll to position [362, 0]
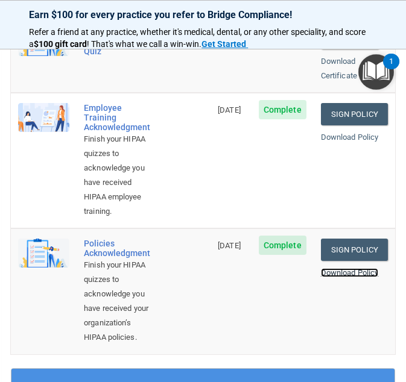
click at [339, 268] on link "Download Policy" at bounding box center [350, 272] width 58 height 9
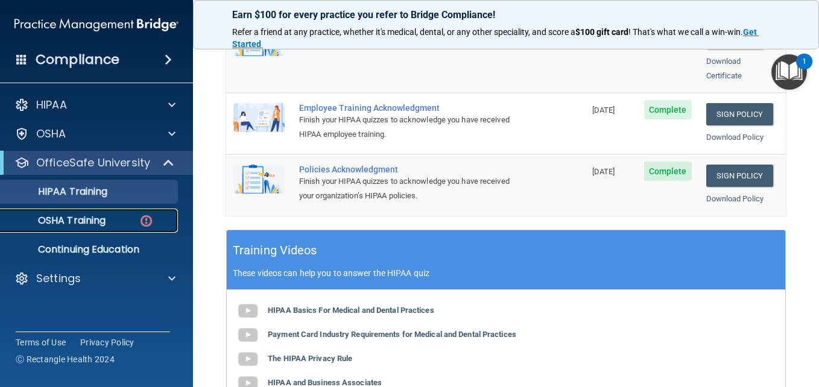
click at [102, 220] on p "OSHA Training" at bounding box center [57, 221] width 98 height 12
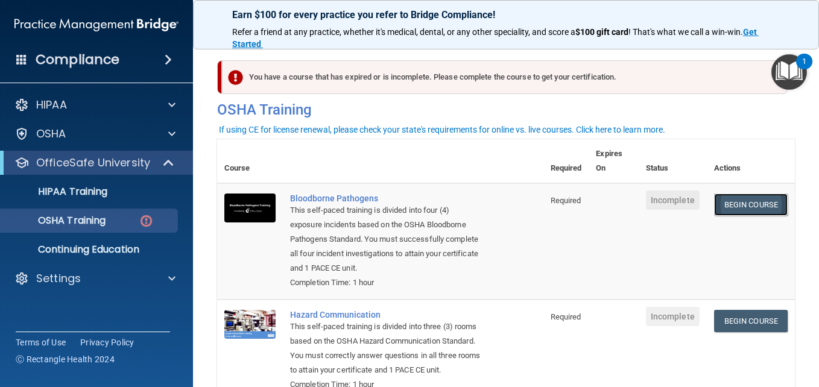
click at [734, 204] on link "Begin Course" at bounding box center [751, 204] width 74 height 22
click at [746, 202] on link "Begin Course" at bounding box center [751, 204] width 74 height 22
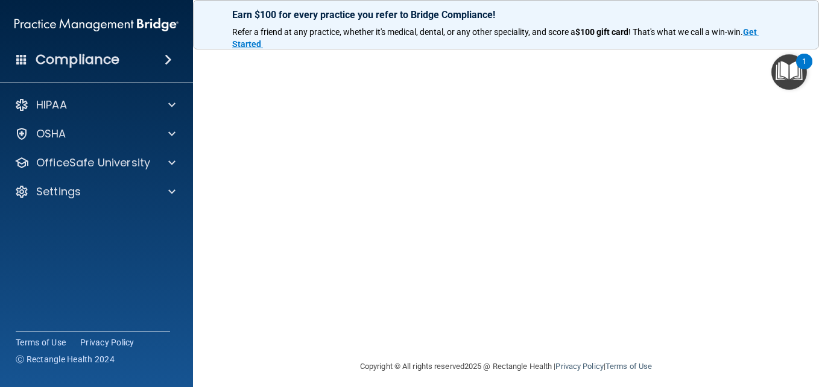
scroll to position [39, 0]
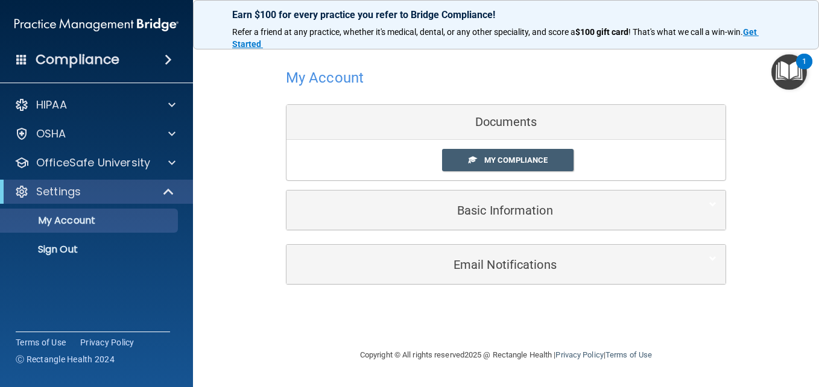
click at [791, 74] on img "Open Resource Center, 1 new notification" at bounding box center [789, 72] width 36 height 36
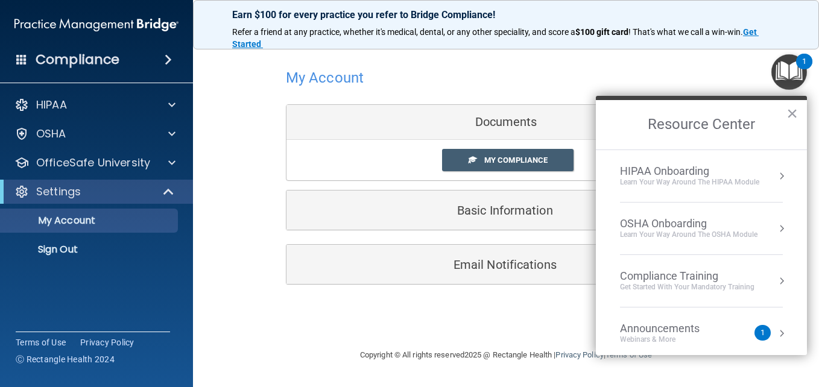
click at [708, 230] on div "Learn your way around the OSHA module" at bounding box center [688, 235] width 137 height 10
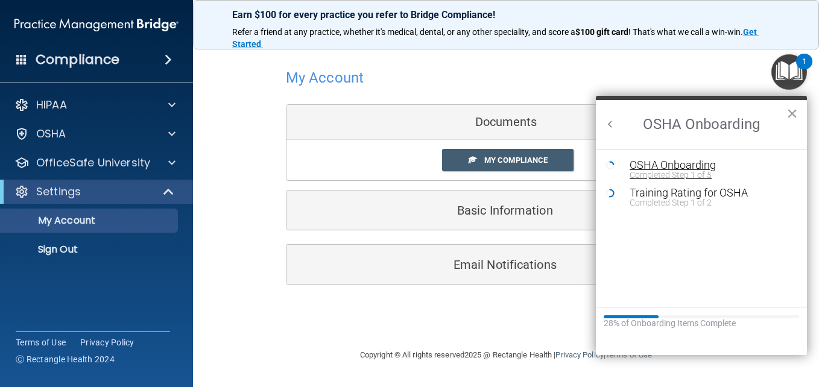
click at [677, 164] on div "OSHA Onboarding" at bounding box center [710, 165] width 162 height 11
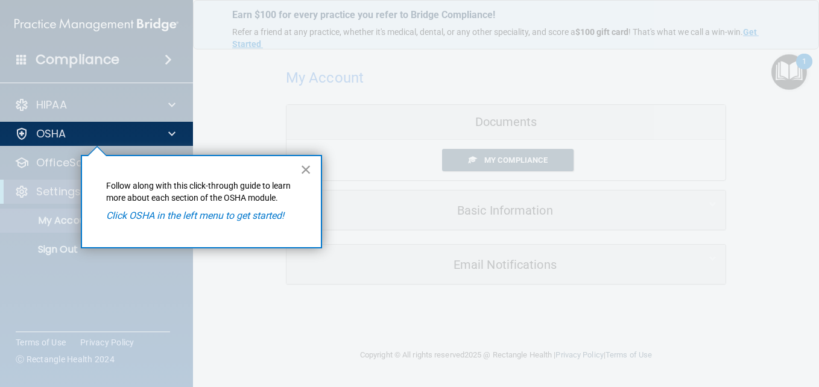
click at [303, 169] on button "×" at bounding box center [305, 169] width 11 height 19
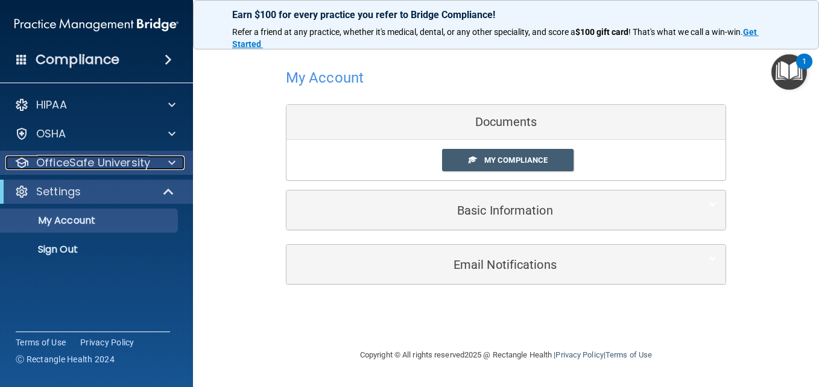
click at [121, 162] on p "OfficeSafe University" at bounding box center [93, 163] width 114 height 14
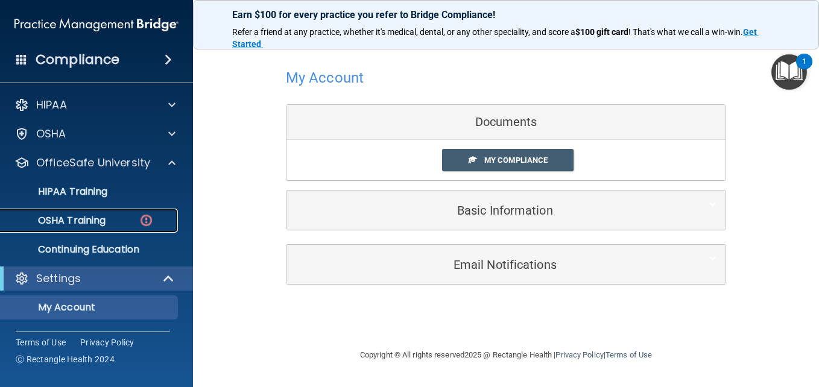
click at [142, 217] on img at bounding box center [146, 220] width 15 height 15
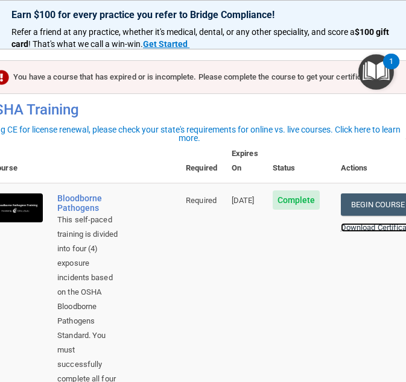
click at [371, 223] on link "Download Certificate" at bounding box center [377, 227] width 73 height 9
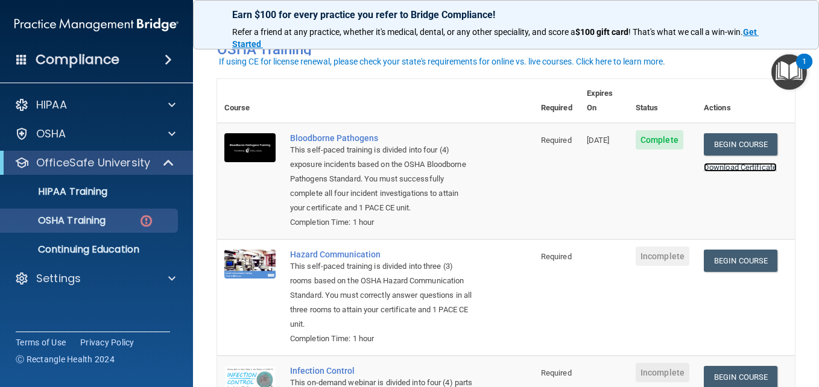
scroll to position [121, 0]
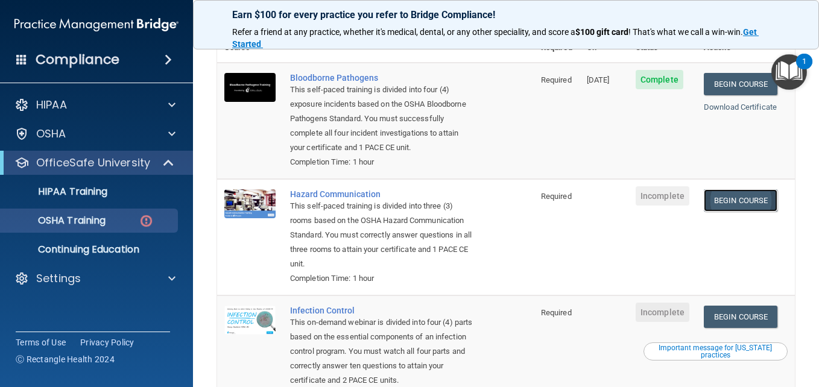
click at [740, 202] on link "Begin Course" at bounding box center [740, 200] width 74 height 22
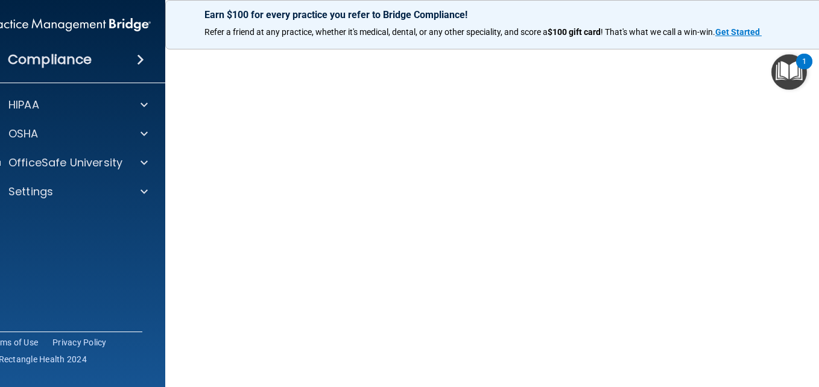
scroll to position [66, 0]
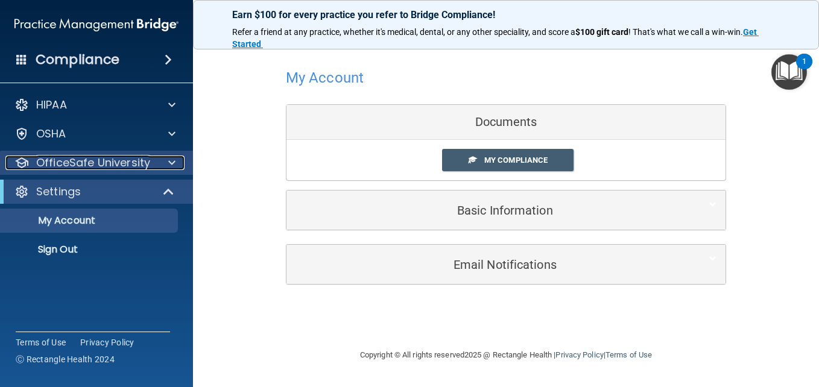
click at [168, 163] on span at bounding box center [171, 163] width 7 height 14
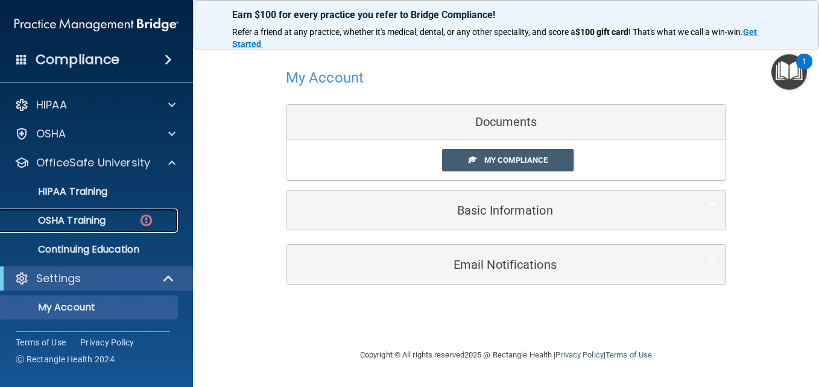
click at [148, 221] on img at bounding box center [146, 220] width 15 height 15
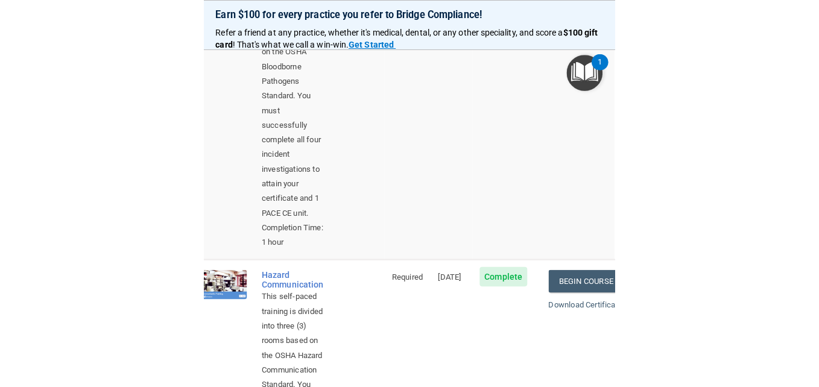
scroll to position [301, 0]
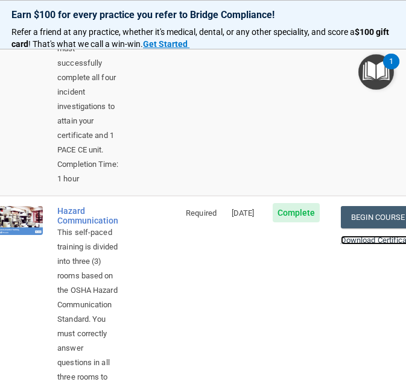
click at [371, 236] on link "Download Certificate" at bounding box center [377, 240] width 73 height 9
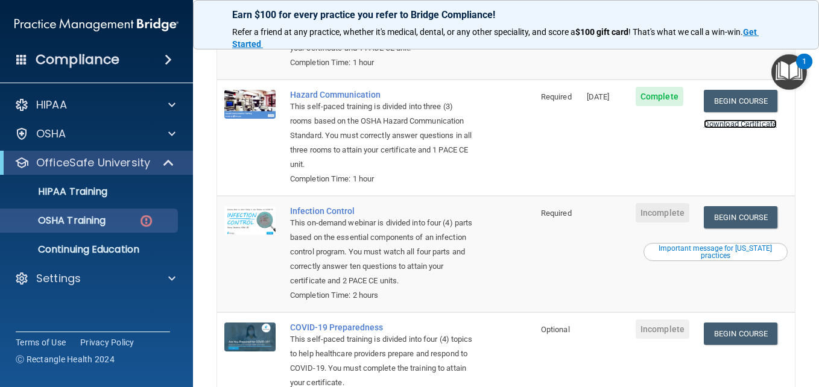
scroll to position [241, 0]
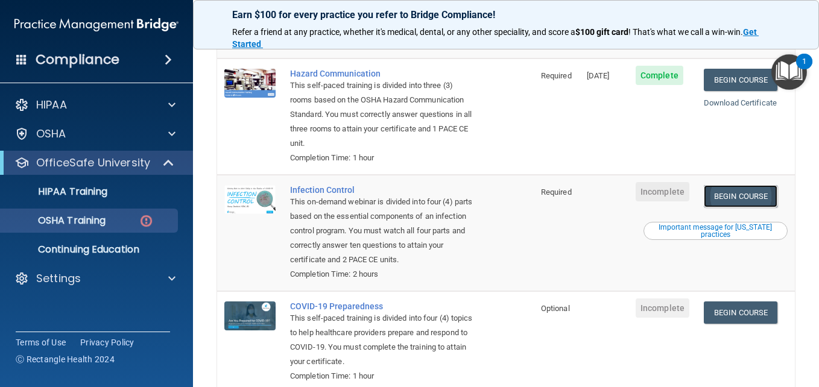
click at [719, 199] on link "Begin Course" at bounding box center [740, 196] width 74 height 22
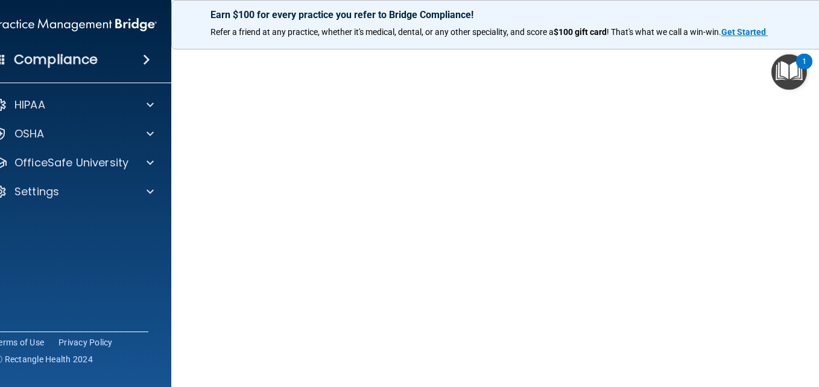
scroll to position [69, 0]
